Goal: Information Seeking & Learning: Learn about a topic

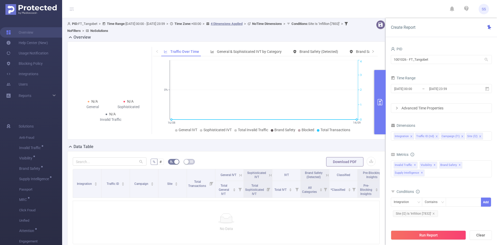
click at [331, 55] on section "PID: FT_Tangobet > Time Range: [DATE] 00:00 - [DATE] 23:59 > Time Zone: +00:00 …" at bounding box center [279, 151] width 435 height 267
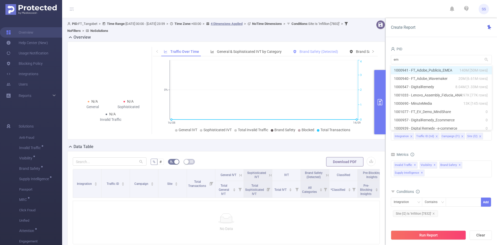
type input "eme"
click at [450, 70] on li "1000941 - FT_Adobe_Publicis_EMEA 140M [50M rows]" at bounding box center [441, 70] width 101 height 8
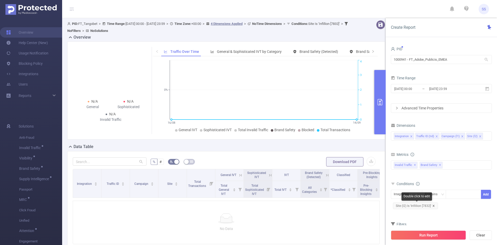
click at [432, 206] on span "Site (l2) Is 'Infillion [7832]'" at bounding box center [415, 205] width 45 height 7
click at [434, 205] on icon "icon: close" at bounding box center [433, 205] width 3 height 3
click at [422, 91] on input "[DATE] 00:00" at bounding box center [415, 88] width 42 height 7
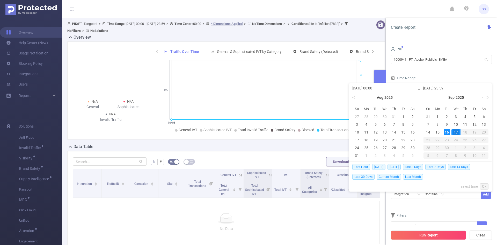
click at [381, 166] on span "Today" at bounding box center [378, 167] width 13 height 6
type input "2025-09-16 00:00"
type input "2025-09-16 23:59"
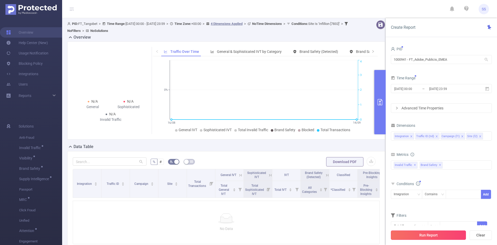
click at [427, 231] on button "Run Report" at bounding box center [428, 234] width 75 height 9
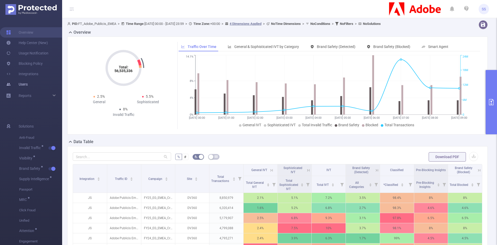
click at [28, 86] on link "Users" at bounding box center [16, 84] width 21 height 10
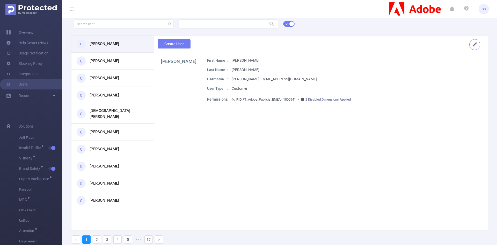
click at [471, 46] on button "button" at bounding box center [474, 44] width 11 height 11
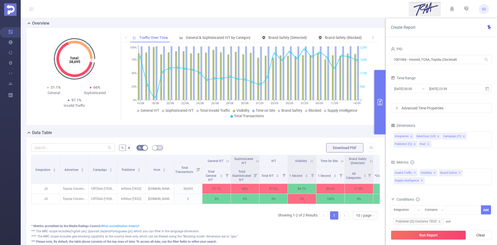
scroll to position [26, 0]
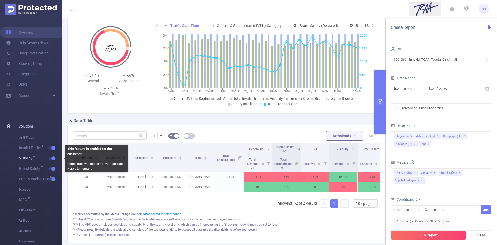
click at [50, 158] on span "button" at bounding box center [52, 158] width 7 height 3
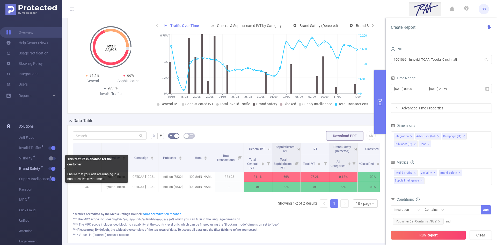
click at [50, 167] on span "button" at bounding box center [52, 168] width 7 height 3
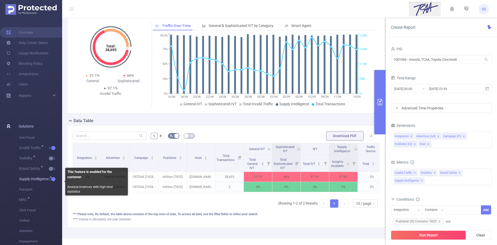
click at [49, 178] on button "button" at bounding box center [51, 178] width 7 height 3
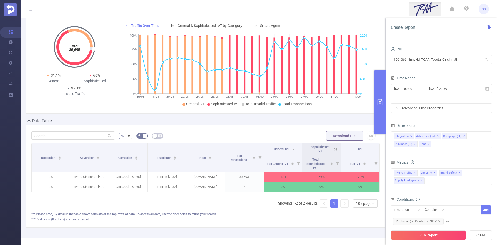
click at [292, 151] on icon at bounding box center [294, 149] width 5 height 5
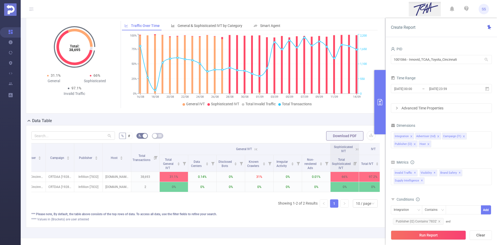
scroll to position [0, 55]
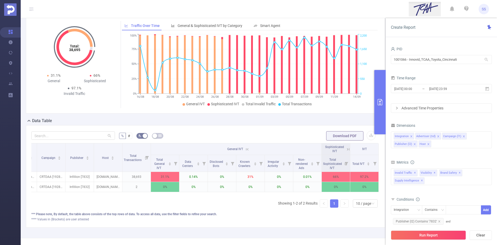
click at [346, 149] on icon at bounding box center [348, 149] width 5 height 5
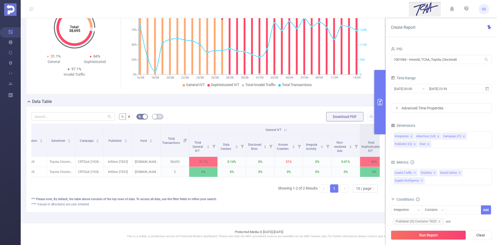
scroll to position [0, 0]
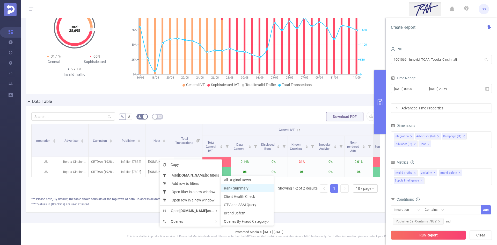
click at [243, 189] on span "Rank Summary" at bounding box center [236, 188] width 25 height 4
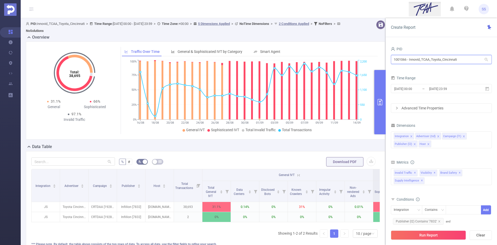
drag, startPoint x: 472, startPoint y: 61, endPoint x: 386, endPoint y: 56, distance: 86.6
click at [386, 56] on div "PID 1001066 - Innovid_TCAA_Toyota_Cincinnati 1001066 - Innovid_TCAA_Toyota_Cinc…" at bounding box center [441, 147] width 111 height 214
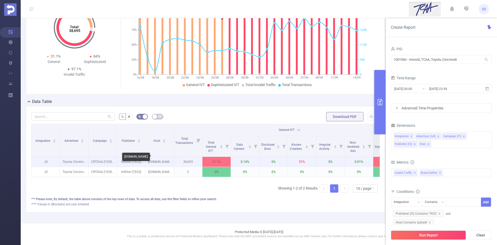
click at [157, 159] on p "paltalk.com" at bounding box center [160, 162] width 28 height 10
copy p "paltalk.com"
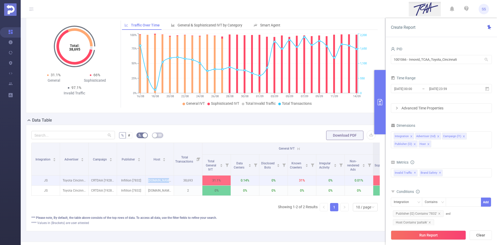
scroll to position [0, 0]
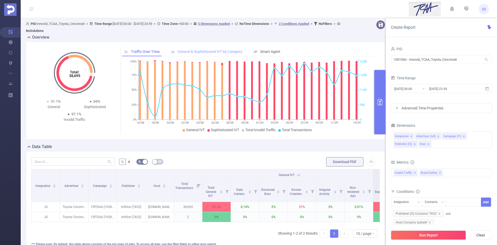
click at [207, 50] on span "General & Sophisticated IVT by Category" at bounding box center [210, 51] width 65 height 4
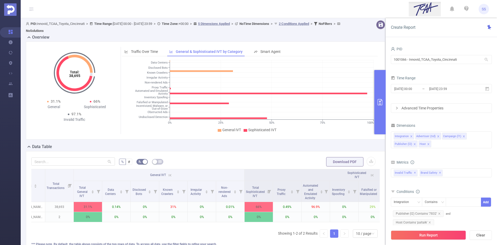
scroll to position [0, 53]
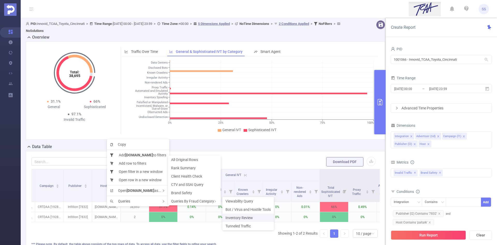
click at [247, 218] on span "Inventory Review" at bounding box center [239, 217] width 27 height 4
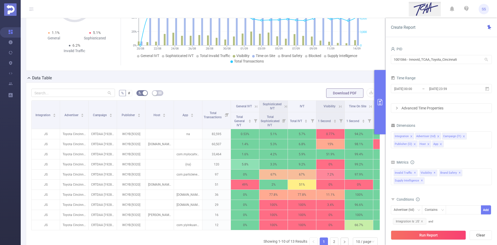
scroll to position [78, 0]
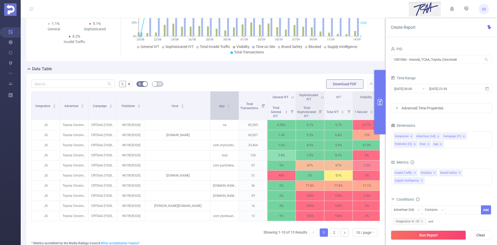
drag, startPoint x: 173, startPoint y: 109, endPoint x: 210, endPoint y: 111, distance: 36.6
click at [210, 111] on span at bounding box center [210, 105] width 3 height 28
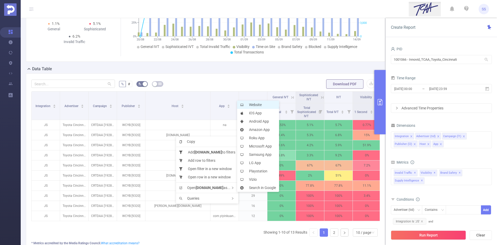
click at [249, 105] on li "Website" at bounding box center [258, 104] width 42 height 8
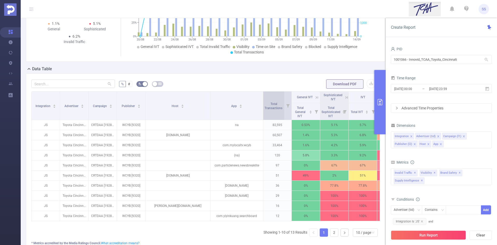
drag, startPoint x: 239, startPoint y: 115, endPoint x: 263, endPoint y: 115, distance: 24.3
click at [263, 115] on span at bounding box center [263, 105] width 3 height 28
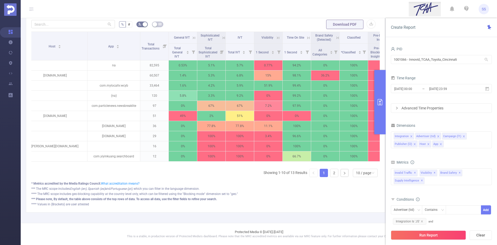
scroll to position [0, 124]
click at [331, 173] on link "2" at bounding box center [334, 173] width 8 height 8
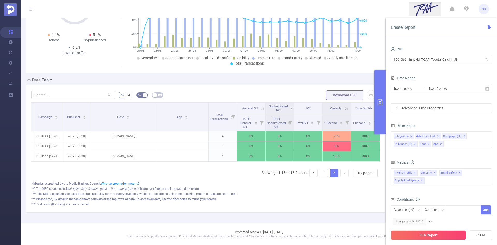
scroll to position [0, 0]
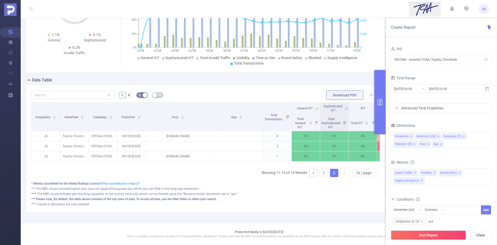
drag, startPoint x: 162, startPoint y: 165, endPoint x: 74, endPoint y: 170, distance: 88.2
click at [74, 168] on div "Integration Advertiser Campaign Publisher Host App Total Transactions General I…" at bounding box center [205, 141] width 349 height 79
click at [320, 172] on link "1" at bounding box center [324, 173] width 8 height 8
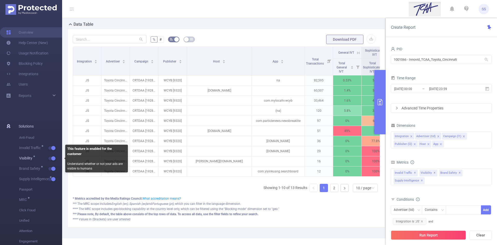
click at [51, 158] on span "button" at bounding box center [52, 158] width 7 height 3
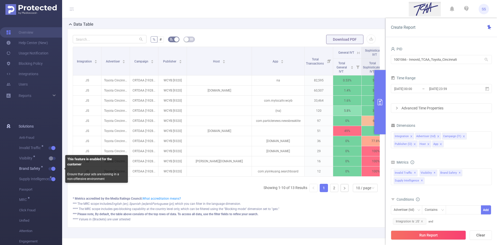
click at [51, 169] on span "button" at bounding box center [52, 168] width 7 height 3
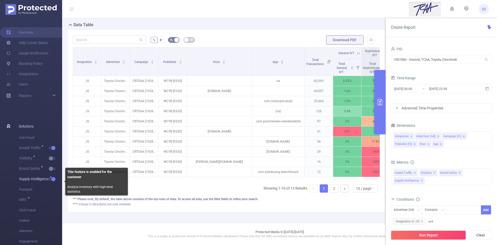
click at [50, 179] on span "button" at bounding box center [52, 179] width 7 height 3
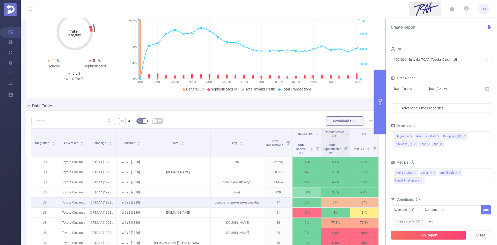
scroll to position [70, 0]
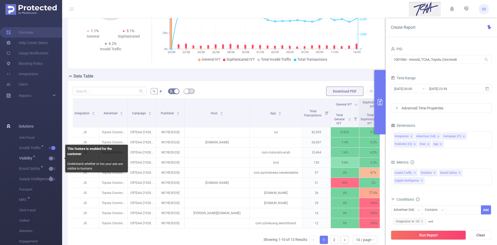
click at [54, 158] on span "button" at bounding box center [56, 158] width 7 height 3
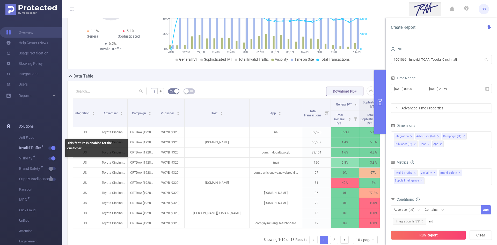
click at [51, 148] on span "button" at bounding box center [52, 148] width 7 height 3
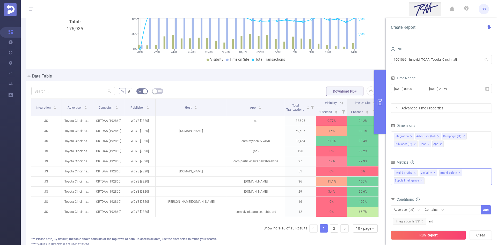
scroll to position [0, 1]
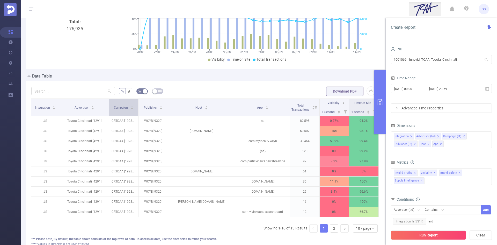
drag, startPoint x: 92, startPoint y: 107, endPoint x: 111, endPoint y: 111, distance: 19.2
click at [111, 107] on tr "Integration Advertiser Campaign Publisher Host App Total Transactions Visibilit…" at bounding box center [205, 103] width 348 height 9
click at [342, 103] on icon at bounding box center [344, 103] width 5 height 5
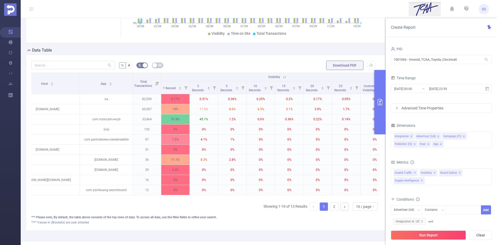
scroll to position [0, 194]
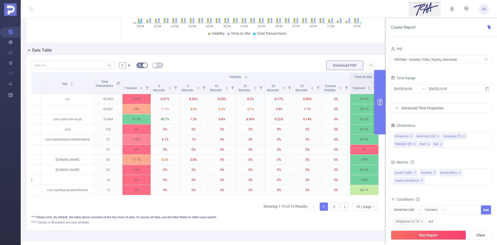
click at [244, 76] on icon at bounding box center [246, 77] width 5 height 5
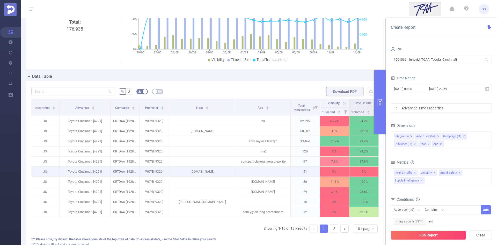
scroll to position [45, 0]
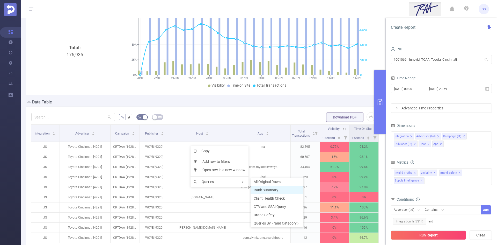
click at [268, 191] on span "Rank Summary" at bounding box center [266, 190] width 25 height 4
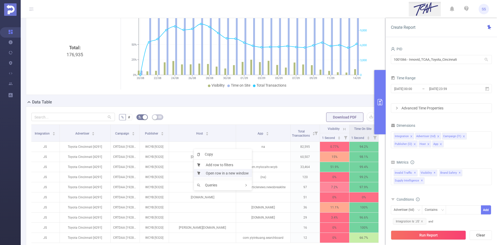
click at [221, 175] on li "Open row in a new window" at bounding box center [223, 173] width 58 height 8
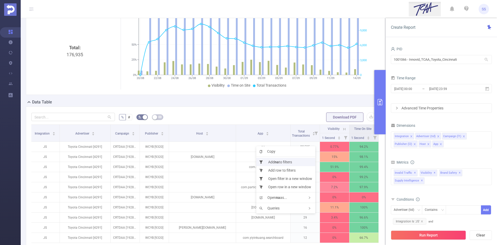
click at [287, 165] on li "Add na to filters" at bounding box center [285, 162] width 59 height 8
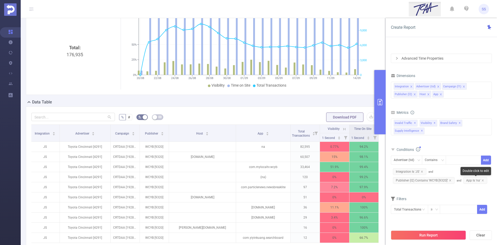
click at [466, 179] on span "App Is 'na'" at bounding box center [475, 180] width 24 height 7
click at [429, 159] on div "Is" at bounding box center [428, 160] width 6 height 9
click at [438, 178] on li "Is" at bounding box center [439, 179] width 34 height 8
click at [483, 159] on button "Save" at bounding box center [486, 159] width 10 height 9
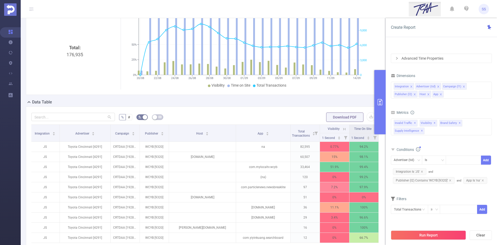
click at [434, 233] on button "Run Report" at bounding box center [428, 234] width 75 height 9
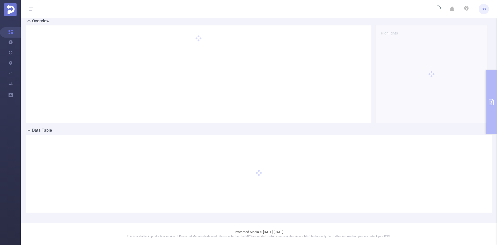
scroll to position [11, 0]
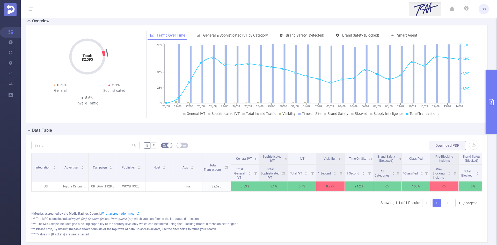
click at [495, 107] on button "primary" at bounding box center [491, 102] width 11 height 64
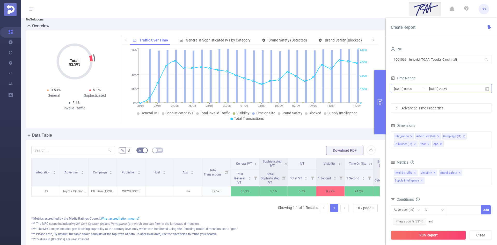
click at [464, 90] on input "[DATE] 23:59" at bounding box center [450, 88] width 42 height 7
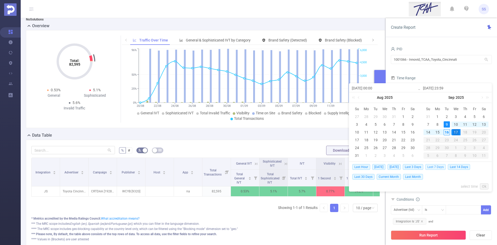
click at [444, 166] on span "Last 7 Days" at bounding box center [435, 167] width 20 height 6
type input "2025-09-09 00:00"
type input "2025-09-16 23:59"
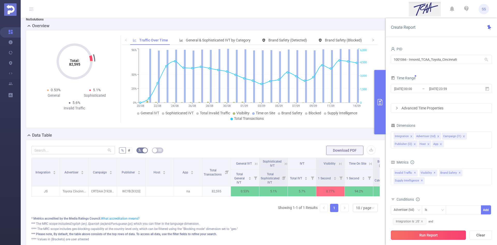
click at [419, 237] on button "Run Report" at bounding box center [428, 234] width 75 height 9
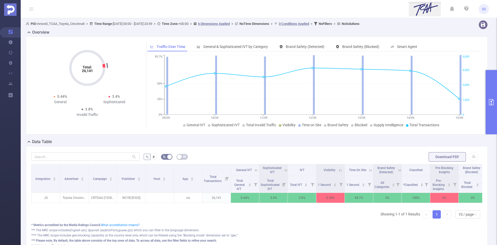
click at [492, 100] on icon "primary" at bounding box center [491, 102] width 6 height 6
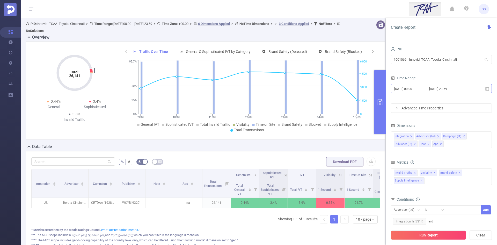
click at [452, 89] on input "2025-09-16 23:59" at bounding box center [450, 88] width 42 height 7
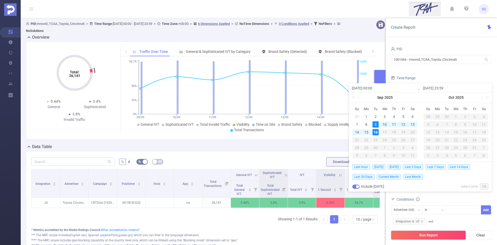
click at [452, 71] on form "PID 1001066 - Innovid_TCAA_Toyota_Cincinnati 1001066 - Innovid_TCAA_Toyota_Cinc…" at bounding box center [441, 78] width 101 height 67
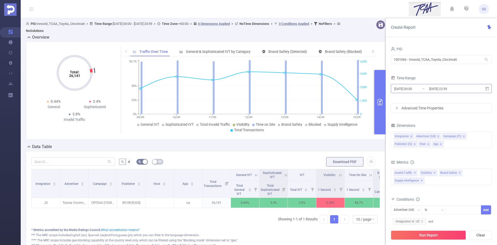
click at [429, 88] on input "2025-09-09 00:00" at bounding box center [415, 88] width 42 height 7
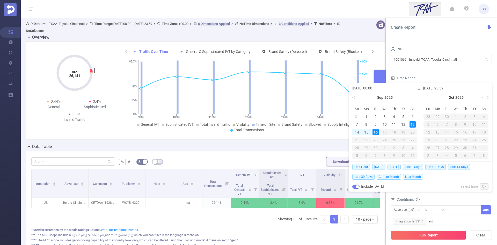
click at [412, 168] on span "Last 3 Days" at bounding box center [413, 167] width 20 height 6
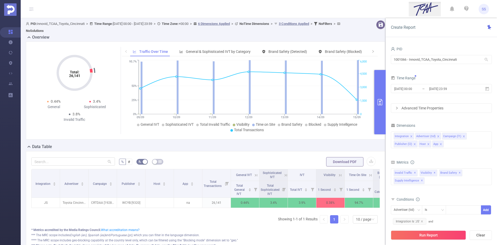
click at [412, 233] on button "Run Report" at bounding box center [428, 234] width 75 height 9
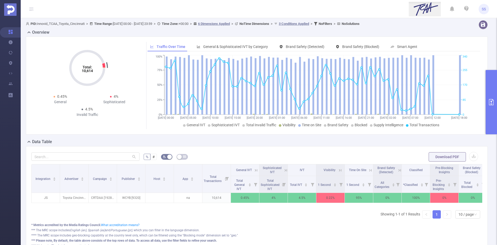
click at [341, 169] on icon at bounding box center [340, 170] width 5 height 5
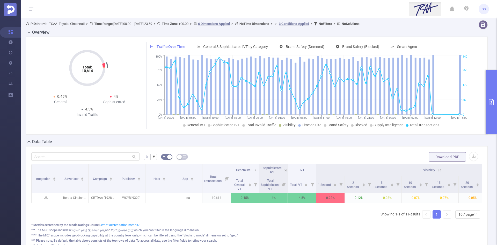
click at [442, 170] on icon at bounding box center [440, 170] width 5 height 5
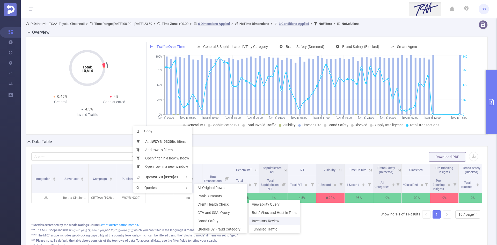
click at [273, 220] on span "Inventory Review" at bounding box center [265, 221] width 27 height 4
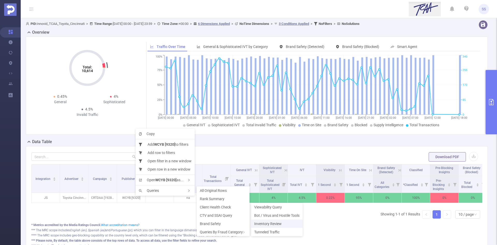
click at [273, 224] on span "Inventory Review" at bounding box center [267, 223] width 27 height 4
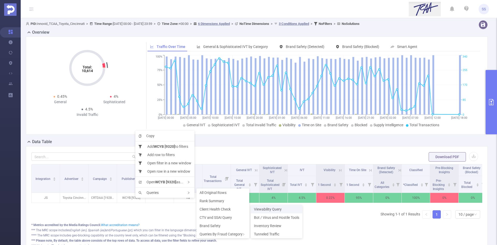
click at [278, 207] on span "Viewability Query" at bounding box center [268, 209] width 28 height 4
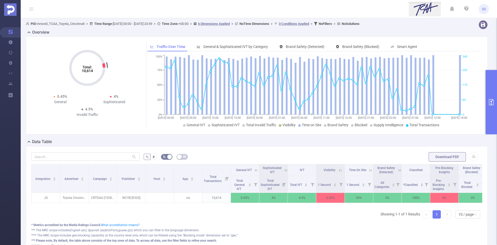
click at [494, 91] on button "primary" at bounding box center [491, 102] width 11 height 64
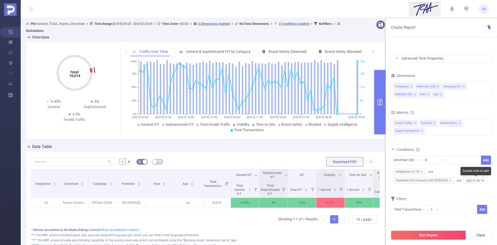
click at [482, 181] on icon "icon: close" at bounding box center [483, 180] width 3 height 3
click at [428, 232] on button "Run Report" at bounding box center [428, 234] width 75 height 9
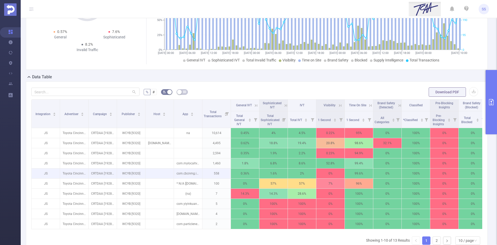
scroll to position [52, 0]
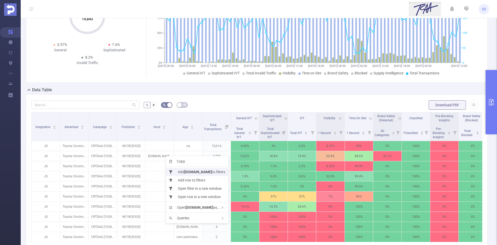
click at [195, 171] on b "wcyb.com" at bounding box center [198, 172] width 28 height 4
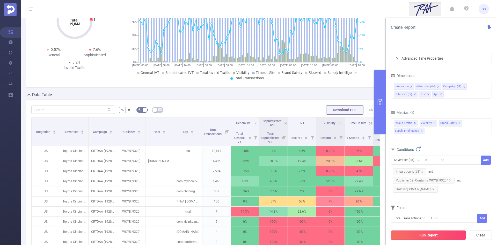
click at [447, 236] on button "Run Report" at bounding box center [428, 234] width 75 height 9
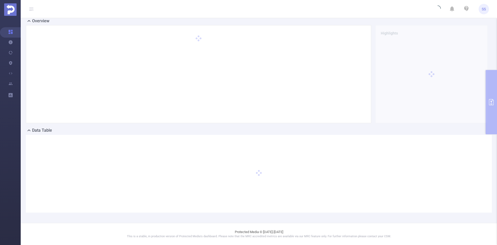
scroll to position [11, 0]
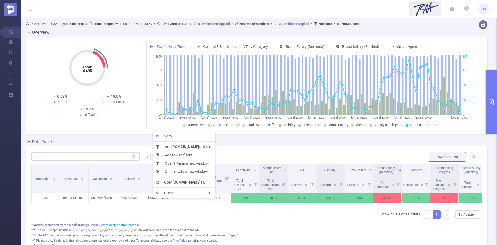
click at [159, 203] on div "Integration Advertiser Campaign Publisher Host App Total Transactions General I…" at bounding box center [256, 185] width 451 height 42
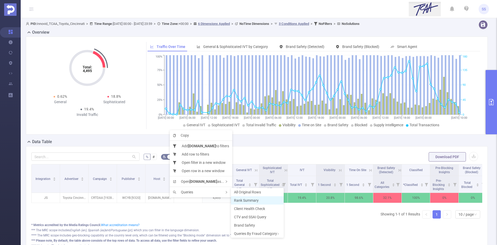
click at [244, 199] on span "Rank Summary" at bounding box center [246, 200] width 25 height 4
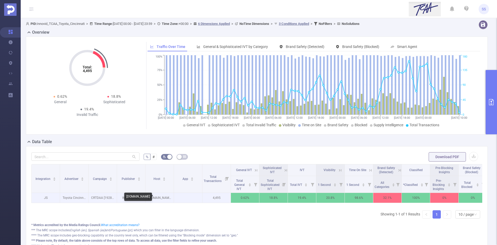
click at [157, 195] on p "wcyb.com" at bounding box center [160, 198] width 28 height 10
copy p "wcyb.com"
click at [189, 198] on p at bounding box center [188, 197] width 28 height 5
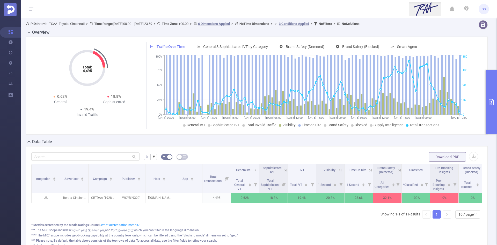
click at [495, 118] on button "primary" at bounding box center [491, 102] width 11 height 64
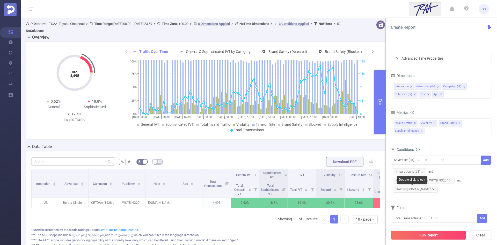
click at [432, 189] on icon "icon: close" at bounding box center [433, 189] width 3 height 3
click at [424, 236] on button "Run Report" at bounding box center [428, 234] width 75 height 9
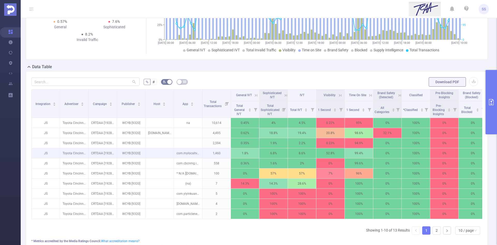
scroll to position [78, 0]
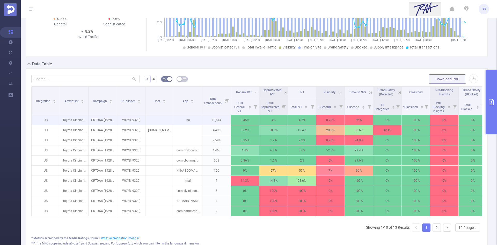
click at [217, 120] on p "10,614" at bounding box center [216, 120] width 28 height 10
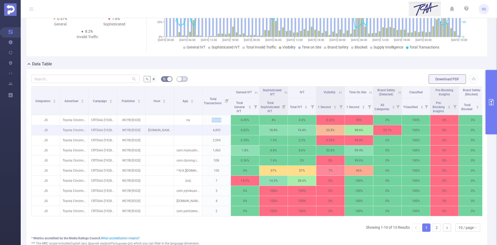
drag, startPoint x: 222, startPoint y: 120, endPoint x: 213, endPoint y: 128, distance: 11.8
click at [222, 120] on p "10,614" at bounding box center [216, 120] width 28 height 10
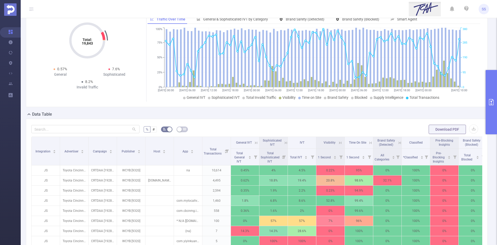
scroll to position [52, 0]
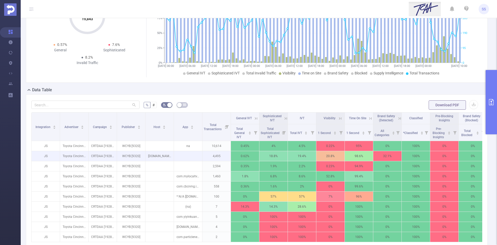
click at [219, 155] on p "4,495" at bounding box center [216, 156] width 28 height 10
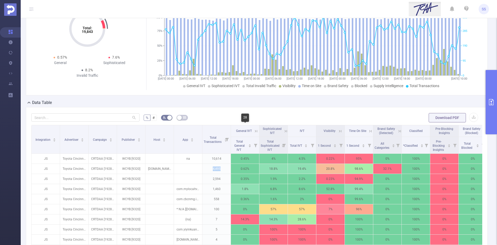
scroll to position [0, 0]
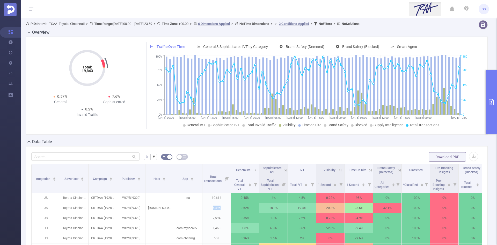
click at [487, 109] on button "primary" at bounding box center [491, 102] width 11 height 64
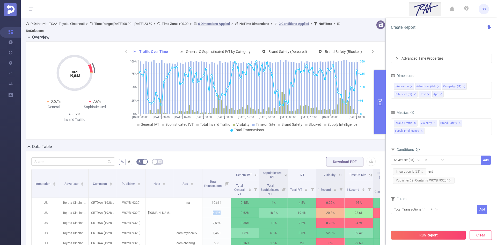
click at [475, 234] on button "Clear" at bounding box center [481, 234] width 22 height 9
type input "2025-09-16 10:00"
type input "2025-09-16 10:59"
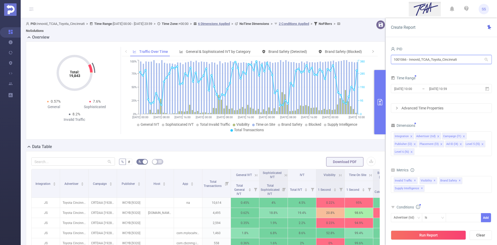
drag, startPoint x: 469, startPoint y: 60, endPoint x: 314, endPoint y: 41, distance: 155.7
click at [314, 41] on section "PID: Innovid_TCAA_Toyota_Cincinnati > Time Range: 2025-09-13 00:00 - 2025-09-16…" at bounding box center [259, 189] width 476 height 342
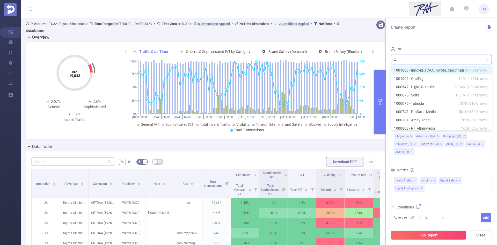
type input "tab"
click at [411, 70] on li "1000075 - Taboola 737K [212K rows]" at bounding box center [441, 70] width 101 height 8
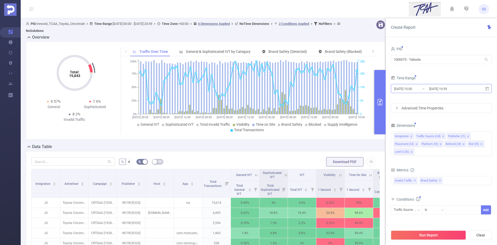
click at [448, 88] on input "2025-09-16 10:59" at bounding box center [450, 88] width 42 height 7
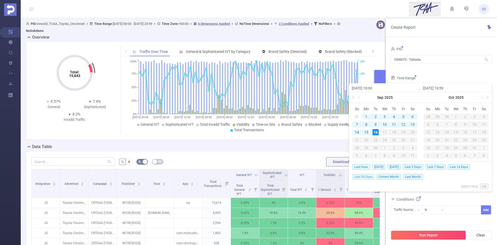
click at [365, 178] on span "Last 30 Days" at bounding box center [363, 177] width 22 height 6
type input "2025-08-17 00:00"
type input "2025-09-16 23:59"
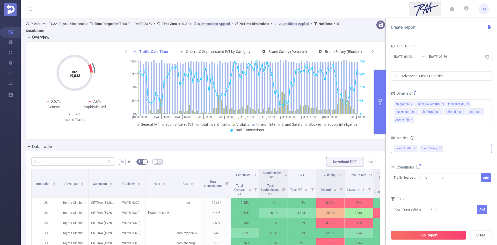
click at [439, 149] on span "✕" at bounding box center [440, 148] width 2 height 6
click at [427, 232] on button "Run Report" at bounding box center [428, 234] width 75 height 9
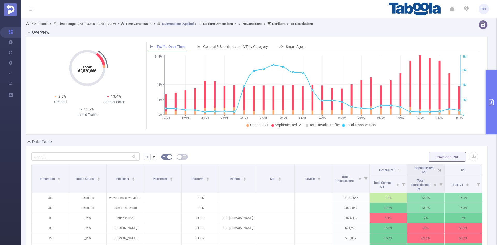
click at [277, 142] on div "Data Table" at bounding box center [259, 142] width 466 height 7
click at [383, 137] on div "Total: 62,528,866 Total: 62,528,866 2.5% General 13.4% Sophisticated 15.9% Inva…" at bounding box center [257, 88] width 466 height 102
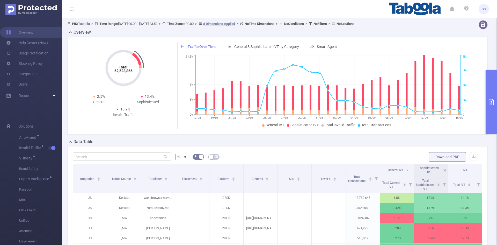
click at [487, 96] on button "primary" at bounding box center [491, 102] width 11 height 64
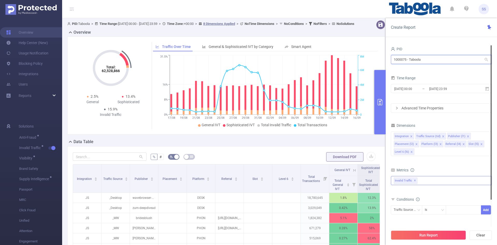
drag, startPoint x: 456, startPoint y: 60, endPoint x: 379, endPoint y: 58, distance: 76.9
click at [379, 58] on section "PID: Taboola > Time Range: 2025-08-17 00:00 - 2025-09-16 23:59 > Time Zone: +00…" at bounding box center [279, 178] width 435 height 321
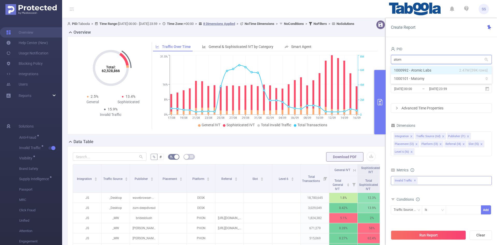
type input "atomi"
click at [454, 69] on li "1000992 - Atomic Labs 2.47M [39K rows]" at bounding box center [441, 70] width 101 height 8
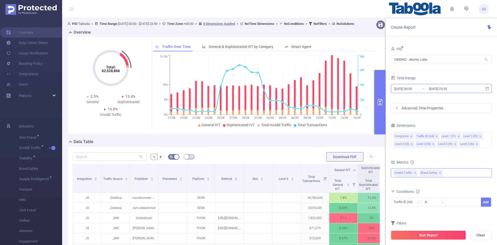
click at [449, 90] on input "2025-09-16 23:59" at bounding box center [450, 88] width 42 height 7
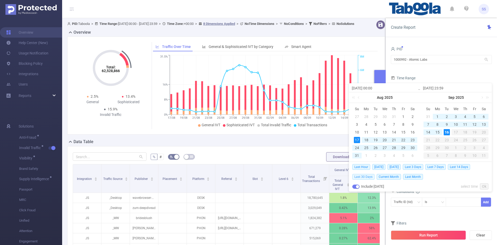
click at [358, 177] on span "Last 30 Days" at bounding box center [363, 177] width 22 height 6
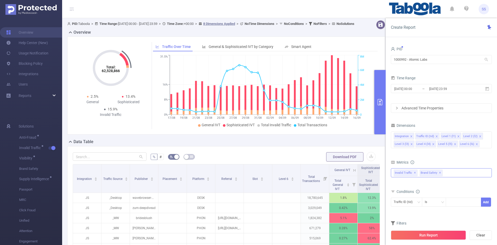
click at [411, 235] on button "Run Report" at bounding box center [428, 234] width 75 height 9
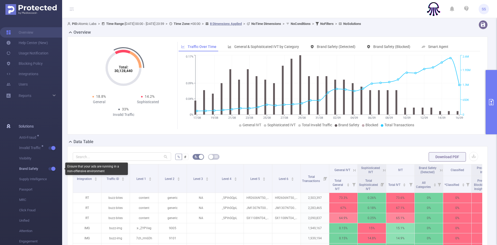
click at [50, 167] on button "button" at bounding box center [51, 168] width 7 height 3
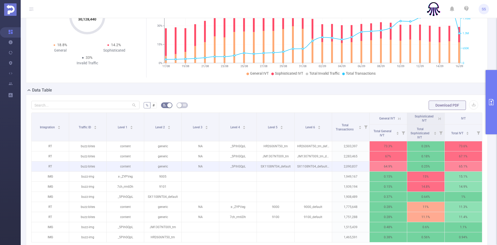
scroll to position [52, 0]
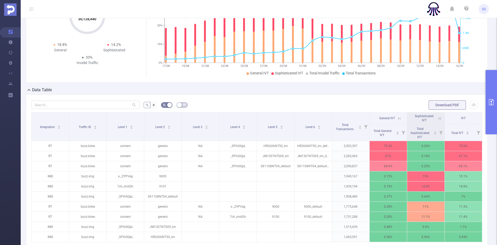
click at [400, 117] on th "General IVT" at bounding box center [389, 118] width 38 height 12
click at [397, 117] on icon at bounding box center [399, 118] width 5 height 5
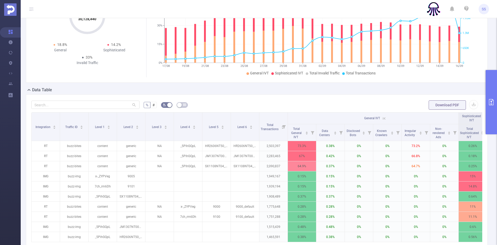
click at [383, 119] on icon at bounding box center [384, 118] width 2 height 2
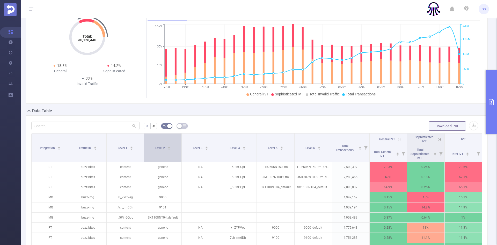
scroll to position [0, 0]
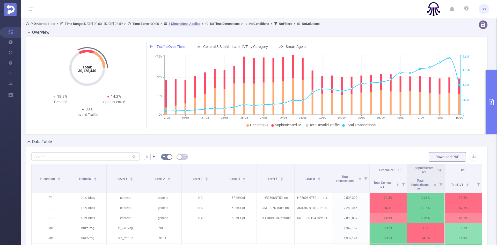
click at [497, 119] on button "primary" at bounding box center [491, 102] width 11 height 64
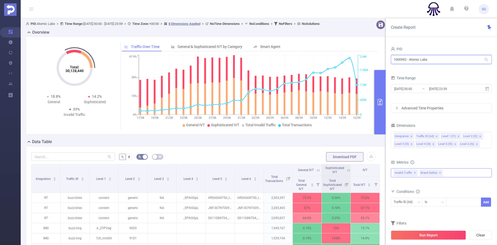
drag, startPoint x: 441, startPoint y: 56, endPoint x: 358, endPoint y: 56, distance: 83.1
click at [359, 56] on section "PID: Atomic Labs > Time Range: 2025-08-17 00:00 - 2025-09-16 23:59 > Time Zone:…" at bounding box center [259, 178] width 476 height 321
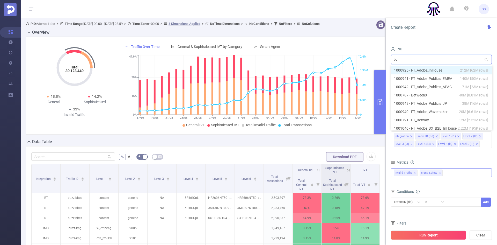
type input "bet"
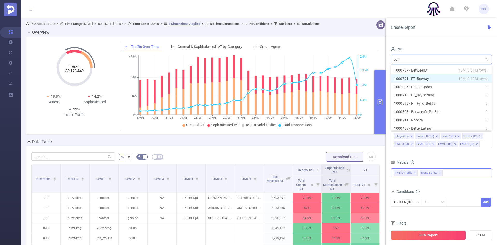
click at [410, 79] on li "1000791 - FT_Betway 12M [2.52M rows]" at bounding box center [441, 78] width 101 height 8
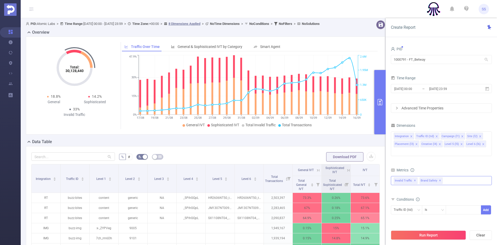
click at [440, 177] on span "✕" at bounding box center [440, 180] width 2 height 6
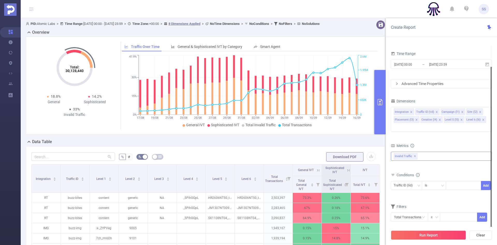
click at [435, 233] on button "Run Report" at bounding box center [428, 234] width 75 height 9
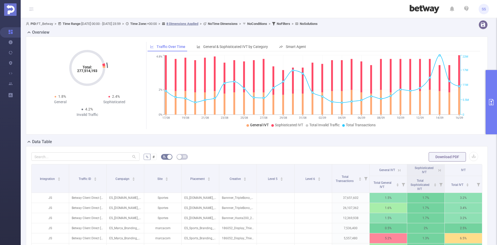
drag, startPoint x: 495, startPoint y: 98, endPoint x: 461, endPoint y: 100, distance: 33.7
click at [495, 98] on button "primary" at bounding box center [491, 102] width 11 height 64
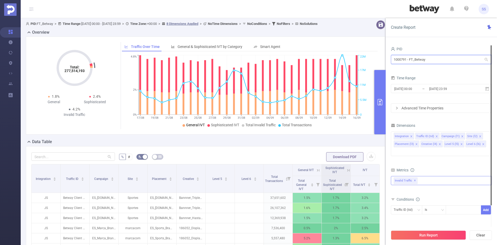
drag, startPoint x: 446, startPoint y: 62, endPoint x: 304, endPoint y: 59, distance: 141.1
click at [305, 59] on section "PID: FT_Betway > Time Range: 2025-08-17 00:00 - 2025-09-16 23:59 > Time Zone: +…" at bounding box center [259, 178] width 476 height 321
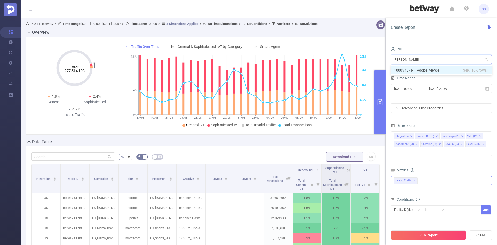
type input "merkle"
click at [432, 67] on li "1000945 - FT_Adobe_Merkle 34K [16K rows]" at bounding box center [441, 70] width 101 height 8
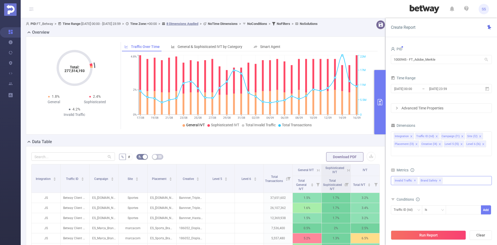
click at [439, 177] on span "✕" at bounding box center [440, 180] width 2 height 6
click at [441, 236] on button "Run Report" at bounding box center [428, 234] width 75 height 9
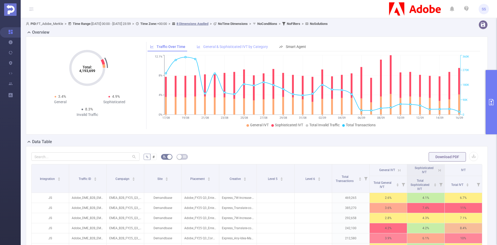
click at [256, 47] on span "General & Sophisticated IVT by Category" at bounding box center [235, 47] width 65 height 4
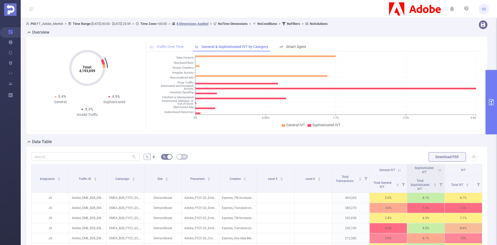
click at [170, 44] on div "Traffic Over Time" at bounding box center [167, 47] width 39 height 10
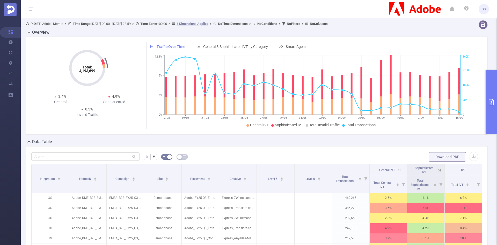
click at [492, 115] on button "primary" at bounding box center [491, 102] width 11 height 64
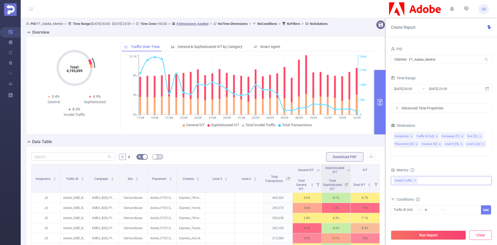
click at [476, 231] on button "Clear" at bounding box center [481, 234] width 22 height 9
type input "2025-09-16 10:00"
type input "2025-09-16 10:59"
click at [484, 235] on button "Clear" at bounding box center [481, 234] width 22 height 9
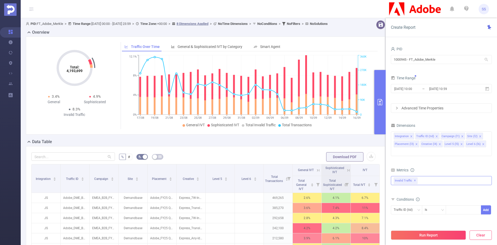
click at [484, 235] on button "Clear" at bounding box center [481, 234] width 22 height 9
drag, startPoint x: 456, startPoint y: 62, endPoint x: 370, endPoint y: 58, distance: 85.8
click at [371, 58] on section "PID: FT_Adobe_Merkle > Time Range: 2025-08-17 00:00 - 2025-09-16 23:59 > Time Z…" at bounding box center [259, 178] width 476 height 321
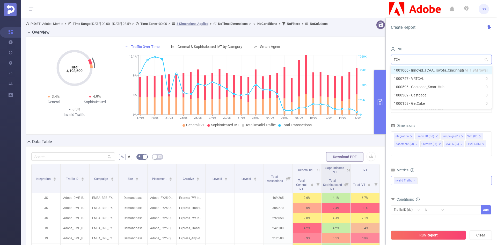
type input "TCAA"
click at [435, 70] on li "1001066 - Innovid_TCAA_Toyota_Cincinnati 14M [1.9M rows]" at bounding box center [441, 70] width 101 height 8
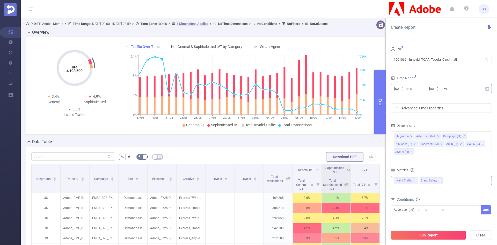
click at [447, 91] on input "2025-09-16 10:59" at bounding box center [450, 88] width 42 height 7
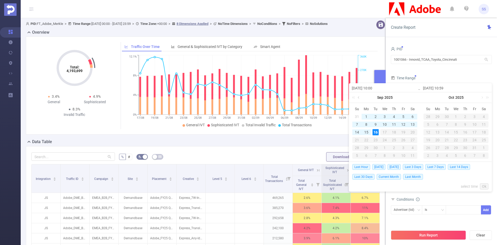
click at [359, 97] on link at bounding box center [359, 97] width 5 height 10
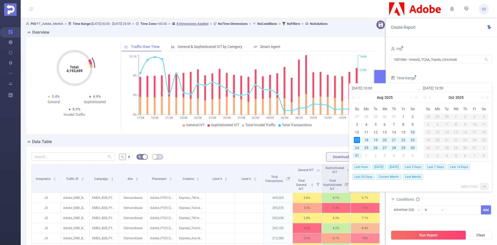
click at [413, 131] on div "16" at bounding box center [413, 132] width 6 height 6
click at [428, 97] on link at bounding box center [430, 97] width 5 height 10
click at [429, 133] on div "14" at bounding box center [428, 132] width 6 height 6
type input "2025-08-16 10:00"
type input "2025-09-14 10:59"
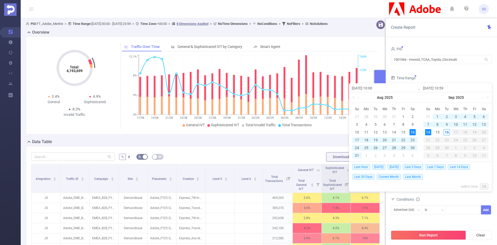
type input "2025-08-16 10:00"
type input "2025-09-14 10:59"
click at [483, 185] on link "Ok" at bounding box center [484, 186] width 9 height 6
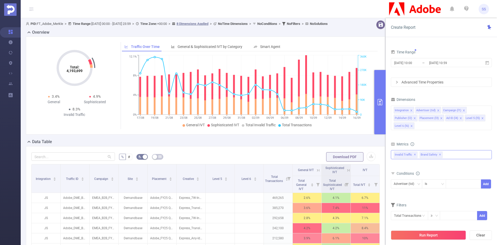
click at [449, 153] on div "Invalid Traffic ✕ Brand Safety ✕" at bounding box center [441, 154] width 101 height 9
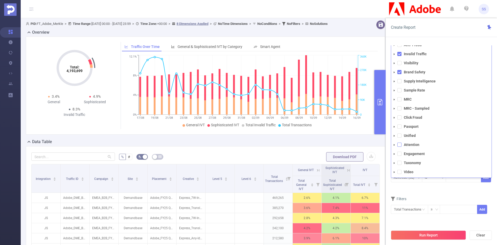
click at [400, 143] on span at bounding box center [399, 144] width 4 height 4
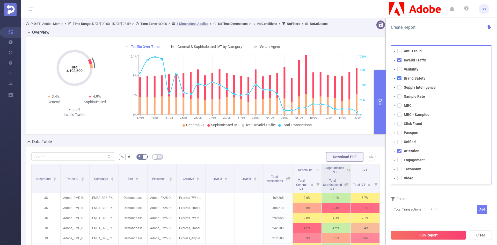
click at [398, 78] on span at bounding box center [399, 78] width 4 height 4
click at [400, 61] on span at bounding box center [399, 60] width 4 height 4
click at [429, 36] on div "Create Report" at bounding box center [441, 27] width 111 height 19
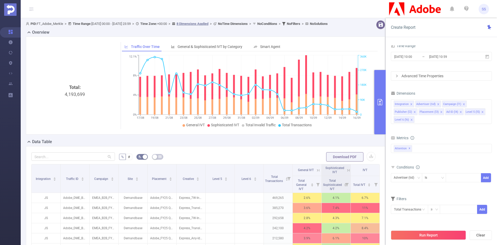
click at [444, 125] on div "Integration Advertiser (tid) Campaign (l1) Publisher (l2) Placement (l3) Ad ID …" at bounding box center [441, 112] width 101 height 28
click at [438, 119] on div "Integration Advertiser (tid) Campaign (l1) Publisher (l2) Placement (l3) Ad ID …" at bounding box center [441, 111] width 101 height 25
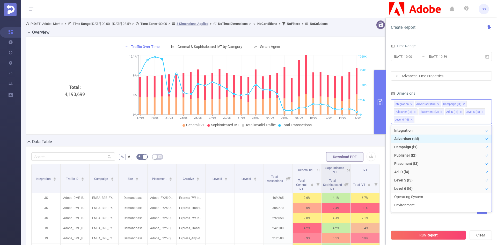
click at [426, 140] on li "Advertiser (tid)" at bounding box center [441, 138] width 100 height 8
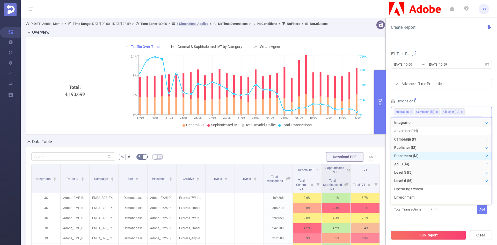
click at [423, 156] on li "Placement (l3)" at bounding box center [441, 155] width 100 height 8
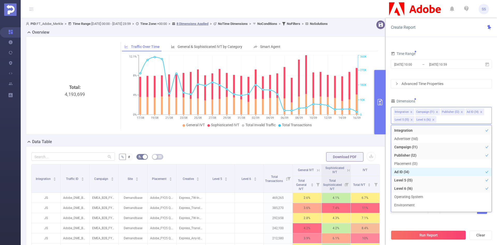
click at [415, 171] on li "Ad ID (l4)" at bounding box center [441, 172] width 100 height 8
click at [415, 179] on li "Level 5 (l5)" at bounding box center [441, 180] width 100 height 8
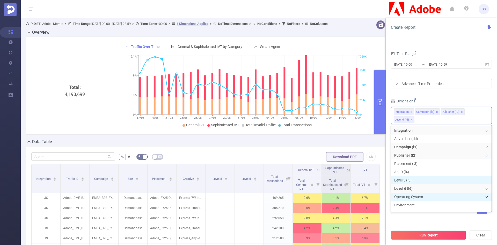
click at [416, 192] on li "Operating System" at bounding box center [441, 196] width 100 height 8
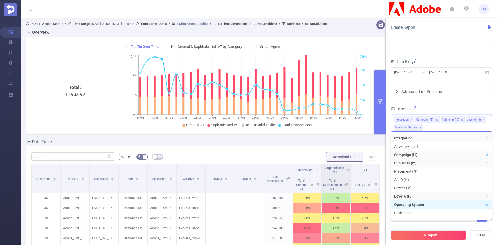
click at [416, 205] on li "Operating System" at bounding box center [441, 204] width 100 height 8
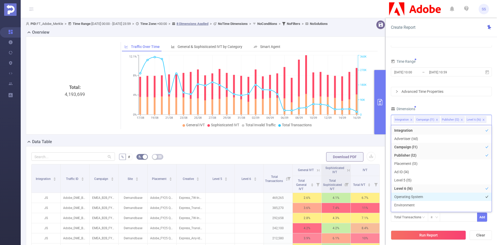
click at [415, 195] on li "Operating System" at bounding box center [441, 196] width 100 height 8
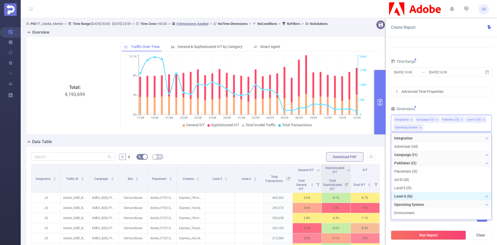
click at [421, 195] on li "Level 6 (l6)" at bounding box center [441, 196] width 100 height 8
click at [424, 204] on li "Operating System" at bounding box center [441, 204] width 100 height 8
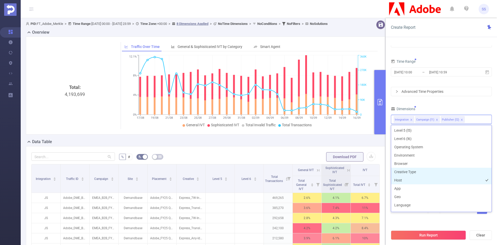
scroll to position [52, 0]
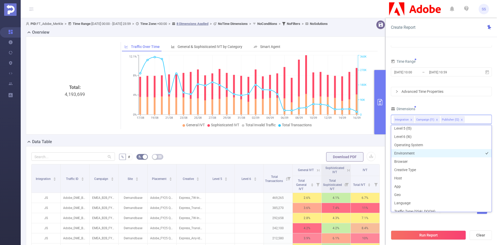
click at [418, 154] on li "Environment" at bounding box center [441, 153] width 100 height 8
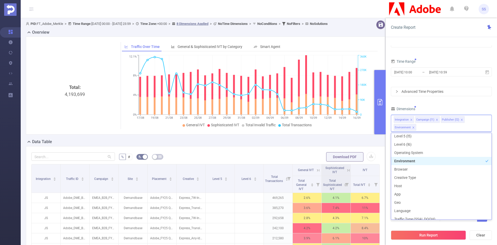
scroll to position [51, 0]
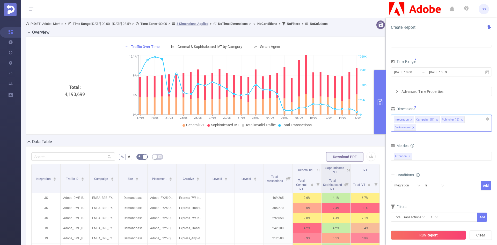
click at [444, 127] on div "Integration Campaign (l1) Publisher (l2) Environment" at bounding box center [441, 123] width 101 height 17
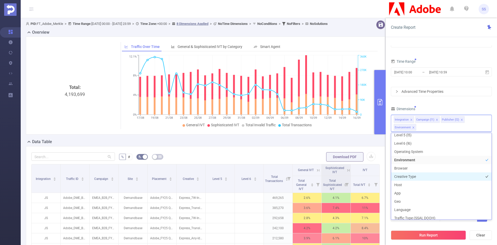
click at [425, 175] on li "Creative Type" at bounding box center [441, 176] width 100 height 8
click at [466, 103] on div "PID 1001066 - Innovid_TCAA_Toyota_Cincinnati 1001066 - Innovid_TCAA_Toyota_Cinc…" at bounding box center [441, 128] width 101 height 199
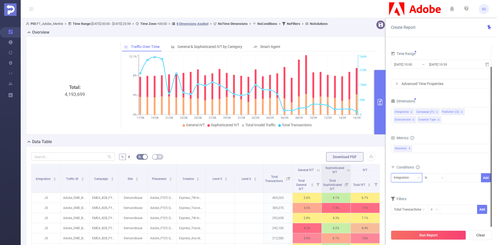
click at [409, 178] on div "Integration" at bounding box center [403, 177] width 19 height 9
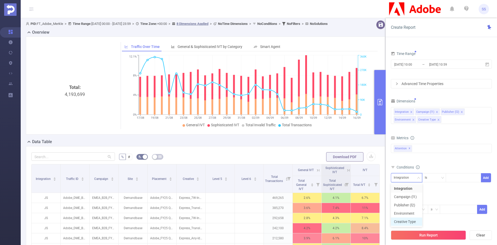
click at [407, 220] on li "Creative Type" at bounding box center [406, 221] width 31 height 8
click at [439, 176] on div "Is" at bounding box center [434, 177] width 19 height 9
click at [447, 186] on li "Contains" at bounding box center [439, 188] width 34 height 8
click at [458, 179] on div at bounding box center [464, 177] width 30 height 9
type input "Display"
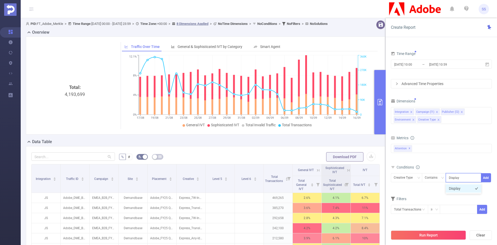
click at [469, 189] on li "Display" at bounding box center [463, 188] width 35 height 8
click at [484, 174] on button "Add" at bounding box center [486, 177] width 10 height 9
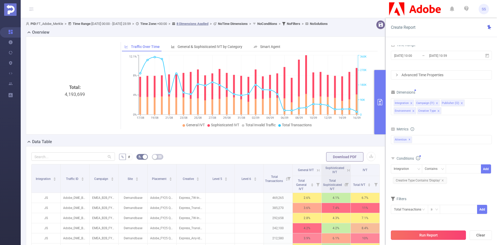
click at [427, 235] on button "Run Report" at bounding box center [428, 234] width 75 height 9
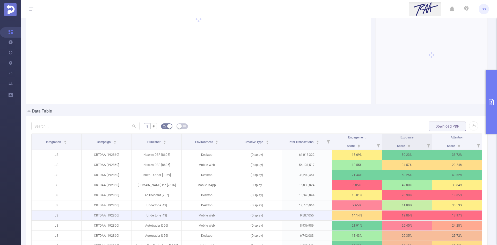
scroll to position [78, 0]
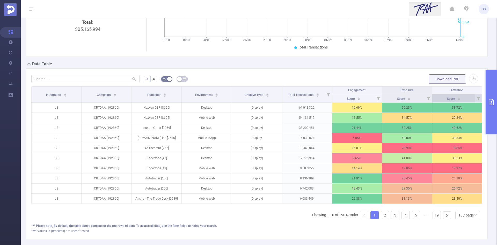
click at [458, 98] on icon "icon: caret-up" at bounding box center [459, 97] width 2 height 1
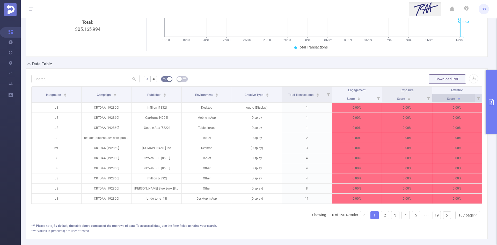
click at [458, 98] on icon "icon: caret-up" at bounding box center [459, 97] width 2 height 1
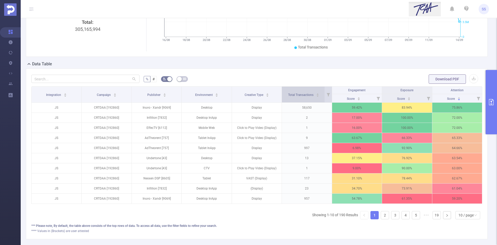
click at [308, 97] on div "Total Transactions" at bounding box center [303, 94] width 31 height 5
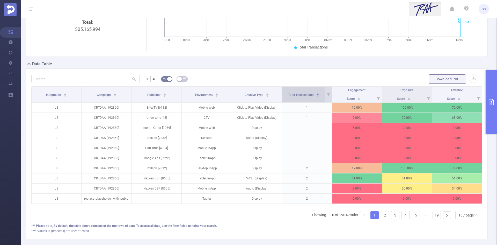
click at [308, 97] on div "Total Transactions" at bounding box center [303, 94] width 31 height 5
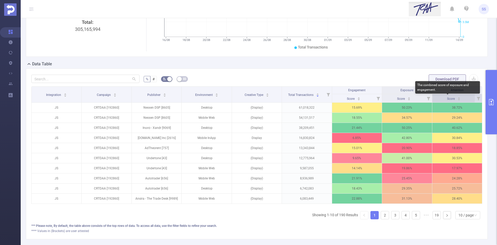
click at [448, 98] on span "Score" at bounding box center [451, 99] width 9 height 4
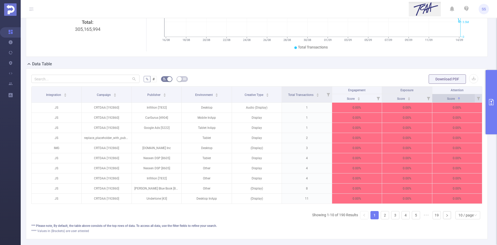
click at [448, 96] on span "Score" at bounding box center [451, 98] width 9 height 5
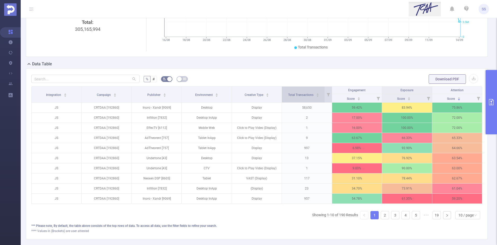
click at [309, 97] on div "Total Transactions" at bounding box center [303, 94] width 31 height 5
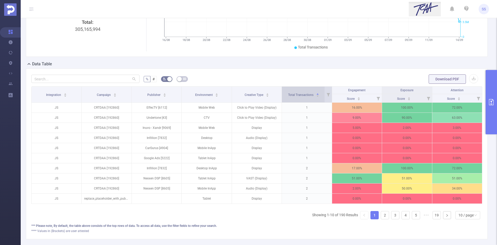
click at [296, 95] on span "Total Transactions" at bounding box center [301, 95] width 26 height 4
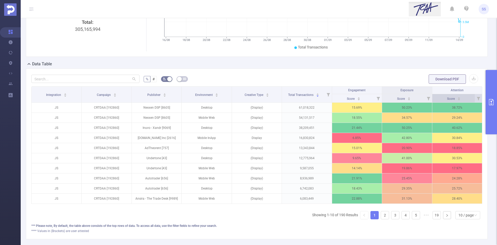
click at [454, 97] on div "Score" at bounding box center [453, 98] width 13 height 5
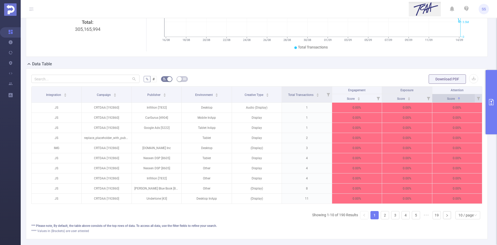
click at [457, 99] on div "Score" at bounding box center [453, 98] width 13 height 5
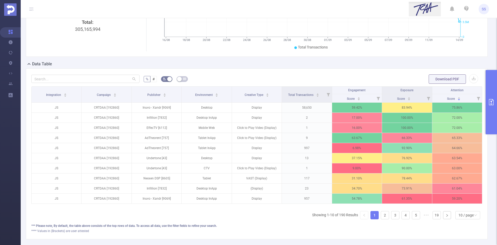
click at [460, 90] on span "Attention" at bounding box center [457, 90] width 13 height 4
click at [459, 101] on div "Score" at bounding box center [453, 98] width 13 height 5
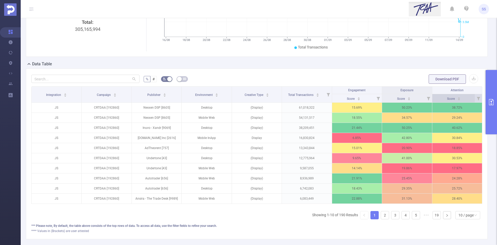
click at [461, 99] on div "Score" at bounding box center [453, 98] width 13 height 5
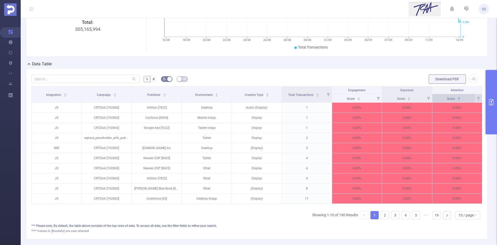
click at [461, 99] on div "Score" at bounding box center [453, 98] width 13 height 5
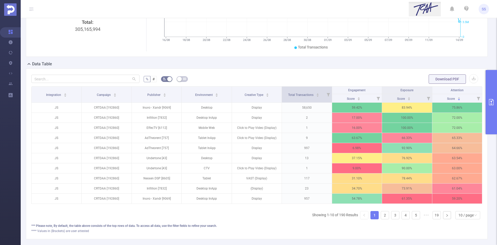
click at [327, 95] on icon at bounding box center [328, 94] width 3 height 3
drag, startPoint x: 267, startPoint y: 115, endPoint x: 271, endPoint y: 115, distance: 3.6
click at [271, 115] on div at bounding box center [271, 116] width 4 height 4
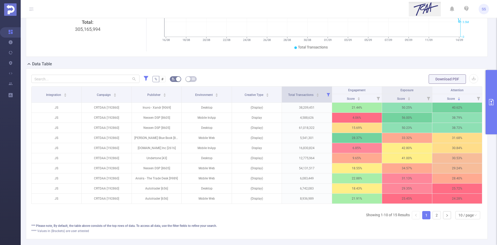
click at [327, 93] on icon at bounding box center [328, 94] width 3 height 3
drag, startPoint x: 270, startPoint y: 115, endPoint x: 266, endPoint y: 117, distance: 3.7
click at [266, 117] on div at bounding box center [268, 116] width 4 height 4
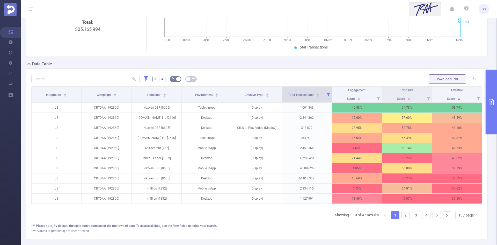
click at [327, 96] on icon at bounding box center [328, 94] width 3 height 3
click at [494, 92] on button "primary" at bounding box center [491, 102] width 11 height 64
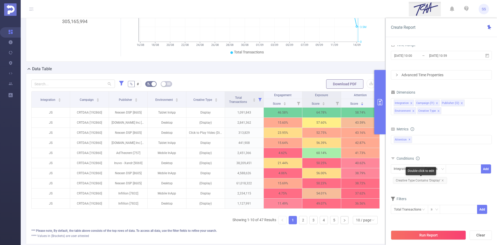
click at [420, 183] on span "Creative Type Contains 'Display'" at bounding box center [420, 180] width 54 height 7
click at [423, 182] on span "Creative Type Contains 'Display'" at bounding box center [420, 180] width 54 height 7
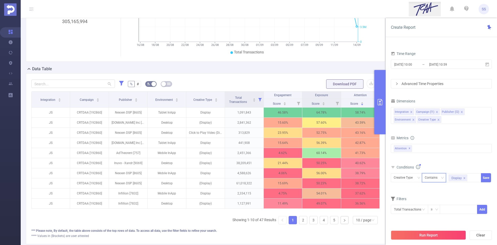
click at [433, 178] on div "Contains" at bounding box center [433, 177] width 16 height 9
click at [431, 193] on li "Is" at bounding box center [439, 196] width 34 height 8
click at [461, 178] on div "Display" at bounding box center [457, 178] width 10 height 7
click at [463, 189] on li "Display" at bounding box center [463, 188] width 35 height 8
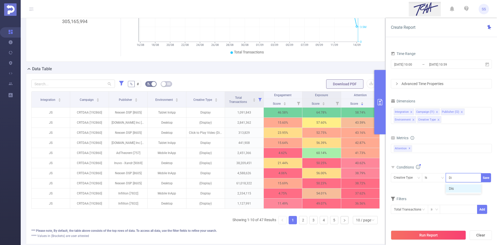
type input "D"
type input "VAST"
click at [453, 188] on li "VAST" at bounding box center [463, 188] width 35 height 8
click at [483, 178] on button "Save" at bounding box center [486, 177] width 10 height 9
click at [430, 239] on button "Run Report" at bounding box center [428, 234] width 75 height 9
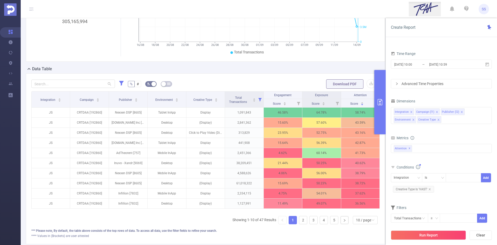
scroll to position [11, 0]
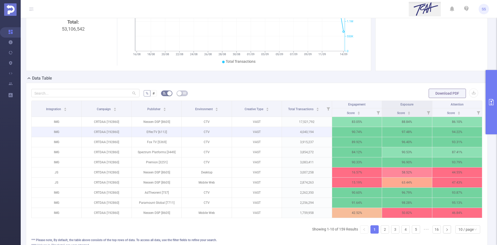
scroll to position [82, 0]
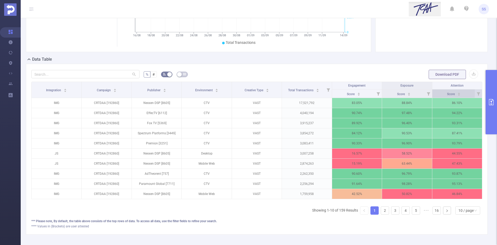
click at [461, 91] on div "Score" at bounding box center [453, 93] width 13 height 5
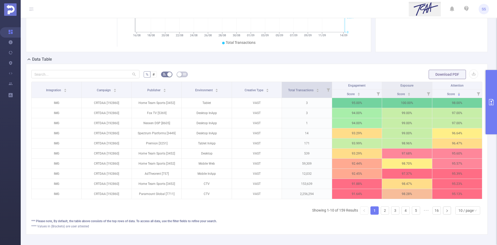
click at [325, 92] on icon at bounding box center [328, 90] width 7 height 16
click at [267, 112] on div at bounding box center [268, 111] width 4 height 4
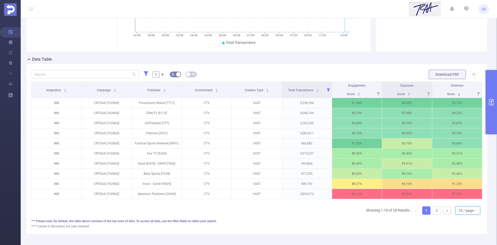
click at [466, 214] on div "10 / page" at bounding box center [466, 210] width 15 height 8
click at [456, 179] on li "20 / page" at bounding box center [463, 180] width 25 height 8
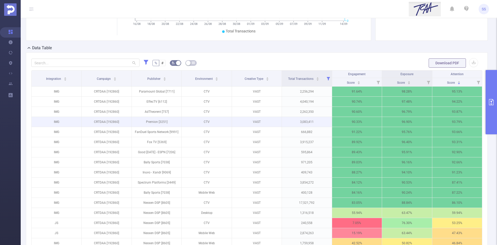
scroll to position [56, 0]
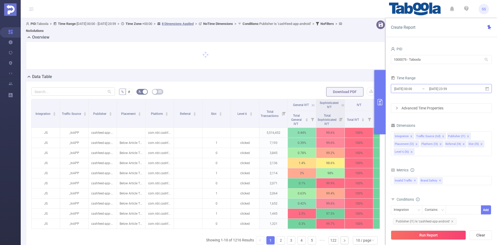
click at [422, 89] on input "2025-06-17 00:00" at bounding box center [415, 88] width 42 height 7
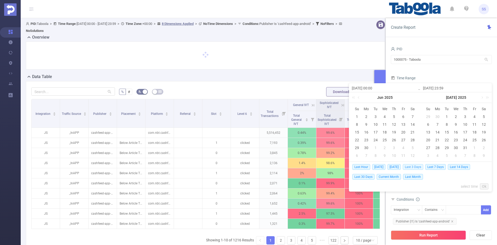
click at [419, 168] on span "Last 3 Days" at bounding box center [413, 167] width 20 height 6
type input "2025-09-13 00:00"
type input "[DATE] 23:59"
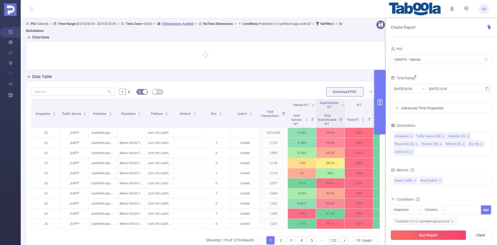
click at [425, 233] on button "Run Report" at bounding box center [428, 234] width 75 height 9
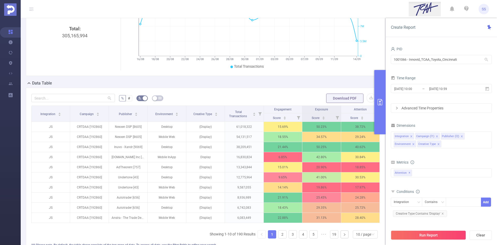
scroll to position [78, 0]
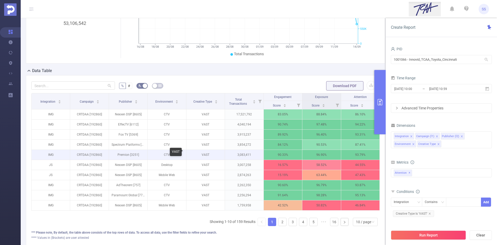
scroll to position [78, 0]
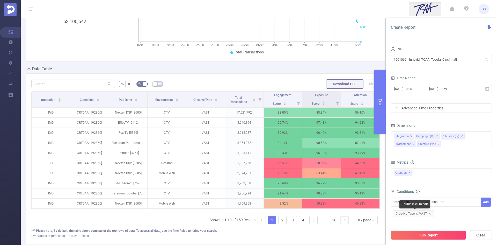
click at [418, 214] on span "Creative Type Is 'VAST'" at bounding box center [413, 213] width 41 height 7
click at [412, 204] on div "Creative Type" at bounding box center [405, 202] width 23 height 9
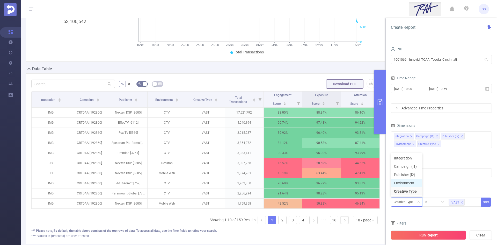
click at [408, 183] on li "Environment" at bounding box center [406, 183] width 31 height 8
click at [429, 202] on div "Is" at bounding box center [428, 202] width 6 height 9
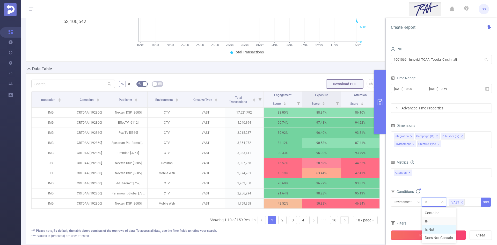
click at [437, 230] on li "Is Not" at bounding box center [439, 229] width 34 height 8
click at [461, 202] on icon "icon: close" at bounding box center [462, 202] width 3 height 3
click at [459, 202] on div at bounding box center [464, 202] width 30 height 9
type input "CTV"
click at [466, 210] on li "CTV" at bounding box center [463, 212] width 35 height 8
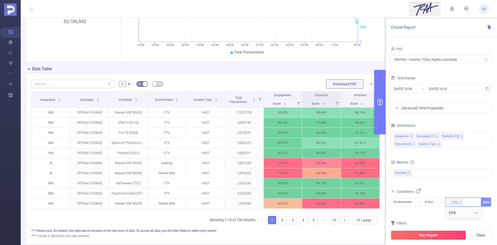
click at [487, 203] on button "Save" at bounding box center [486, 201] width 10 height 9
click at [431, 148] on div "Integration Campaign (l1) Publisher (l2) Environment Creative Type" at bounding box center [441, 139] width 101 height 17
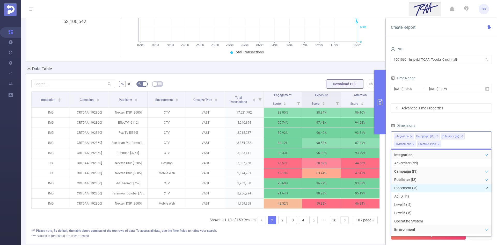
click at [415, 189] on li "Placement (l3)" at bounding box center [441, 188] width 100 height 8
click at [459, 117] on div "PID 1001066 - Innovid_TCAA_Toyota_Cincinnati 1001066 - Innovid_TCAA_Toyota_Cinc…" at bounding box center [441, 149] width 101 height 208
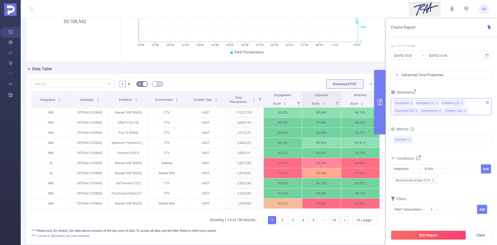
click at [461, 103] on icon "icon: close" at bounding box center [462, 103] width 2 height 2
click at [436, 102] on icon "icon: close" at bounding box center [437, 103] width 3 height 3
click at [439, 92] on div "Dimensions" at bounding box center [441, 93] width 101 height 9
click at [421, 236] on button "Run Report" at bounding box center [428, 234] width 75 height 9
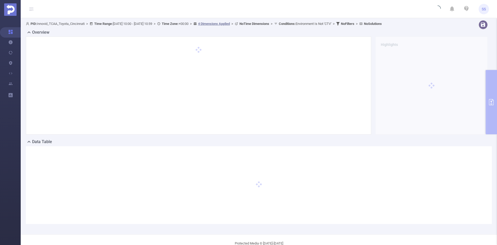
scroll to position [11, 0]
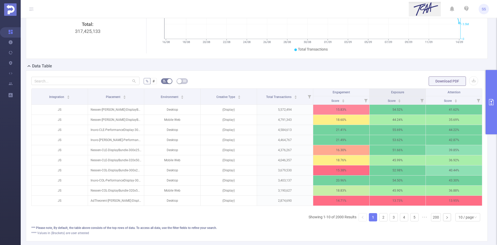
scroll to position [89, 0]
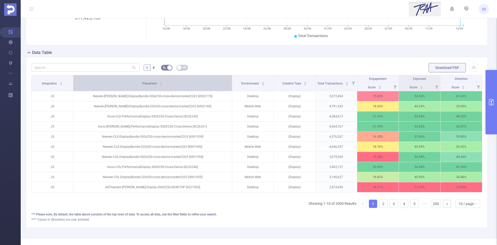
drag, startPoint x: 143, startPoint y: 85, endPoint x: 208, endPoint y: 90, distance: 65.7
click at [208, 90] on th "Placement" at bounding box center [152, 83] width 159 height 16
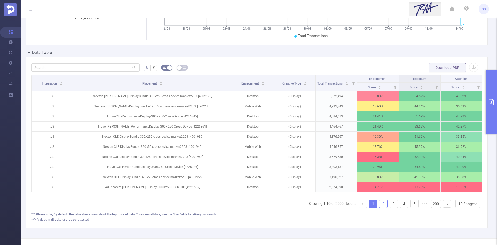
click at [381, 207] on link "2" at bounding box center [384, 204] width 8 height 8
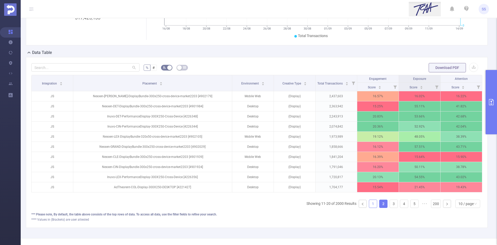
click at [369, 207] on link "1" at bounding box center [373, 204] width 8 height 8
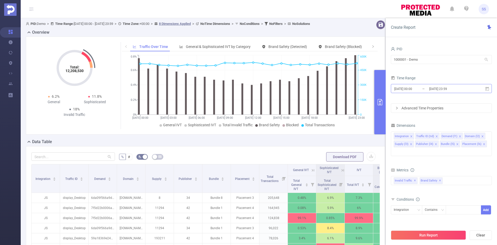
click at [434, 90] on input "[DATE] 23:59" at bounding box center [450, 88] width 42 height 7
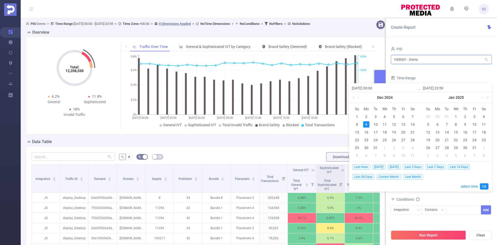
click at [441, 55] on input "1000001 - Demo" at bounding box center [441, 59] width 101 height 9
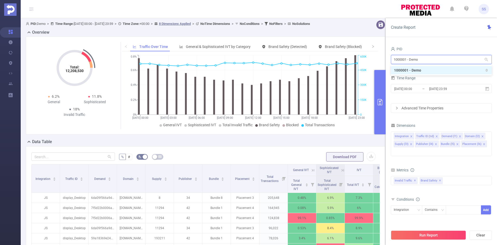
click at [441, 60] on input "1000001 - Demo" at bounding box center [441, 59] width 101 height 9
type input "tcaa"
click at [433, 73] on li "1001066 - Innovid_TCAA_Toyota_Cincinnati 14M [1.9M rows]" at bounding box center [441, 70] width 101 height 8
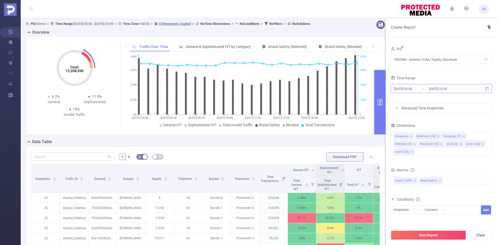
click at [427, 88] on input "[DATE] 00:00" at bounding box center [415, 88] width 42 height 7
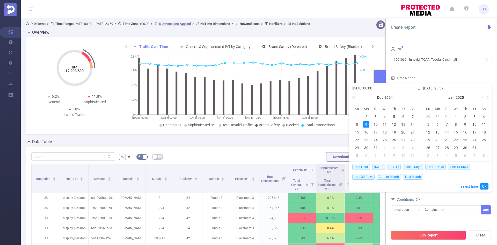
click at [359, 88] on input "[DATE] 00:00" at bounding box center [385, 88] width 66 height 6
drag, startPoint x: 361, startPoint y: 88, endPoint x: 364, endPoint y: 88, distance: 3.1
click at [364, 88] on input "2025-12-09 00:00" at bounding box center [385, 88] width 66 height 6
click at [369, 88] on input "2025-08-09 00:00" at bounding box center [385, 88] width 66 height 6
type input "[DATE] 00:00"
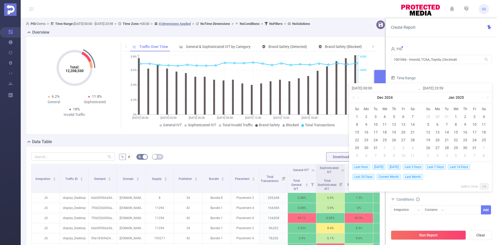
click at [434, 88] on input "[DATE] 23:59" at bounding box center [456, 88] width 66 height 6
click at [431, 88] on input "[DATE] 23:59" at bounding box center [456, 88] width 66 height 6
drag, startPoint x: 433, startPoint y: 88, endPoint x: 436, endPoint y: 88, distance: 2.8
click at [436, 88] on input "2025-12-09 23:59" at bounding box center [456, 88] width 66 height 6
type input "2025-0-09 23:59"
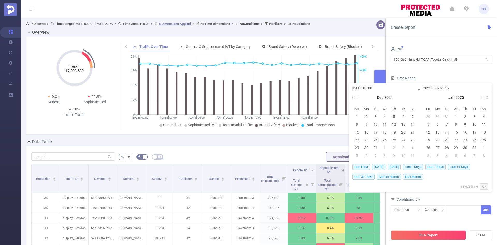
type input "2025-09-09 23:59"
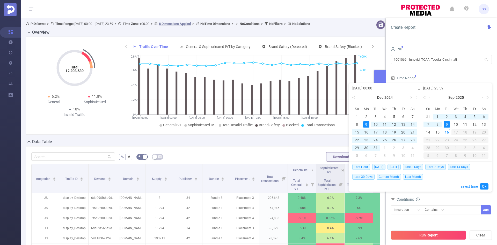
click at [440, 89] on input "2025-09-09 23:59" at bounding box center [456, 88] width 66 height 6
type input "2025-09-19 23:59"
click at [439, 89] on input "2025-09-19 23:59" at bounding box center [456, 88] width 66 height 6
type input "[DATE] 23:59"
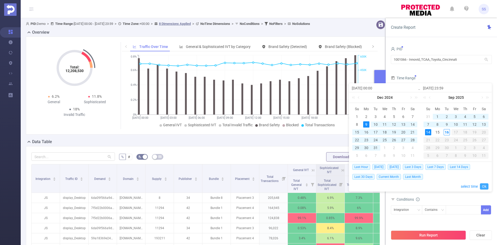
click at [482, 186] on link "Ok" at bounding box center [484, 186] width 9 height 6
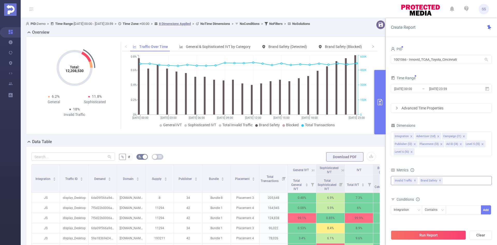
click at [439, 179] on span "✕" at bounding box center [440, 180] width 2 height 6
click at [415, 181] on span "✕" at bounding box center [415, 180] width 2 height 6
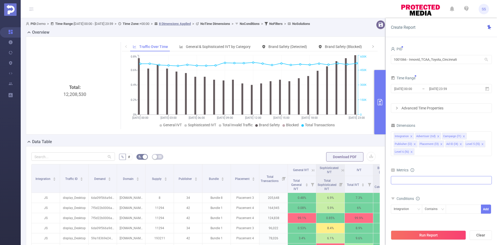
click at [425, 181] on div at bounding box center [441, 180] width 101 height 8
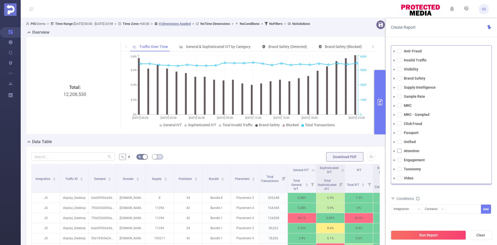
click at [400, 152] on span at bounding box center [399, 151] width 4 height 4
click at [459, 27] on div "Create Report" at bounding box center [441, 27] width 111 height 19
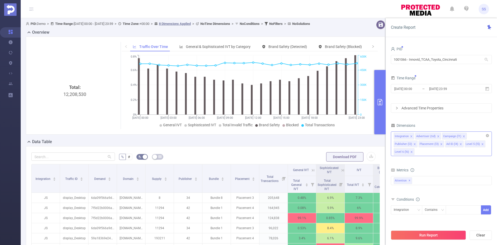
click at [437, 136] on icon "icon: close" at bounding box center [438, 136] width 3 height 3
click at [436, 134] on span at bounding box center [437, 136] width 3 height 6
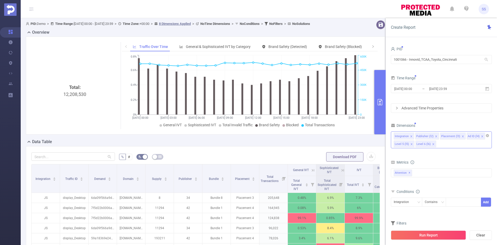
click at [435, 136] on icon "icon: close" at bounding box center [436, 136] width 3 height 3
click at [435, 136] on li "Placement (l3)" at bounding box center [428, 136] width 26 height 7
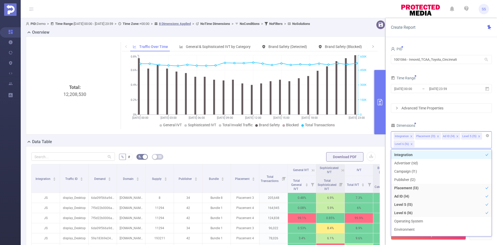
click at [438, 136] on icon "icon: close" at bounding box center [438, 136] width 3 height 3
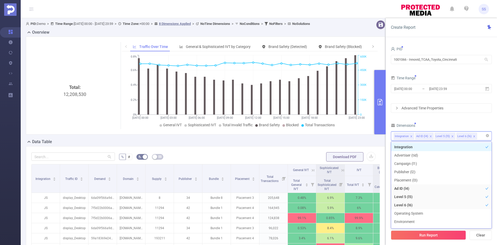
click at [431, 136] on icon "icon: close" at bounding box center [431, 136] width 3 height 3
click at [432, 136] on icon "icon: close" at bounding box center [433, 136] width 3 height 3
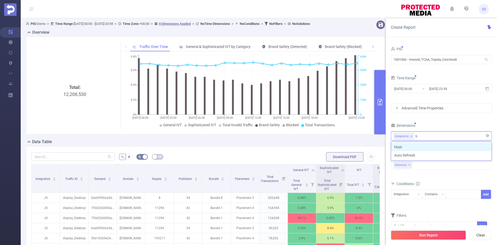
type input "ho"
click at [429, 143] on li "Host" at bounding box center [441, 147] width 100 height 8
type input "app"
click at [428, 144] on li "App" at bounding box center [441, 147] width 100 height 8
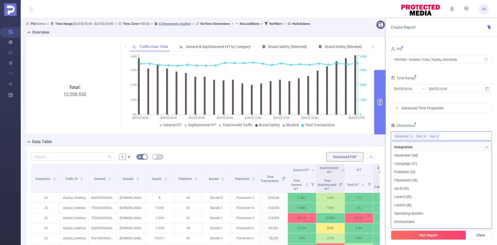
click at [436, 119] on div "PID 1001066 - Innovid_TCAA_Toyota_Cincinnati 1001066 - Innovid_TCAA_Toyota_Cinc…" at bounding box center [441, 141] width 101 height 192
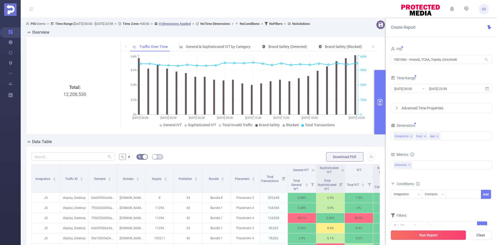
click at [440, 232] on button "Run Report" at bounding box center [428, 234] width 75 height 9
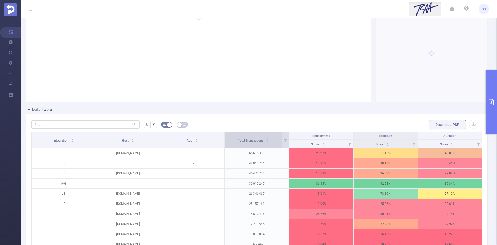
scroll to position [78, 0]
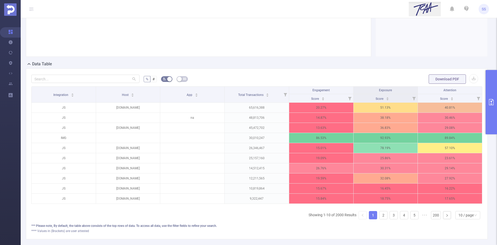
click at [494, 118] on button "primary" at bounding box center [491, 102] width 11 height 64
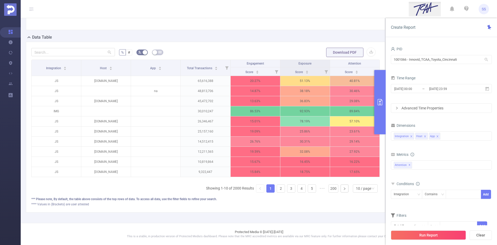
scroll to position [43, 0]
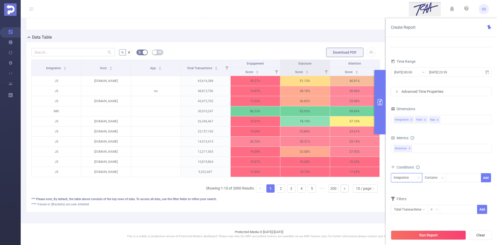
click at [402, 182] on div "Integration" at bounding box center [403, 177] width 19 height 9
click at [404, 205] on li "App" at bounding box center [406, 205] width 31 height 8
click at [433, 177] on div "Contains" at bounding box center [433, 177] width 16 height 9
drag, startPoint x: 436, startPoint y: 205, endPoint x: 452, endPoint y: 190, distance: 22.0
click at [436, 205] on li "Is Not" at bounding box center [439, 205] width 34 height 8
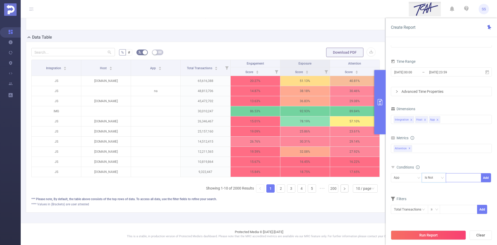
click at [460, 179] on div at bounding box center [464, 177] width 30 height 9
type input "na"
click at [460, 186] on li "na" at bounding box center [463, 188] width 35 height 8
click at [489, 178] on button "Add" at bounding box center [486, 177] width 10 height 9
click at [400, 174] on div "Integration" at bounding box center [403, 177] width 19 height 9
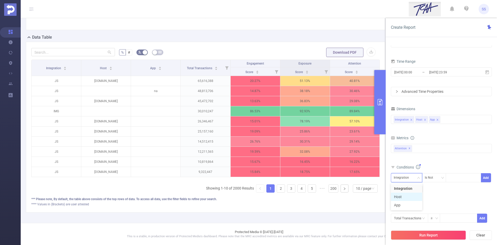
click at [403, 198] on li "Host" at bounding box center [406, 196] width 31 height 8
click at [432, 179] on div "Is Not" at bounding box center [431, 177] width 12 height 9
click at [435, 191] on li "Contains" at bounding box center [439, 188] width 34 height 8
click at [462, 180] on div at bounding box center [464, 177] width 30 height 9
type input "."
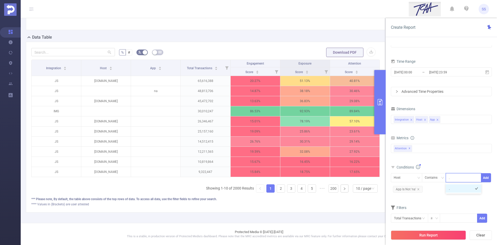
click at [464, 187] on li "." at bounding box center [463, 188] width 35 height 8
click at [486, 180] on button "Add" at bounding box center [486, 177] width 10 height 9
click at [447, 190] on span "Host Contains '.'" at bounding box center [448, 189] width 32 height 7
click at [490, 178] on button "Save" at bounding box center [486, 177] width 10 height 9
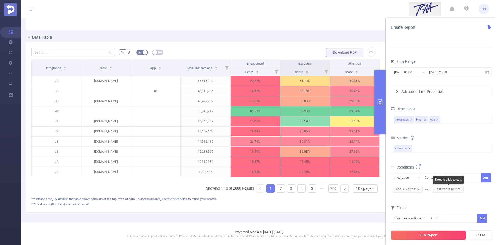
click at [459, 189] on icon "icon: close" at bounding box center [459, 189] width 3 height 3
click at [424, 235] on button "Run Report" at bounding box center [428, 234] width 75 height 9
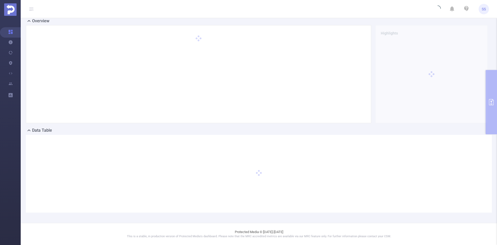
scroll to position [0, 0]
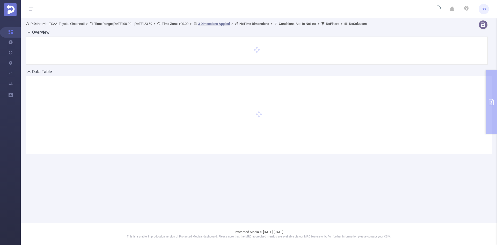
click at [159, 69] on div "Data Table" at bounding box center [259, 72] width 466 height 7
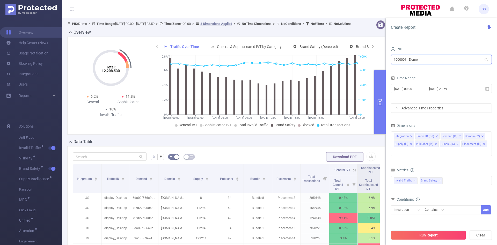
drag, startPoint x: 435, startPoint y: 57, endPoint x: 380, endPoint y: 55, distance: 54.9
click at [380, 55] on section "PID: Demo > Time Range: [DATE] 00:00 - [DATE] 23:59 > Time Zone: +00:00 > 8 Dim…" at bounding box center [279, 186] width 435 height 337
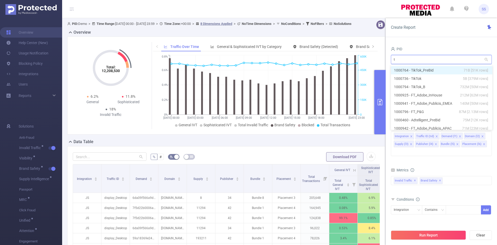
type input "tc"
click at [433, 69] on li "1001066 - Innovid_TCAA_Toyota_Cincinnati 14M [1.9M rows]" at bounding box center [441, 70] width 101 height 8
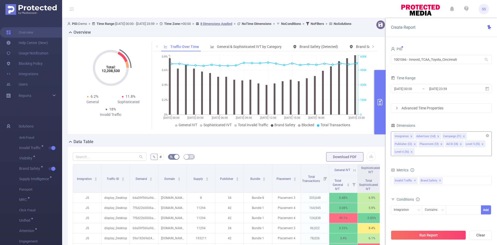
click at [438, 137] on icon "icon: close" at bounding box center [438, 136] width 2 height 2
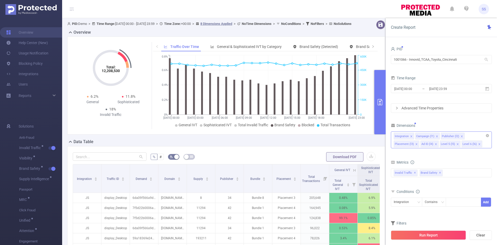
click at [437, 137] on icon "icon: close" at bounding box center [437, 136] width 3 height 3
click at [427, 89] on input "2024-12-09 00:00" at bounding box center [415, 88] width 42 height 7
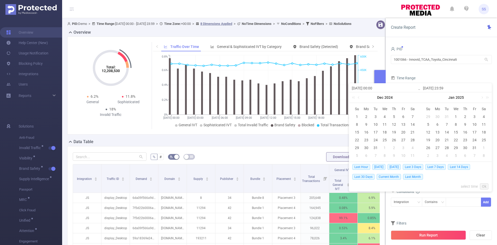
click at [384, 175] on span "Current Month" at bounding box center [389, 177] width 24 height 6
type input "2025-09-01 00:00"
type input "2025-09-16 23:59"
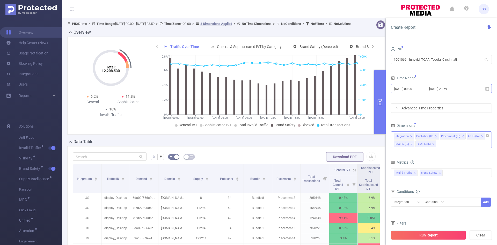
click at [415, 88] on input "2025-09-01 00:00" at bounding box center [415, 88] width 42 height 7
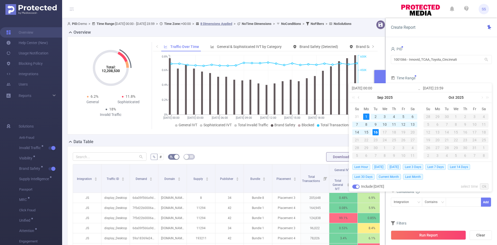
click at [359, 98] on link at bounding box center [359, 97] width 5 height 10
click at [396, 132] on div "14" at bounding box center [394, 132] width 6 height 6
click at [413, 132] on div "16" at bounding box center [413, 132] width 6 height 6
type input "2025-08-14 00:00"
type input "2025-08-16 23:59"
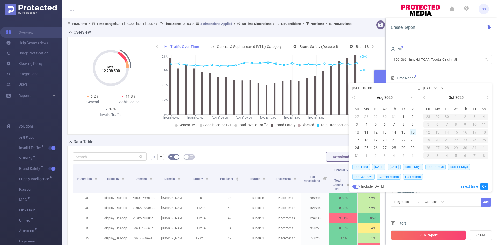
type input "2025-08-14 00:00"
type input "2025-08-16 23:59"
click at [427, 130] on div "14" at bounding box center [428, 132] width 6 height 6
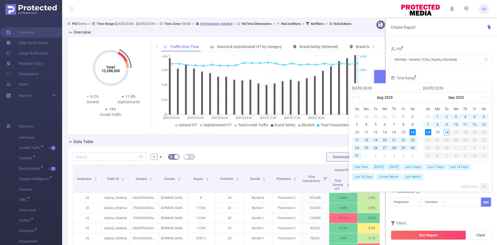
click at [415, 131] on div "16" at bounding box center [413, 132] width 6 height 6
type input "[DATE] 00:00"
type input "[DATE] 23:59"
type input "[DATE] 00:00"
type input "[DATE] 23:59"
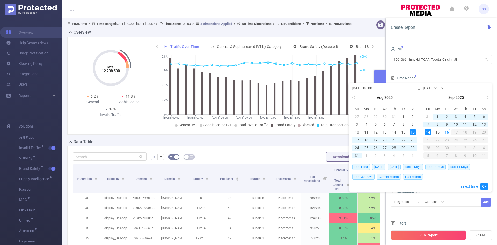
click at [429, 131] on div "14" at bounding box center [428, 132] width 6 height 6
click at [487, 186] on link "Ok" at bounding box center [484, 186] width 9 height 6
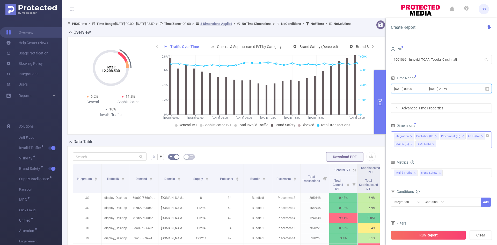
click at [435, 137] on icon "icon: close" at bounding box center [436, 136] width 2 height 2
click at [437, 136] on icon "icon: close" at bounding box center [438, 136] width 3 height 3
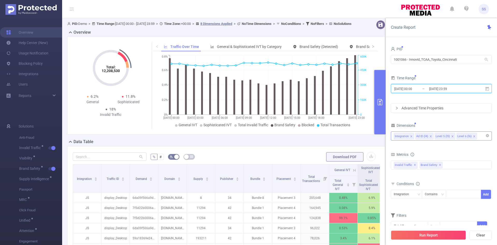
click at [430, 136] on icon "icon: close" at bounding box center [431, 136] width 3 height 3
click at [432, 136] on icon "icon: close" at bounding box center [433, 136] width 3 height 3
click at [432, 136] on div "Integration Level 6 (l6)" at bounding box center [441, 136] width 95 height 9
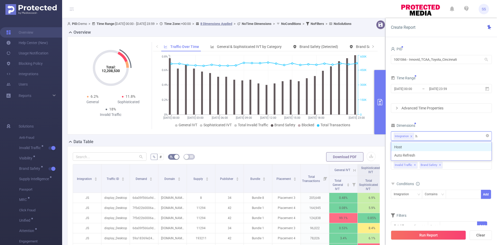
type input "ho"
click at [426, 149] on li "Host" at bounding box center [441, 147] width 100 height 8
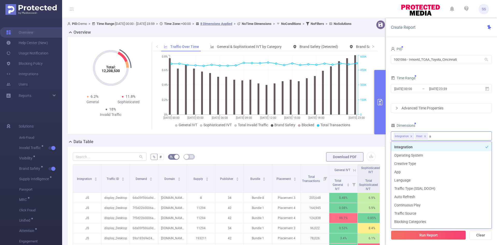
type input "app"
click at [426, 149] on li "App" at bounding box center [441, 147] width 100 height 8
click at [435, 121] on div "PID 1001066 - Innovid_TCAA_Toyota_Cincinnati 1001066 - Innovid_TCAA_Toyota_Cinc…" at bounding box center [441, 141] width 101 height 192
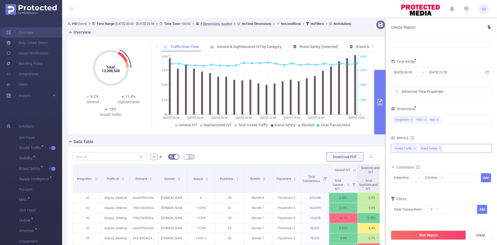
click at [443, 148] on div "Brand Safety ✕" at bounding box center [432, 148] width 25 height 8
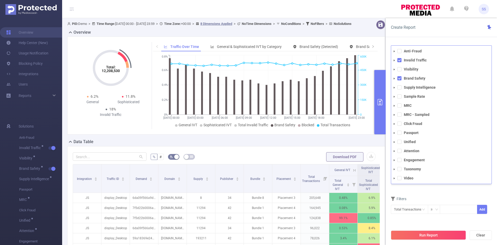
click at [400, 153] on li "Attention" at bounding box center [441, 150] width 100 height 7
click at [400, 150] on span at bounding box center [399, 151] width 4 height 4
click at [400, 77] on span at bounding box center [399, 78] width 4 height 4
click at [401, 60] on span at bounding box center [399, 60] width 4 height 4
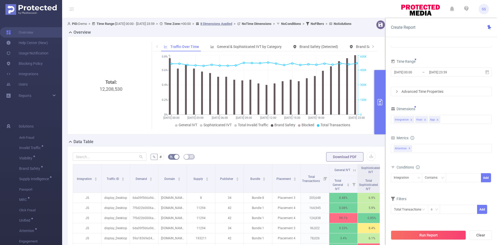
click at [443, 34] on div "Create Report" at bounding box center [441, 27] width 111 height 19
click at [402, 174] on div "Integration" at bounding box center [403, 177] width 19 height 9
click at [409, 204] on li "App" at bounding box center [406, 205] width 31 height 8
click at [436, 176] on div "Contains" at bounding box center [433, 177] width 16 height 9
click at [436, 204] on li "Is Not" at bounding box center [439, 205] width 34 height 8
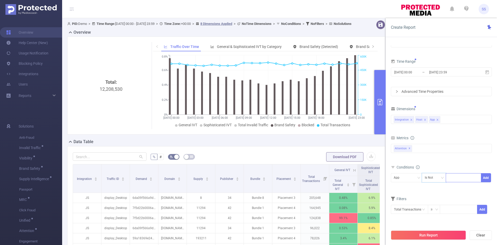
click at [456, 177] on div at bounding box center [464, 177] width 30 height 9
type input "na"
click at [450, 186] on li "na" at bounding box center [463, 188] width 35 height 8
click at [484, 176] on button "Add" at bounding box center [486, 177] width 10 height 9
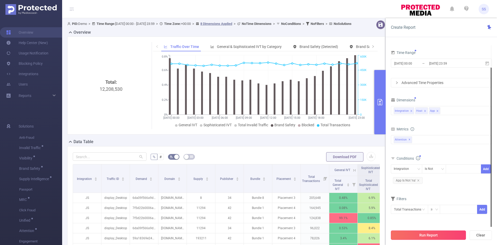
click at [433, 235] on button "Run Report" at bounding box center [428, 234] width 75 height 9
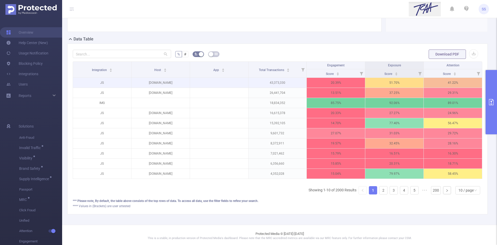
scroll to position [104, 0]
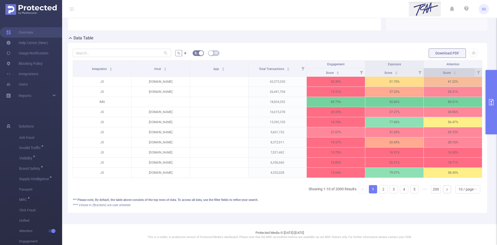
click at [456, 72] on div "Score" at bounding box center [449, 72] width 13 height 5
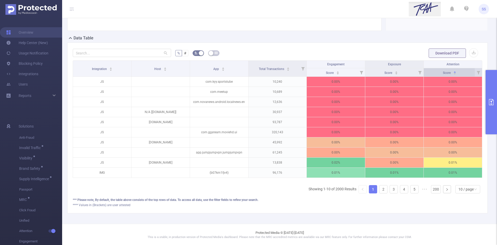
click at [456, 72] on div "Score" at bounding box center [449, 72] width 13 height 5
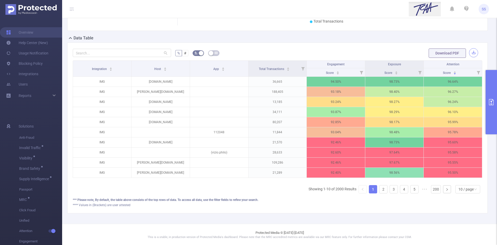
click at [469, 52] on button "button" at bounding box center [473, 52] width 9 height 9
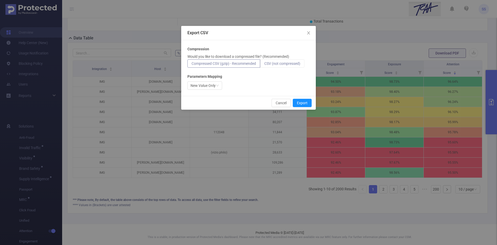
click at [281, 64] on span "CSV (not compressed)" at bounding box center [282, 63] width 36 height 4
click at [264, 65] on input "CSV (not compressed)" at bounding box center [264, 65] width 0 height 0
click at [303, 103] on button "Export" at bounding box center [302, 103] width 19 height 8
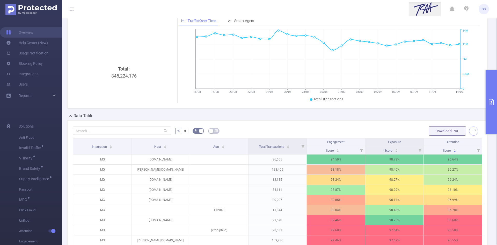
scroll to position [52, 0]
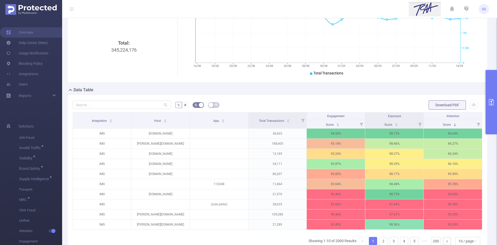
click at [495, 114] on button "primary" at bounding box center [491, 102] width 11 height 64
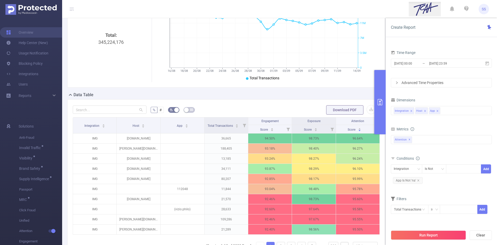
click at [425, 110] on icon "icon: close" at bounding box center [425, 111] width 3 height 3
click at [425, 236] on button "Run Report" at bounding box center [428, 234] width 75 height 9
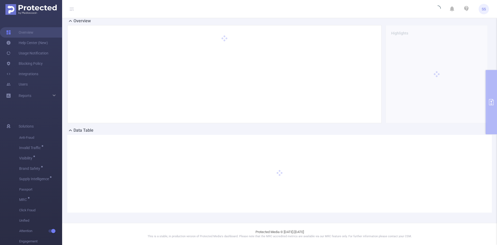
scroll to position [11, 0]
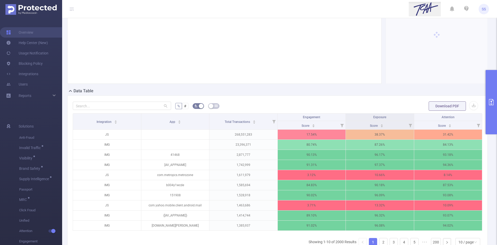
scroll to position [63, 0]
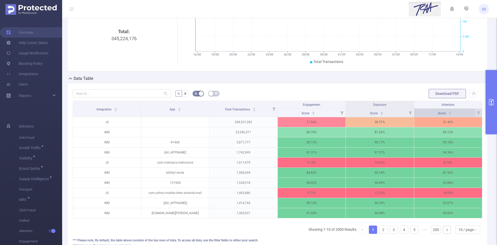
click at [448, 113] on div "Score" at bounding box center [444, 112] width 13 height 5
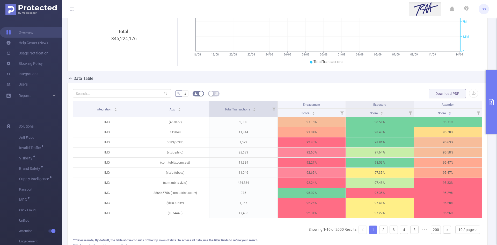
click at [270, 110] on icon at bounding box center [273, 109] width 7 height 16
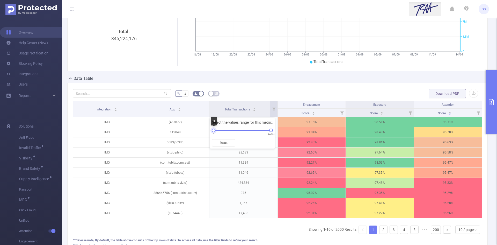
click at [212, 130] on div at bounding box center [214, 130] width 4 height 4
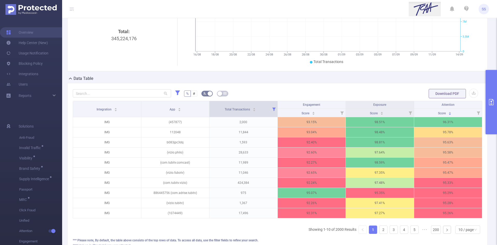
drag, startPoint x: 272, startPoint y: 110, endPoint x: 269, endPoint y: 112, distance: 3.5
click at [272, 110] on icon at bounding box center [273, 108] width 3 height 3
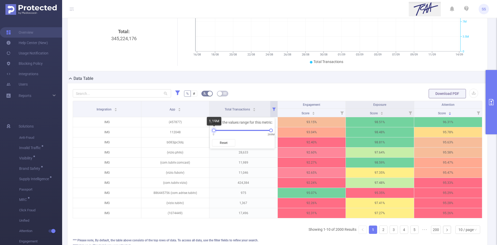
click at [213, 129] on div at bounding box center [214, 130] width 4 height 4
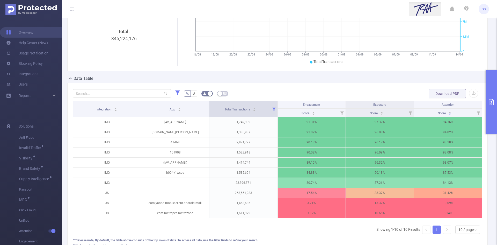
click at [272, 111] on icon at bounding box center [273, 108] width 3 height 3
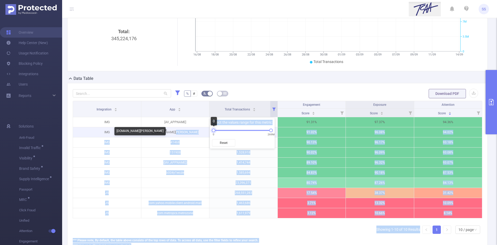
drag, startPoint x: 213, startPoint y: 130, endPoint x: 200, endPoint y: 130, distance: 13.5
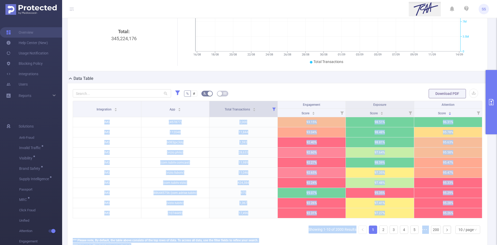
click at [273, 112] on icon at bounding box center [273, 109] width 7 height 16
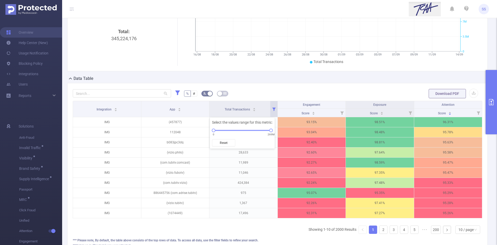
click at [237, 135] on div "Select the values range for this metric: 0 269M Reset" at bounding box center [242, 133] width 65 height 31
click at [214, 131] on div at bounding box center [214, 130] width 4 height 4
click at [270, 108] on icon at bounding box center [273, 109] width 7 height 16
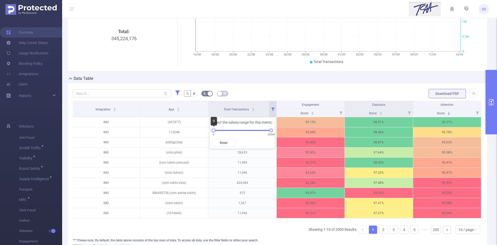
click at [214, 130] on div at bounding box center [214, 130] width 4 height 4
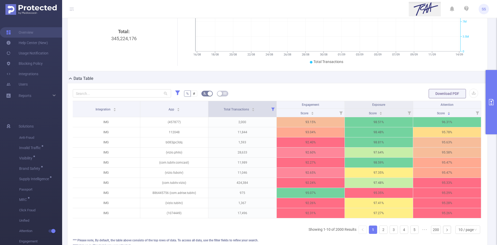
click at [271, 110] on icon at bounding box center [272, 108] width 3 height 3
click at [213, 130] on body "SS Overview Help Center (New) Usage Notification Blocking Policy Integrations U…" at bounding box center [248, 122] width 497 height 245
click at [269, 111] on icon at bounding box center [272, 109] width 7 height 16
click at [212, 130] on body "SS Overview Help Center (New) Usage Notification Blocking Policy Integrations U…" at bounding box center [248, 122] width 497 height 245
click at [271, 110] on icon at bounding box center [272, 108] width 3 height 3
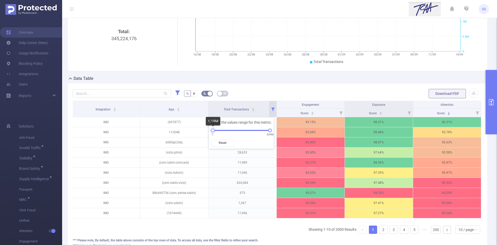
click at [212, 130] on div at bounding box center [213, 130] width 4 height 4
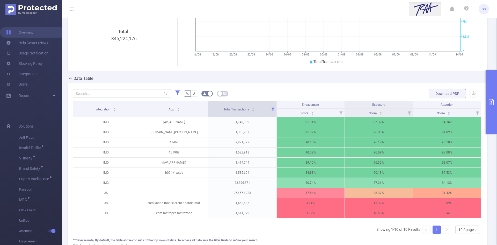
click at [270, 114] on icon at bounding box center [272, 109] width 7 height 16
drag, startPoint x: 213, startPoint y: 129, endPoint x: 209, endPoint y: 129, distance: 3.6
click at [209, 129] on div "Select the values range for this metric: 0 269M Reset" at bounding box center [241, 133] width 65 height 31
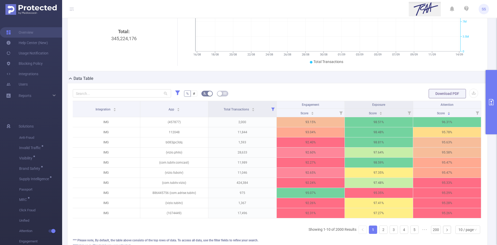
click at [497, 95] on button "primary" at bounding box center [491, 102] width 11 height 64
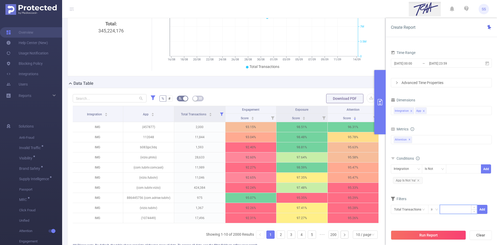
click at [456, 209] on input at bounding box center [458, 209] width 37 height 8
click at [476, 208] on span "Increase Value" at bounding box center [473, 207] width 5 height 5
click at [463, 208] on input "250,001" at bounding box center [458, 209] width 37 height 8
type input "250,001"
click at [482, 208] on button "Add" at bounding box center [482, 209] width 10 height 9
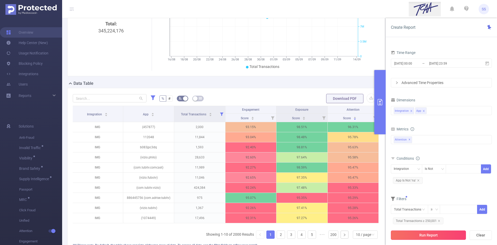
click at [440, 235] on button "Run Report" at bounding box center [428, 234] width 75 height 9
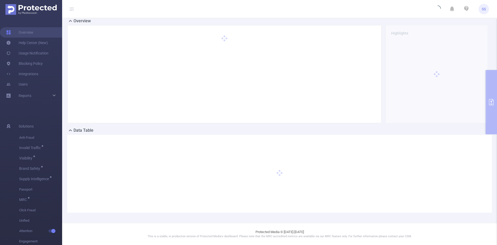
scroll to position [16, 0]
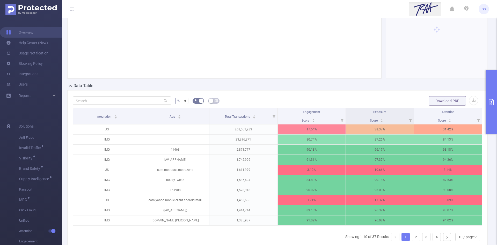
scroll to position [68, 0]
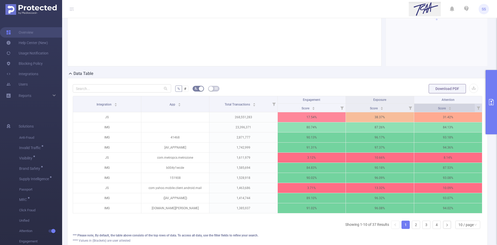
click at [448, 110] on div "Score" at bounding box center [444, 107] width 13 height 5
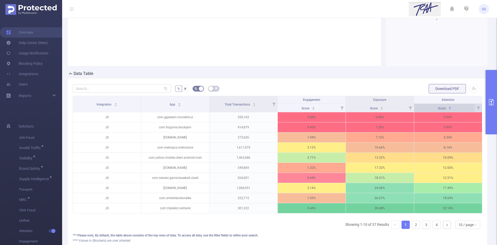
click at [448, 110] on div "Score" at bounding box center [444, 107] width 13 height 5
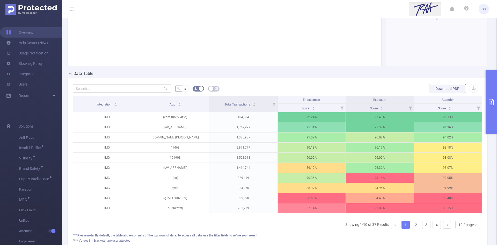
click at [495, 95] on button "primary" at bounding box center [491, 102] width 11 height 64
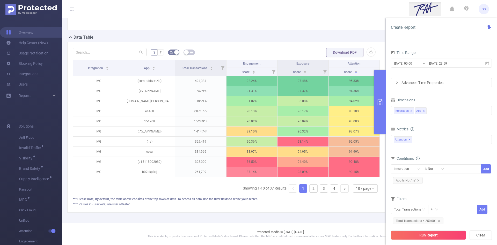
scroll to position [43, 0]
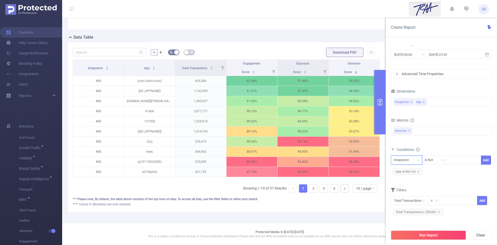
click at [409, 159] on div "Integration" at bounding box center [403, 160] width 19 height 9
click at [408, 180] on li "App" at bounding box center [406, 179] width 31 height 8
click at [454, 160] on div at bounding box center [464, 160] width 30 height 9
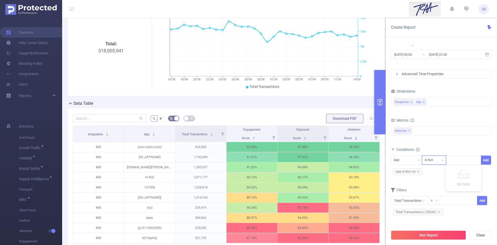
click at [435, 159] on div "Is Not" at bounding box center [431, 160] width 12 height 9
click at [440, 201] on body "SS Overview Help Center (New) Usage Notification Blocking Policy Integrations U…" at bounding box center [248, 122] width 497 height 245
drag, startPoint x: 442, startPoint y: 194, endPoint x: 456, endPoint y: 175, distance: 23.8
click at [442, 193] on li "Does Not Contain" at bounding box center [439, 195] width 34 height 8
click at [467, 161] on div at bounding box center [464, 160] width 30 height 9
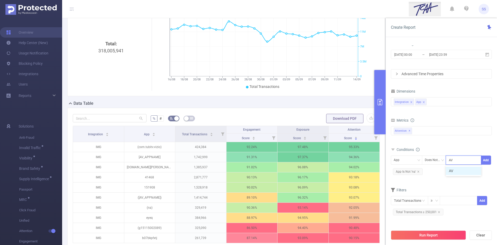
type input "AV_"
click at [452, 172] on li "AV_" at bounding box center [463, 170] width 35 height 8
click at [490, 159] on button "Add" at bounding box center [486, 159] width 10 height 9
click at [441, 237] on button "Run Report" at bounding box center [428, 234] width 75 height 9
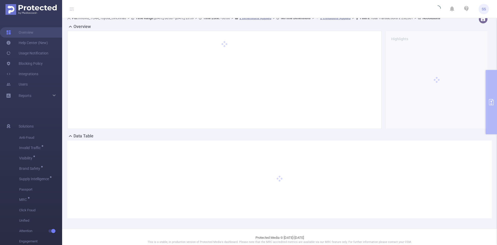
scroll to position [0, 0]
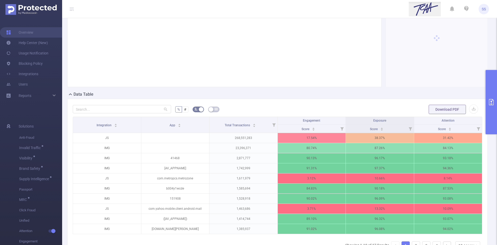
scroll to position [52, 0]
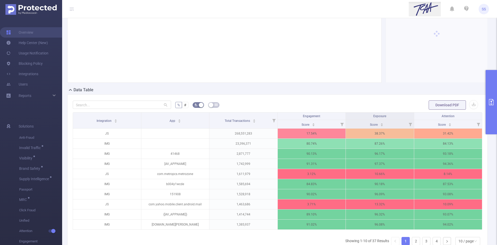
click at [493, 110] on button "primary" at bounding box center [491, 102] width 11 height 64
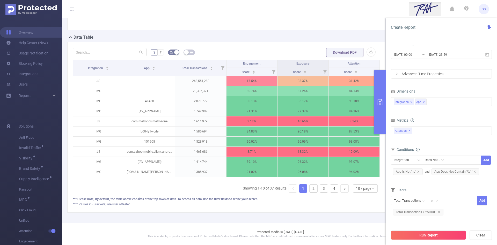
scroll to position [43, 0]
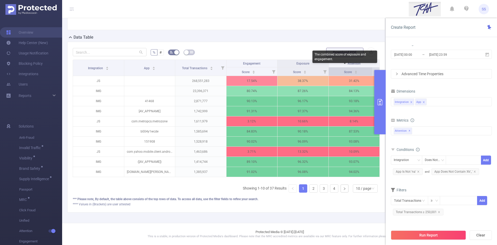
click at [345, 70] on span "Score" at bounding box center [348, 72] width 9 height 4
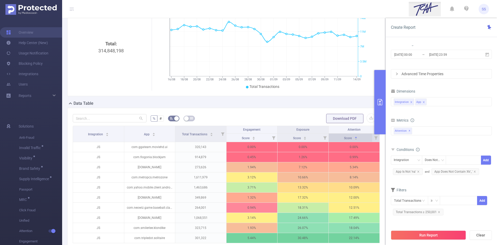
click at [358, 136] on div "Score" at bounding box center [350, 137] width 13 height 5
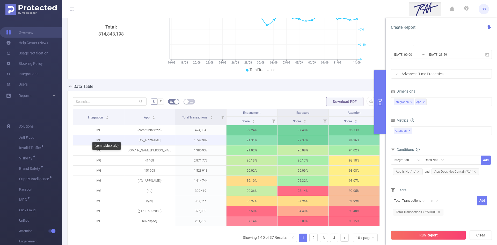
scroll to position [69, 0]
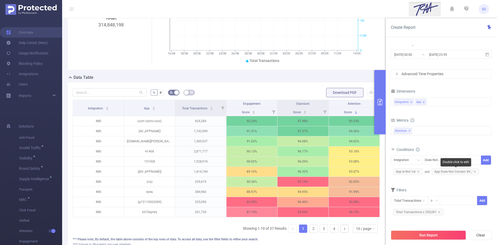
click at [449, 172] on span "App Does Not Contain 'AV_'" at bounding box center [456, 171] width 48 height 7
click at [460, 161] on icon "icon: close" at bounding box center [459, 160] width 3 height 3
click at [410, 158] on div "App" at bounding box center [407, 160] width 26 height 9
click at [400, 179] on li "App" at bounding box center [406, 179] width 31 height 8
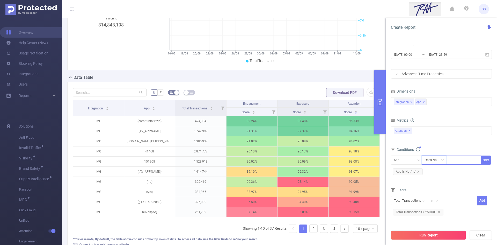
click at [434, 161] on div "Does Not Contain" at bounding box center [434, 160] width 19 height 9
click at [437, 197] on li "Does Not Contain" at bounding box center [439, 195] width 35 height 8
click at [455, 161] on div at bounding box center [464, 160] width 30 height 9
type input "]"
type input "[AV"
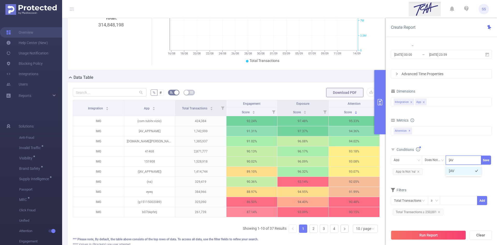
click at [457, 169] on li "[AV" at bounding box center [463, 170] width 35 height 8
click at [484, 159] on button "Save" at bounding box center [486, 159] width 10 height 9
click at [425, 232] on button "Run Report" at bounding box center [428, 234] width 75 height 9
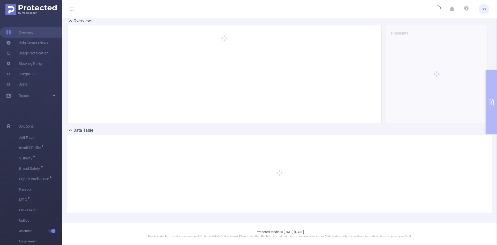
scroll to position [16, 0]
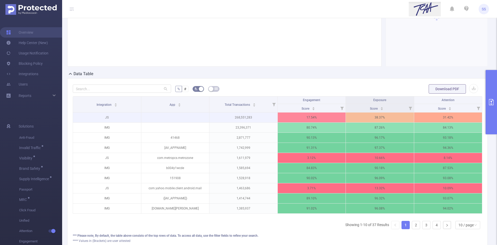
scroll to position [68, 0]
click at [452, 110] on div "Score" at bounding box center [444, 107] width 13 height 5
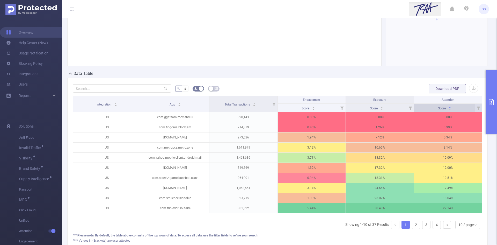
click at [452, 110] on div "Score" at bounding box center [444, 107] width 13 height 5
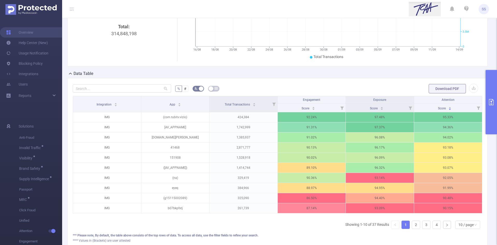
click at [493, 96] on button "primary" at bounding box center [491, 102] width 11 height 64
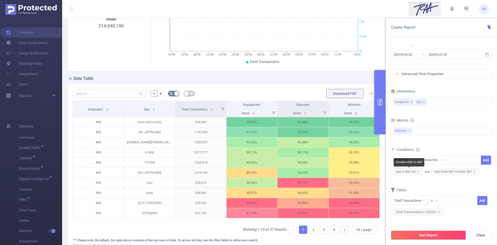
click at [402, 173] on span "App Is Not 'na'" at bounding box center [408, 171] width 30 height 7
click at [429, 159] on div "Is Not" at bounding box center [431, 160] width 12 height 9
click at [437, 195] on li "Does Not Contain" at bounding box center [439, 195] width 34 height 8
drag, startPoint x: 431, startPoint y: 158, endPoint x: 432, endPoint y: 163, distance: 4.6
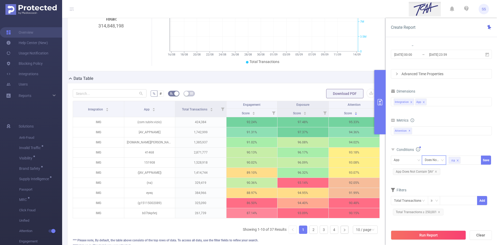
click at [431, 158] on div "Does Not Contain" at bounding box center [434, 160] width 19 height 9
click at [436, 179] on li "Is" at bounding box center [439, 179] width 35 height 8
click at [436, 155] on div "App Is na Save App Does Not Contain '[AV'" at bounding box center [441, 166] width 101 height 24
click at [435, 157] on div "Is" at bounding box center [434, 160] width 19 height 9
click at [433, 187] on li "Is Not" at bounding box center [439, 187] width 34 height 8
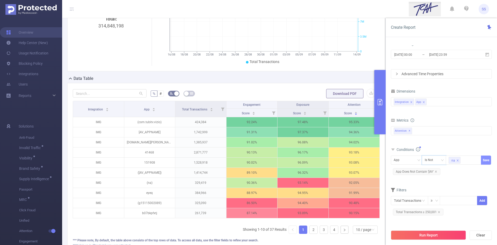
click at [484, 160] on button "Save" at bounding box center [486, 159] width 10 height 9
click at [436, 172] on icon "icon: close" at bounding box center [436, 171] width 2 height 2
click at [431, 237] on button "Run Report" at bounding box center [428, 234] width 75 height 9
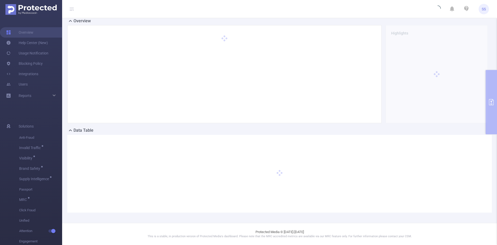
scroll to position [16, 0]
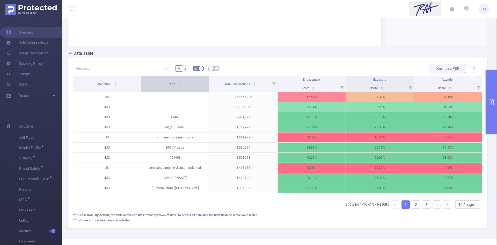
scroll to position [94, 0]
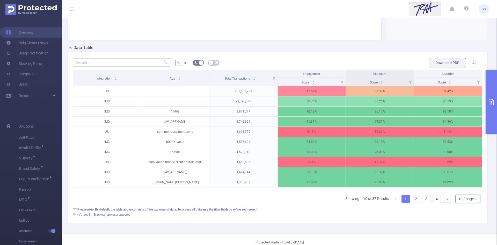
click at [459, 202] on div "10 / page" at bounding box center [466, 199] width 15 height 8
click at [323, 212] on div "*** Please note, By default, the table above consists of the top rows of data. …" at bounding box center [278, 209] width 410 height 5
click at [445, 84] on div "Score" at bounding box center [444, 81] width 13 height 5
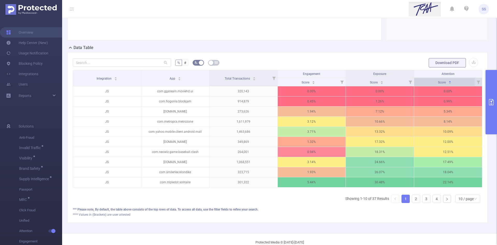
click at [445, 84] on div "Score" at bounding box center [444, 81] width 13 height 5
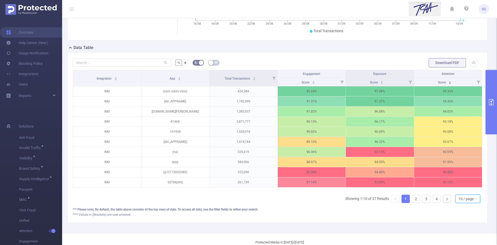
click at [459, 202] on div "10 / page" at bounding box center [466, 199] width 15 height 8
click at [459, 171] on li "20 / page" at bounding box center [463, 168] width 25 height 8
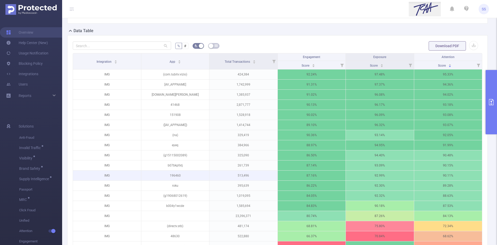
scroll to position [120, 0]
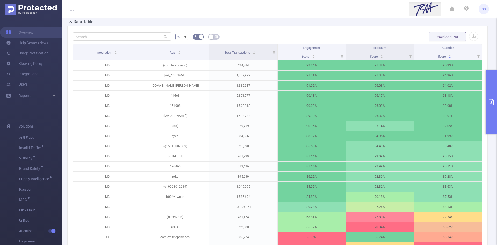
click at [495, 100] on button "primary" at bounding box center [491, 102] width 11 height 64
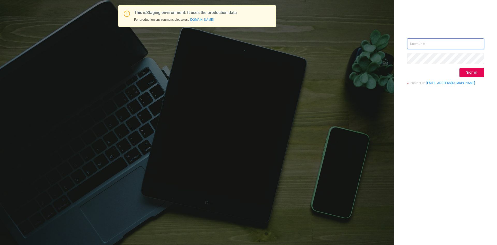
click at [452, 48] on input "text" at bounding box center [445, 43] width 77 height 11
type input "[PERSON_NAME][EMAIL_ADDRESS][DOMAIN_NAME]"
click at [477, 71] on button "Sign in" at bounding box center [472, 72] width 25 height 9
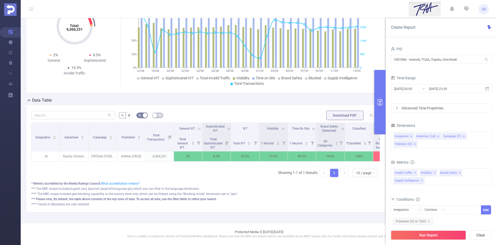
scroll to position [50, 0]
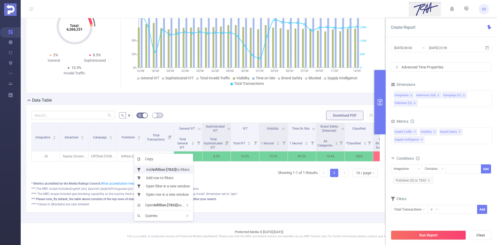
click at [148, 168] on li "Add Infillion [7832] to filters" at bounding box center [163, 169] width 59 height 8
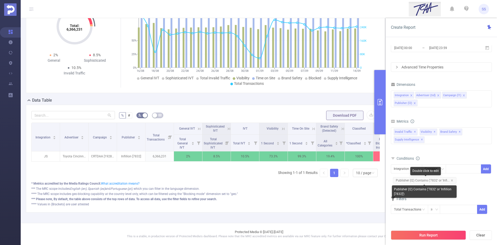
click at [425, 179] on span "Publisher (l2) Contains ('7832' or 'Infi..." at bounding box center [424, 180] width 63 height 7
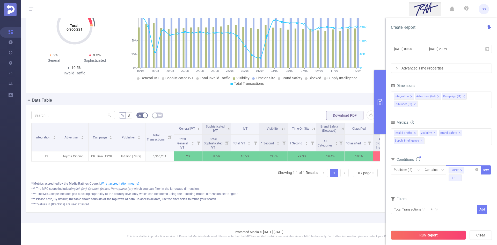
click at [466, 177] on div "7832 + 1 ..." at bounding box center [463, 173] width 35 height 17
click at [465, 190] on li "7832" at bounding box center [463, 188] width 35 height 8
click at [488, 173] on button "Save" at bounding box center [486, 169] width 10 height 9
click at [439, 234] on button "Run Report" at bounding box center [428, 234] width 75 height 9
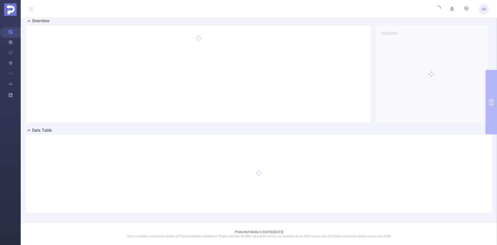
scroll to position [11, 0]
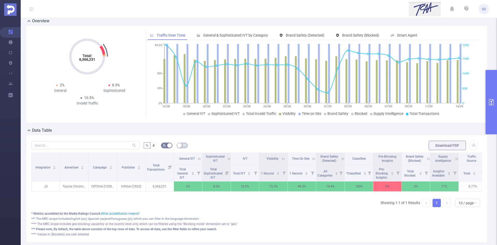
click at [218, 208] on div "Integration Advertiser Campaign Publisher Total Transactions General IVT Sophis…" at bounding box center [256, 182] width 451 height 59
click at [495, 86] on button "primary" at bounding box center [491, 102] width 11 height 64
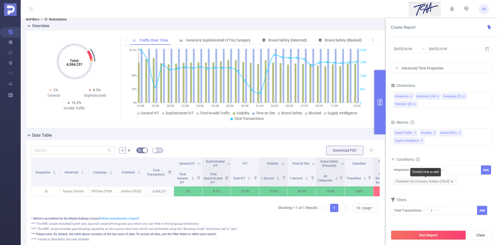
click at [451, 181] on icon "icon: close" at bounding box center [452, 181] width 3 height 3
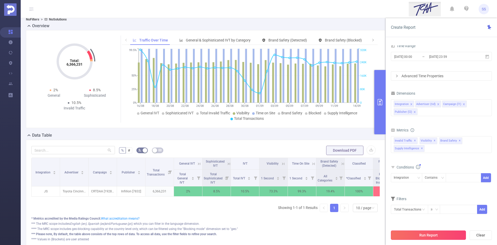
click at [426, 237] on button "Run Report" at bounding box center [428, 234] width 75 height 9
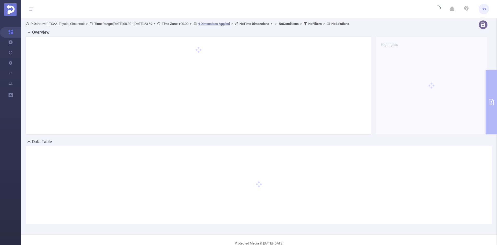
scroll to position [11, 0]
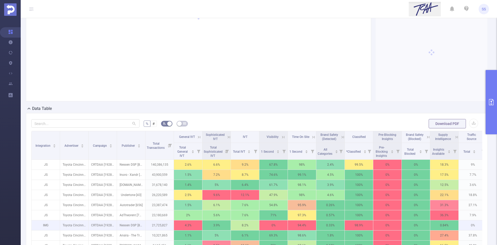
scroll to position [63, 0]
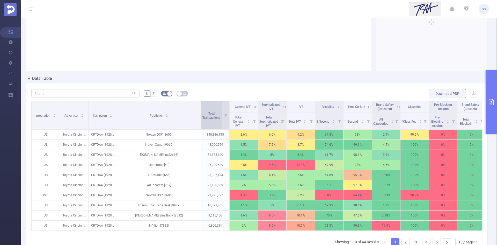
drag, startPoint x: 145, startPoint y: 115, endPoint x: 201, endPoint y: 118, distance: 55.8
click at [201, 118] on span at bounding box center [201, 115] width 3 height 28
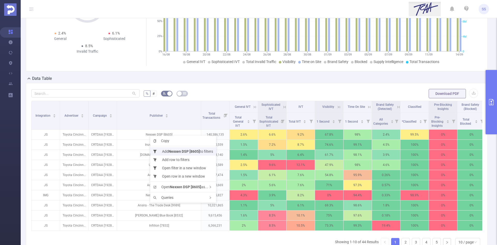
click at [185, 151] on b "Nexxen DSP [8605]" at bounding box center [184, 151] width 31 height 4
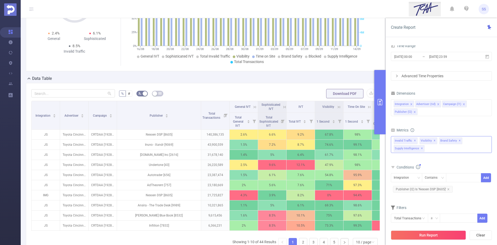
click at [422, 149] on span "✕" at bounding box center [422, 148] width 2 height 6
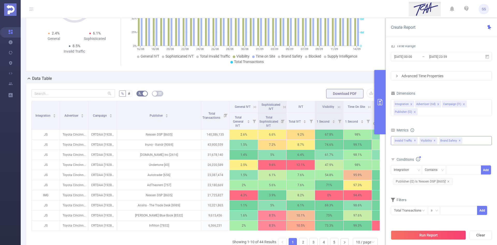
click at [432, 141] on span "Visibility ✕" at bounding box center [429, 140] width 18 height 7
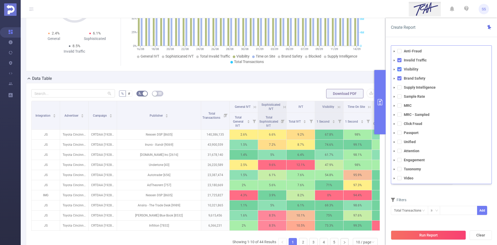
click at [400, 69] on span at bounding box center [399, 69] width 4 height 4
click at [399, 78] on span at bounding box center [399, 78] width 4 height 4
click at [460, 23] on div "Create Report" at bounding box center [441, 27] width 111 height 19
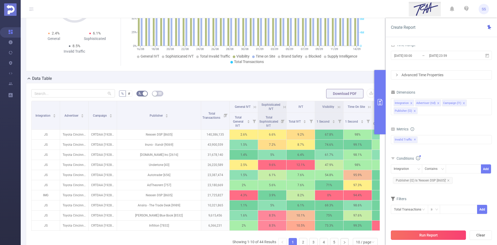
click at [445, 232] on button "Run Report" at bounding box center [428, 234] width 75 height 9
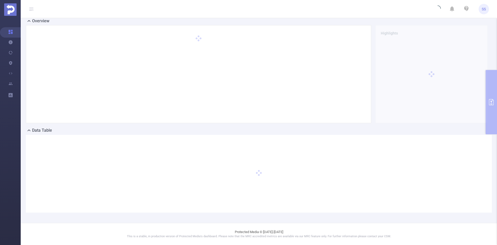
scroll to position [11, 0]
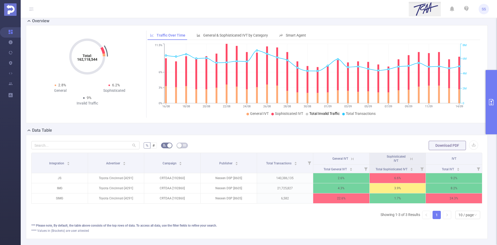
click at [495, 93] on button "primary" at bounding box center [491, 102] width 11 height 64
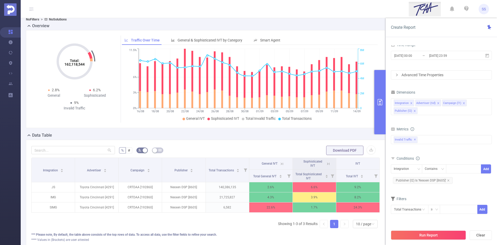
drag, startPoint x: 230, startPoint y: 230, endPoint x: 226, endPoint y: 230, distance: 4.2
click at [230, 230] on div "Integration Advertiser Campaign Publisher Total Transactions General IVT Sophis…" at bounding box center [205, 194] width 349 height 75
click at [430, 181] on span "Publisher (l2) Is 'Nexxen DSP [8605]'" at bounding box center [423, 180] width 60 height 7
click at [464, 178] on div "Nexxen DSP [8605]" at bounding box center [463, 173] width 35 height 17
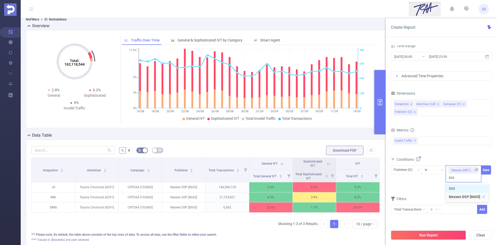
type input "8605"
click at [460, 187] on li "8605" at bounding box center [467, 188] width 43 height 8
click at [476, 169] on icon "icon: close-circle" at bounding box center [476, 169] width 3 height 3
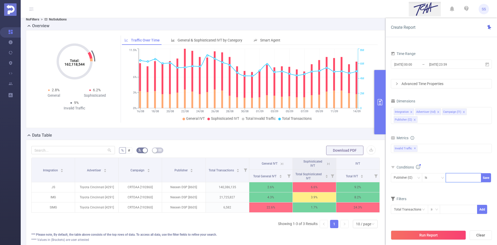
click at [460, 175] on div at bounding box center [464, 177] width 30 height 9
type input "8605"
click at [454, 186] on li "8605" at bounding box center [463, 188] width 35 height 8
click at [485, 177] on button "Save" at bounding box center [486, 177] width 10 height 9
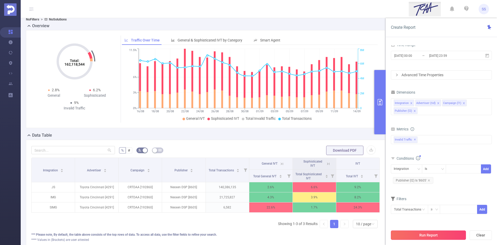
click at [417, 236] on button "Run Report" at bounding box center [428, 234] width 75 height 9
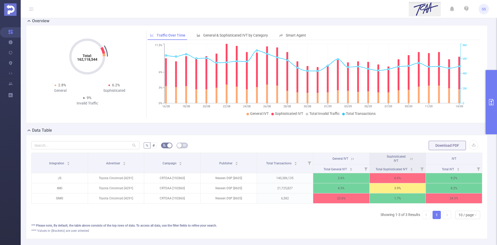
drag, startPoint x: 491, startPoint y: 105, endPoint x: 483, endPoint y: 120, distance: 16.2
click at [491, 105] on button "primary" at bounding box center [491, 102] width 11 height 64
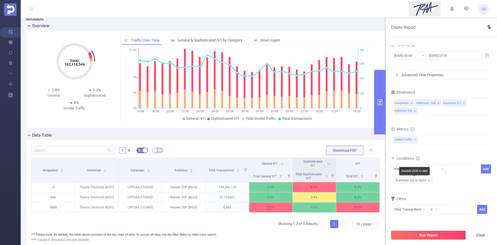
click at [416, 181] on span "Publisher (l2) Is '8605'" at bounding box center [413, 180] width 40 height 7
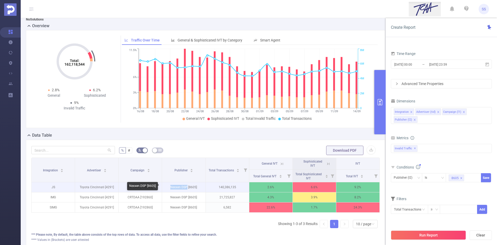
drag, startPoint x: 169, startPoint y: 187, endPoint x: 185, endPoint y: 187, distance: 16.1
click at [185, 187] on p "Nexxen DSP [8605]" at bounding box center [183, 187] width 43 height 10
copy p "Nexxen DSP"
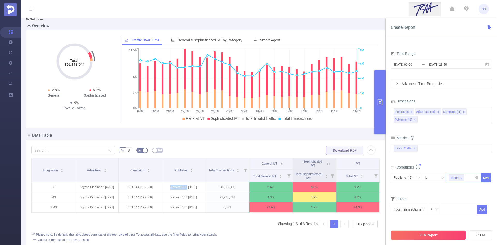
click at [468, 177] on div "8605" at bounding box center [464, 177] width 30 height 9
paste input "Nexxen DSP"
type input "Nexxen DSP"
click at [462, 186] on input "Nexxen DSP" at bounding box center [458, 185] width 18 height 7
click at [461, 195] on li "Nexxen DSP" at bounding box center [463, 196] width 35 height 8
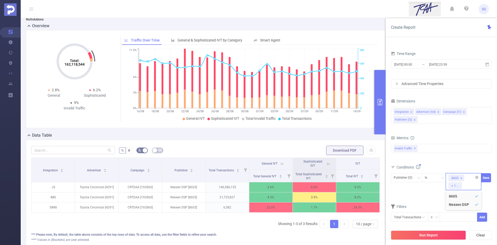
click at [462, 178] on icon "icon: close" at bounding box center [461, 178] width 3 height 3
click at [485, 177] on button "Save" at bounding box center [486, 177] width 10 height 9
click at [426, 235] on button "Run Report" at bounding box center [428, 234] width 75 height 9
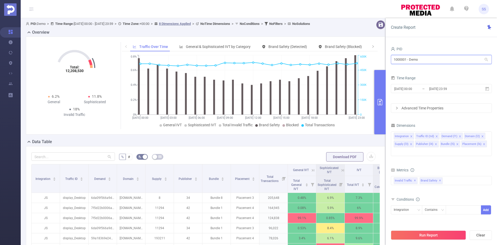
drag, startPoint x: 430, startPoint y: 60, endPoint x: 350, endPoint y: 62, distance: 79.3
click at [350, 62] on section "PID: Demo > Time Range: 2024-12-09 00:00 - 2024-12-09 23:59 > Time Zone: +00:00…" at bounding box center [259, 186] width 476 height 337
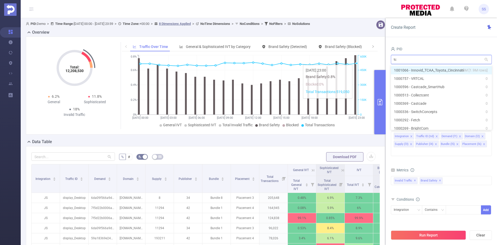
type input "tca"
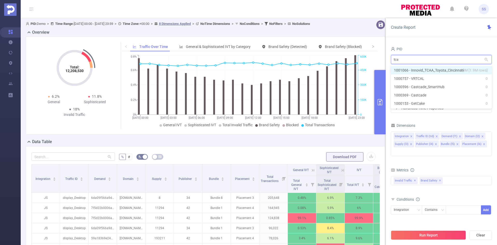
click at [459, 70] on li "1001066 - Innovid_TCAA_Toyota_Cincinnati 14M [1.9M rows]" at bounding box center [441, 70] width 101 height 8
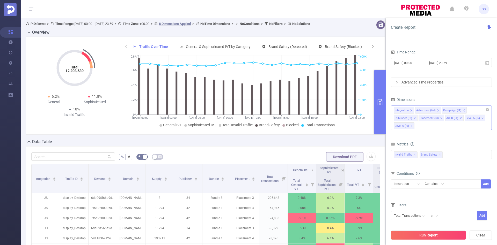
click at [412, 126] on icon "icon: close" at bounding box center [411, 126] width 3 height 3
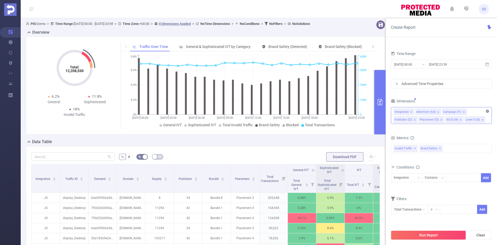
click at [487, 111] on icon "icon: close-circle" at bounding box center [487, 111] width 3 height 3
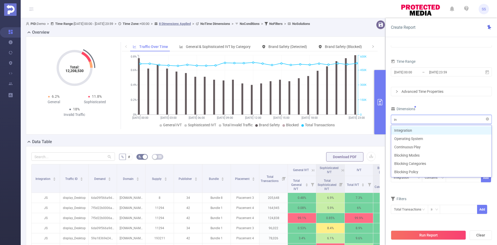
type input "int"
click at [444, 132] on li "Integration" at bounding box center [441, 130] width 100 height 8
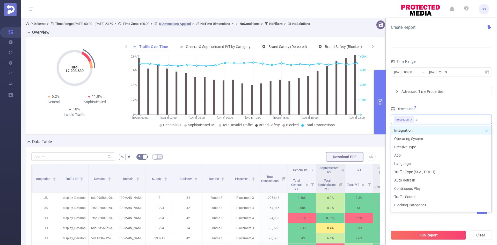
type input "app"
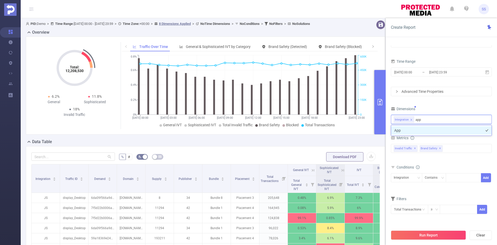
click at [441, 129] on li "App" at bounding box center [441, 130] width 100 height 8
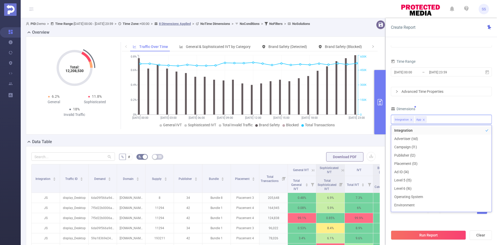
click at [449, 108] on div "Dimensions" at bounding box center [441, 109] width 101 height 9
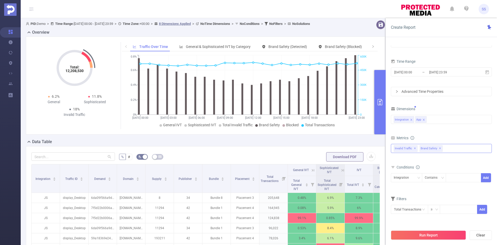
click at [462, 146] on div "Invalid Traffic ✕ Brand Safety ✕" at bounding box center [441, 148] width 101 height 9
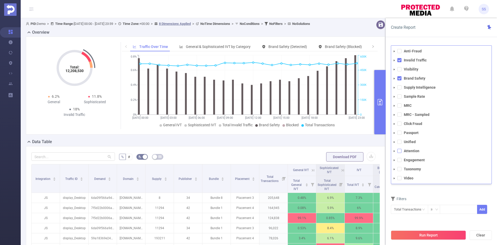
click at [399, 151] on span at bounding box center [399, 151] width 4 height 4
click at [399, 77] on span at bounding box center [399, 78] width 4 height 4
click at [399, 62] on span at bounding box center [399, 60] width 4 height 4
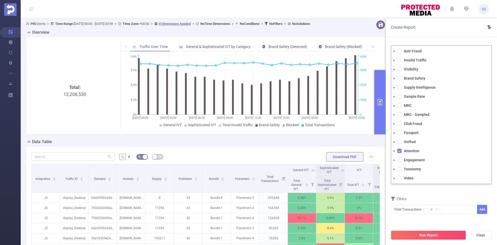
click at [454, 32] on div "Create Report" at bounding box center [441, 27] width 111 height 19
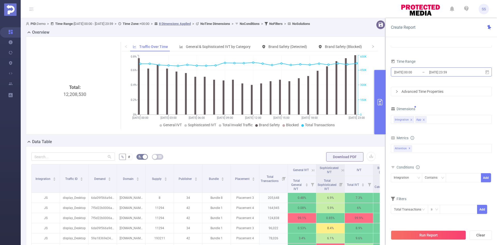
click at [440, 71] on input "2024-12-09 23:59" at bounding box center [450, 72] width 42 height 7
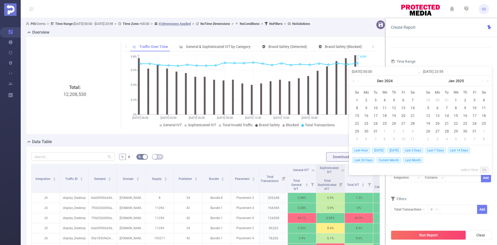
click at [377, 150] on span "Today" at bounding box center [378, 150] width 13 height 6
type input "2025-09-16 00:00"
type input "2025-09-16 23:59"
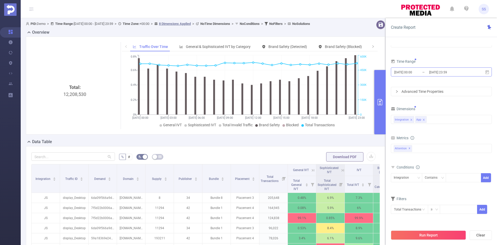
click at [425, 69] on input "2025-09-16 00:00" at bounding box center [415, 72] width 42 height 7
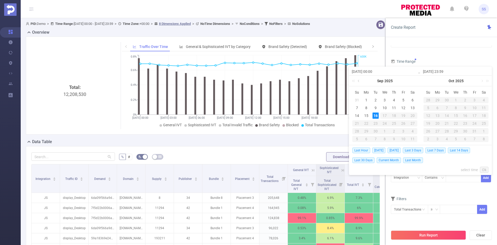
click at [360, 80] on link at bounding box center [359, 81] width 5 height 10
click at [359, 80] on link at bounding box center [359, 81] width 5 height 10
click at [410, 82] on link at bounding box center [410, 81] width 5 height 10
click at [413, 115] on div "16" at bounding box center [413, 115] width 6 height 6
click at [430, 81] on link at bounding box center [430, 81] width 5 height 10
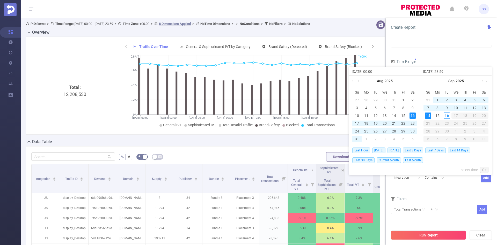
click at [429, 114] on div "14" at bounding box center [428, 115] width 6 height 6
type input "[DATE] 00:00"
type input "[DATE] 23:59"
type input "[DATE] 00:00"
type input "[DATE] 23:59"
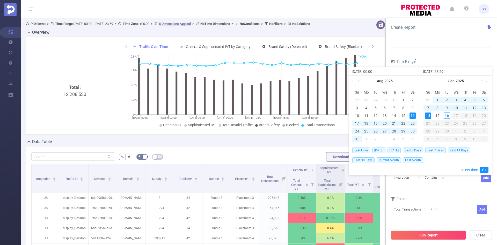
click at [485, 169] on link "Ok" at bounding box center [484, 169] width 9 height 6
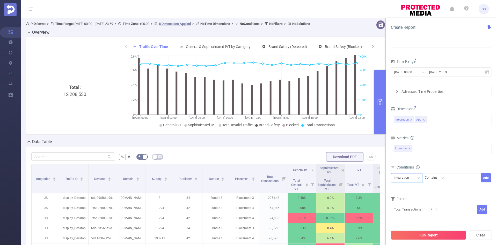
click at [409, 178] on div "Integration" at bounding box center [403, 177] width 19 height 9
click at [407, 196] on li "App" at bounding box center [406, 196] width 31 height 8
click at [438, 179] on div "Contains" at bounding box center [433, 177] width 16 height 9
click at [436, 211] on li "Does Not Contain" at bounding box center [439, 213] width 34 height 8
click at [452, 176] on div at bounding box center [464, 177] width 30 height 9
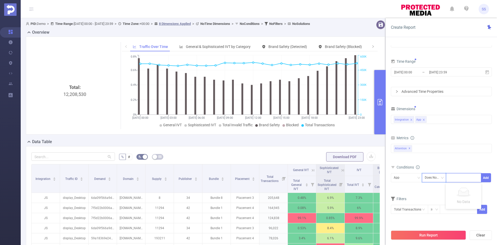
click at [430, 178] on div "Does Not Contain" at bounding box center [434, 177] width 19 height 9
click at [460, 180] on div at bounding box center [464, 177] width 30 height 9
type input "_APPNAME"
click at [458, 190] on li "_APPNAME" at bounding box center [463, 188] width 35 height 8
click at [486, 176] on button "Add" at bounding box center [486, 177] width 10 height 9
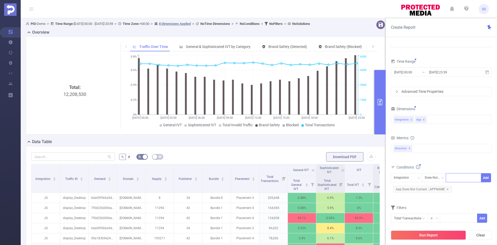
click at [455, 179] on div at bounding box center [464, 177] width 30 height 9
type input "(na)"
click at [459, 189] on li "(na)" at bounding box center [463, 188] width 35 height 8
click at [489, 178] on button "Add" at bounding box center [486, 177] width 10 height 9
click at [416, 188] on span "App Does Not Contain '_APPNAME'" at bounding box center [422, 189] width 59 height 7
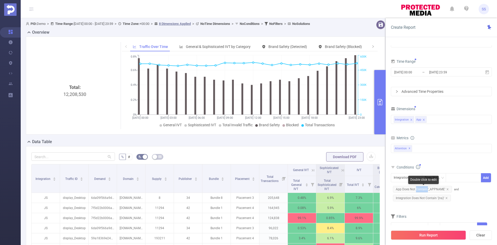
click at [416, 188] on span "App Does Not Contain '_APPNAME'" at bounding box center [422, 189] width 59 height 7
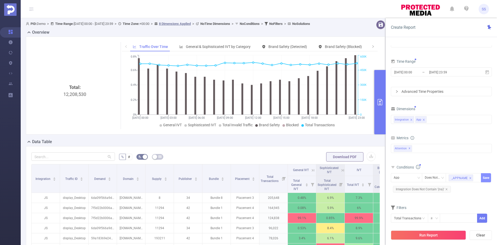
click at [485, 176] on button "Save" at bounding box center [486, 177] width 10 height 9
click at [409, 189] on span "Integration Does Not Contain '(na)'" at bounding box center [422, 189] width 58 height 7
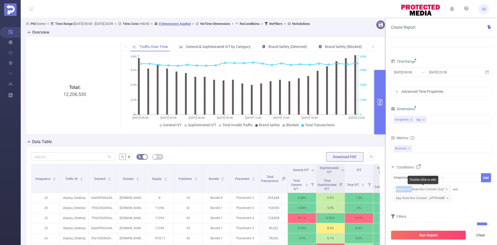
click at [409, 189] on span "Integration Does Not Contain '(na)'" at bounding box center [422, 189] width 58 height 7
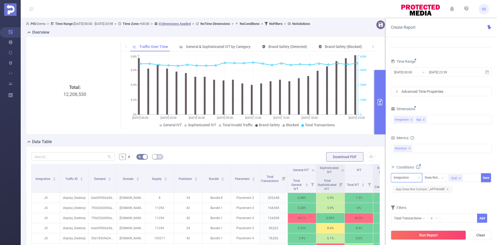
click at [405, 178] on div "Integration" at bounding box center [403, 177] width 19 height 9
click at [403, 197] on li "App" at bounding box center [406, 196] width 31 height 8
click at [489, 174] on button "Save" at bounding box center [486, 177] width 10 height 9
click at [437, 235] on button "Run Report" at bounding box center [428, 234] width 75 height 9
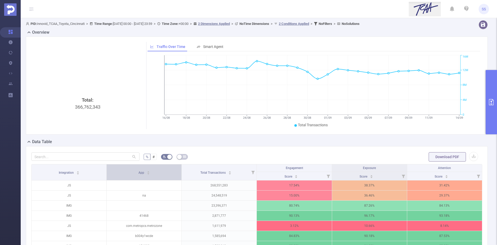
scroll to position [52, 0]
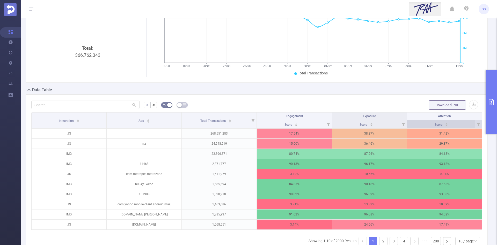
click at [448, 124] on div "Score" at bounding box center [441, 123] width 13 height 5
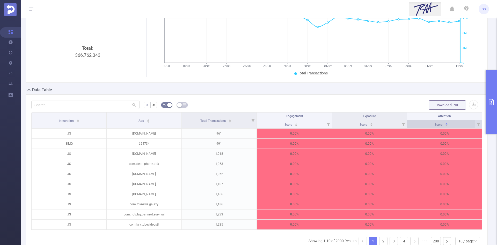
click at [448, 124] on div "Score" at bounding box center [441, 123] width 13 height 5
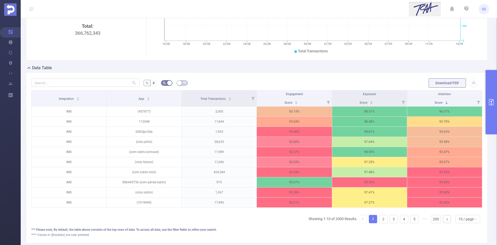
scroll to position [104, 0]
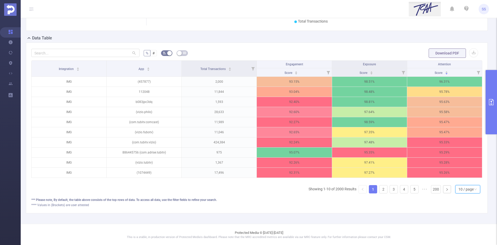
click at [474, 191] on icon "icon: down" at bounding box center [475, 188] width 3 height 3
click at [469, 159] on li "20 / page" at bounding box center [463, 159] width 25 height 8
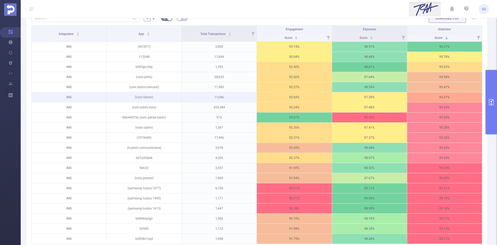
scroll to position [129, 0]
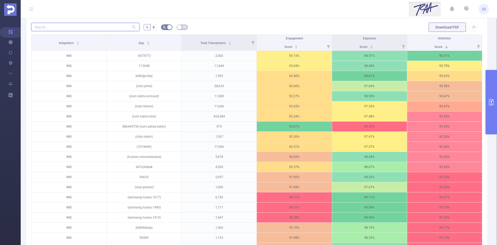
click at [117, 29] on input "text" at bounding box center [85, 27] width 108 height 8
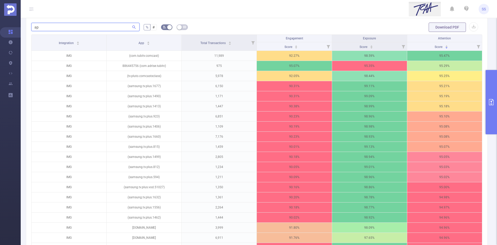
type input "a"
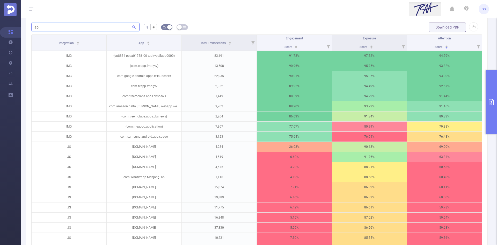
type input "a"
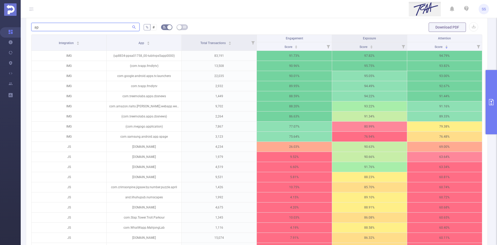
type input "a"
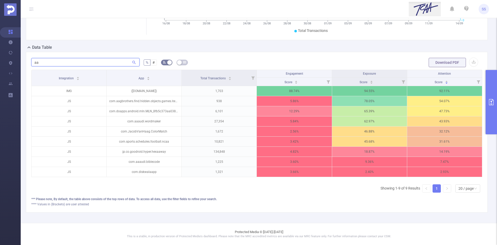
type input "a"
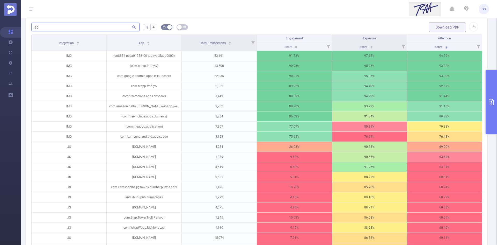
type input "a"
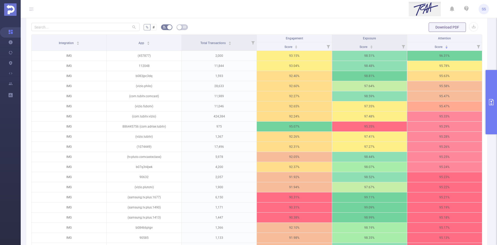
click at [217, 24] on form "% # Download PDF" at bounding box center [256, 27] width 451 height 10
click at [494, 113] on button "primary" at bounding box center [491, 102] width 11 height 64
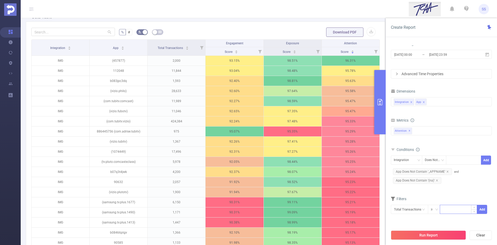
click at [450, 209] on input at bounding box center [458, 209] width 37 height 8
click at [200, 52] on icon at bounding box center [201, 48] width 7 height 16
click at [140, 69] on div at bounding box center [142, 69] width 4 height 4
click at [198, 45] on icon at bounding box center [201, 48] width 7 height 16
click at [141, 69] on div at bounding box center [142, 69] width 4 height 4
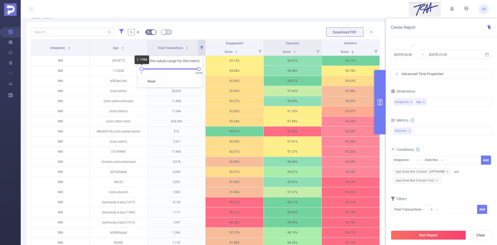
scroll to position [103, 0]
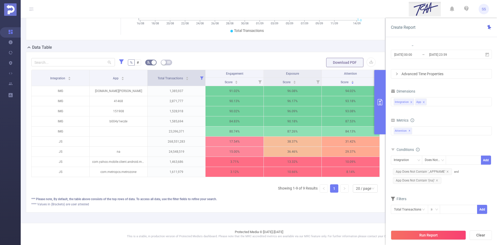
click at [200, 77] on icon at bounding box center [201, 78] width 7 height 16
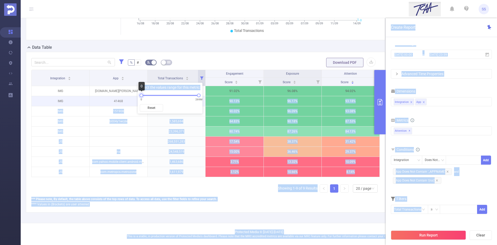
drag, startPoint x: 142, startPoint y: 95, endPoint x: 137, endPoint y: 95, distance: 4.9
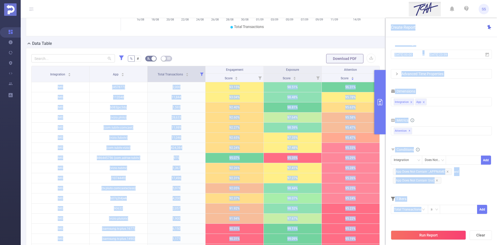
click at [200, 77] on icon at bounding box center [201, 74] width 7 height 16
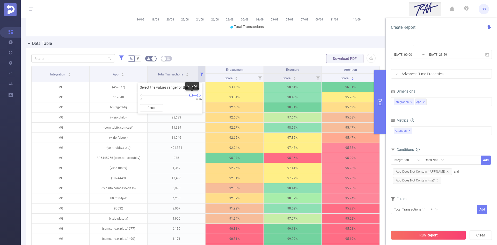
click at [208, 47] on div "Data Table" at bounding box center [208, 43] width 364 height 7
click at [456, 209] on input at bounding box center [458, 209] width 37 height 8
type input "500,000"
click at [482, 209] on button "Add" at bounding box center [482, 209] width 10 height 9
click at [433, 235] on button "Run Report" at bounding box center [428, 234] width 75 height 9
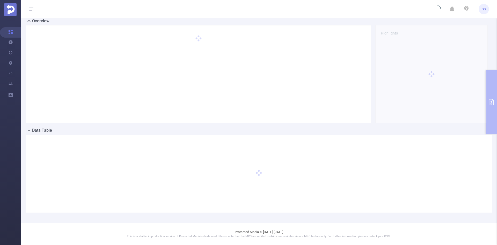
scroll to position [11, 0]
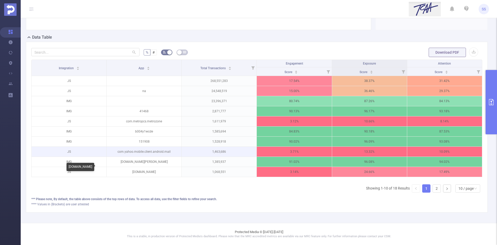
scroll to position [82, 0]
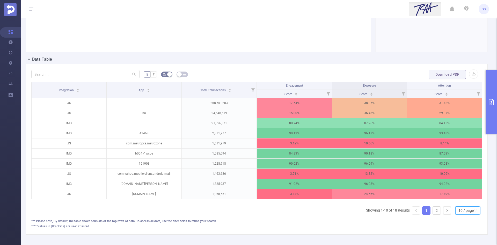
click at [463, 214] on div "10 / page" at bounding box center [466, 210] width 15 height 8
click at [460, 179] on li "20 / page" at bounding box center [463, 180] width 25 height 8
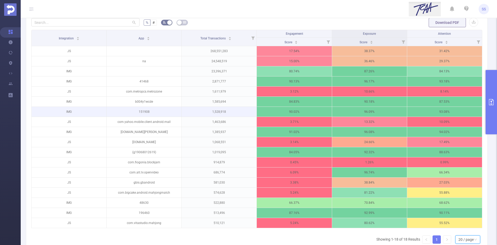
scroll to position [108, 0]
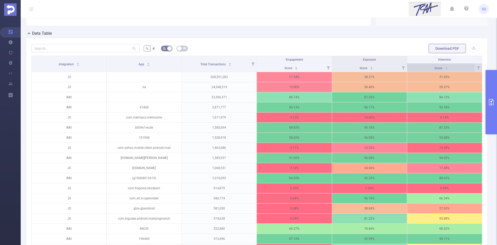
click at [435, 68] on span "Score" at bounding box center [439, 68] width 9 height 4
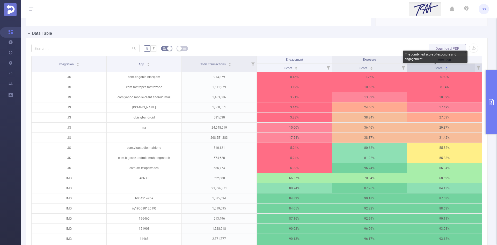
click at [435, 68] on span "Score" at bounding box center [439, 68] width 9 height 4
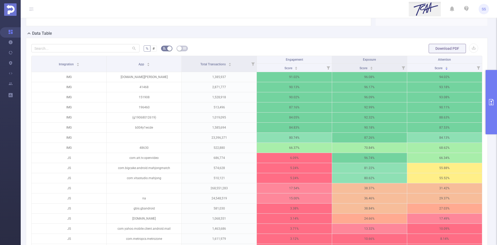
click at [495, 94] on button "primary" at bounding box center [491, 102] width 11 height 64
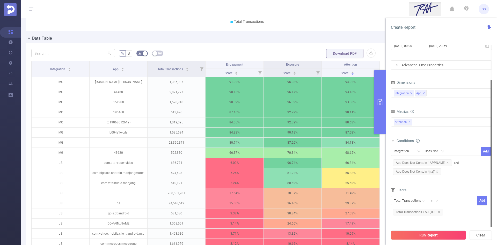
scroll to position [178, 0]
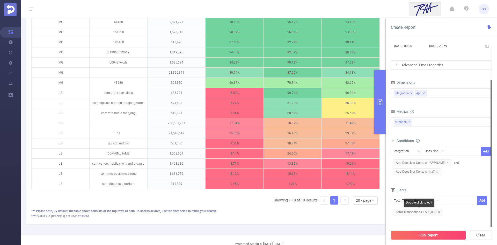
click at [422, 211] on span "Total Transactions ≥ 500,000" at bounding box center [418, 211] width 50 height 7
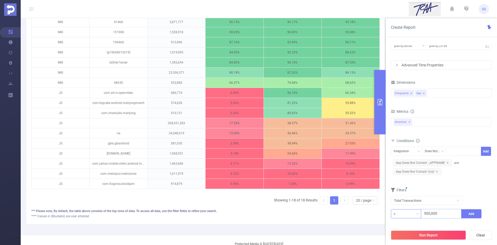
drag, startPoint x: 430, startPoint y: 214, endPoint x: 406, endPoint y: 215, distance: 24.1
click at [406, 215] on span "≥ 500,000 Add" at bounding box center [441, 213] width 101 height 9
type input "250,000"
click at [480, 215] on button "Add" at bounding box center [471, 213] width 20 height 9
click at [441, 241] on div "Run Report Clear" at bounding box center [441, 235] width 111 height 20
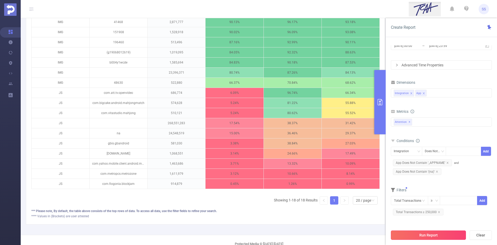
click at [439, 237] on button "Run Report" at bounding box center [428, 234] width 75 height 9
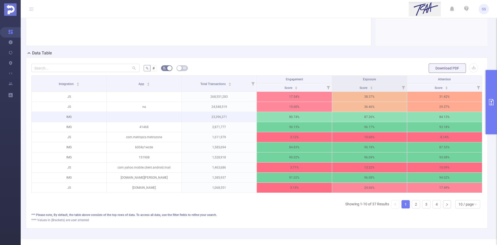
scroll to position [89, 0]
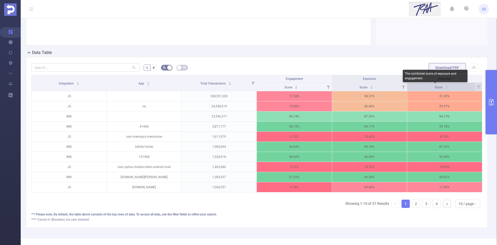
click at [438, 89] on span "Score" at bounding box center [439, 87] width 9 height 4
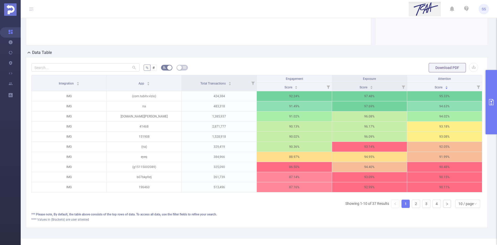
click at [494, 106] on button "primary" at bounding box center [491, 102] width 11 height 64
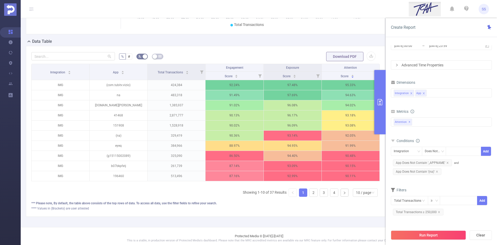
scroll to position [113, 0]
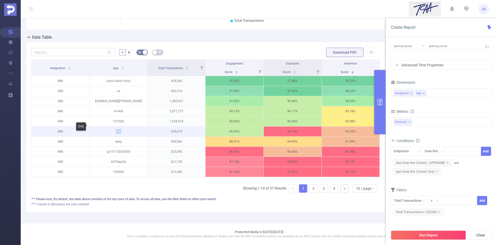
drag, startPoint x: 123, startPoint y: 127, endPoint x: 107, endPoint y: 127, distance: 15.5
click at [107, 127] on p "(na)" at bounding box center [119, 131] width 58 height 10
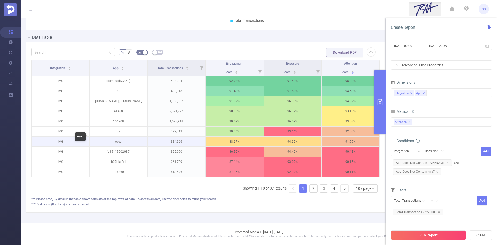
click at [127, 138] on p "eyeq" at bounding box center [119, 141] width 58 height 10
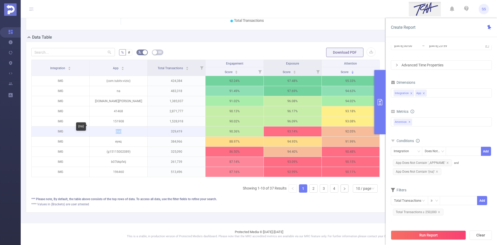
drag, startPoint x: 114, startPoint y: 128, endPoint x: 124, endPoint y: 129, distance: 10.1
click at [124, 129] on p "(na)" at bounding box center [119, 131] width 58 height 10
click at [125, 129] on p "(na)" at bounding box center [119, 131] width 58 height 10
click at [130, 128] on p "(na)" at bounding box center [119, 131] width 58 height 10
click at [130, 127] on p "(na)" at bounding box center [119, 131] width 58 height 10
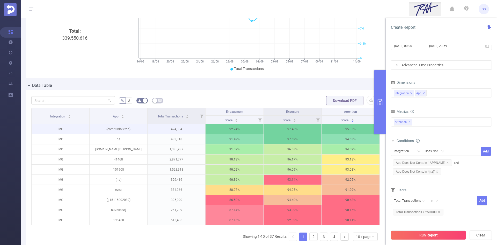
scroll to position [104, 0]
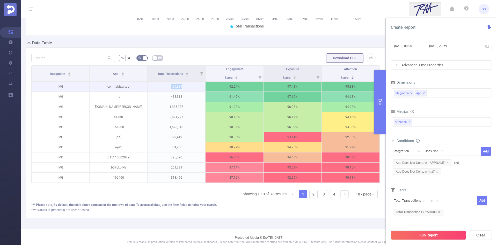
drag, startPoint x: 169, startPoint y: 88, endPoint x: 184, endPoint y: 86, distance: 15.6
click at [184, 86] on p "424,384" at bounding box center [177, 87] width 58 height 10
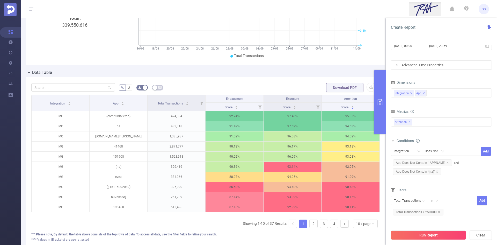
scroll to position [78, 0]
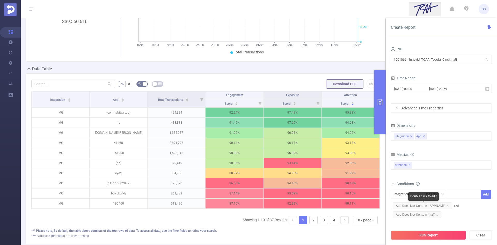
click at [448, 206] on span "App Does Not Contain '_APPNAME'" at bounding box center [422, 205] width 59 height 7
click at [446, 206] on icon "icon: close" at bounding box center [447, 205] width 3 height 3
click at [436, 205] on icon "icon: close" at bounding box center [437, 205] width 3 height 3
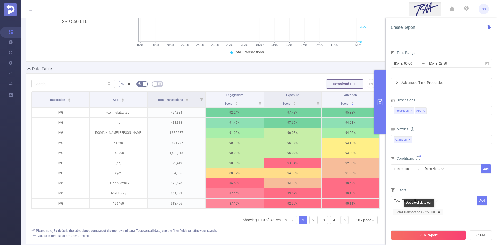
click at [438, 212] on icon "icon: close" at bounding box center [439, 212] width 2 height 2
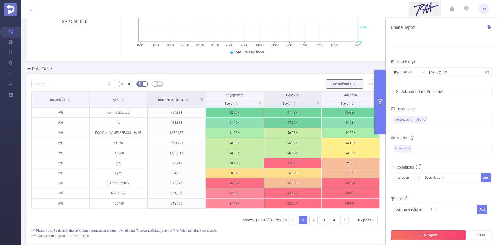
click at [432, 235] on button "Run Report" at bounding box center [428, 234] width 75 height 9
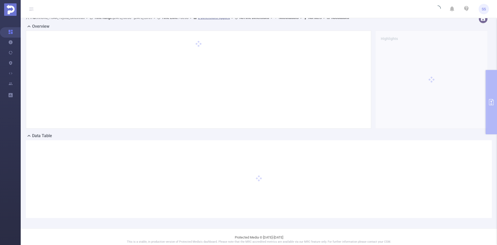
scroll to position [11, 0]
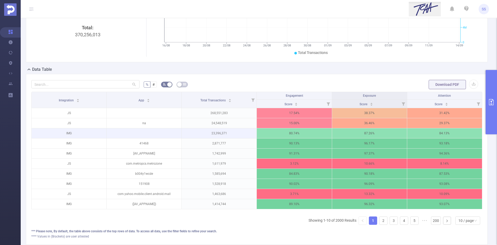
scroll to position [63, 0]
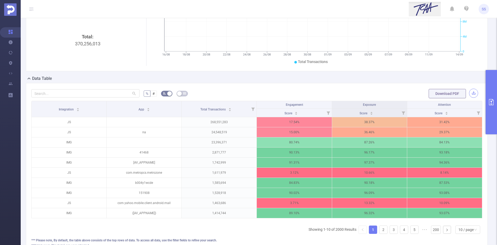
click at [470, 95] on button "button" at bounding box center [473, 93] width 9 height 9
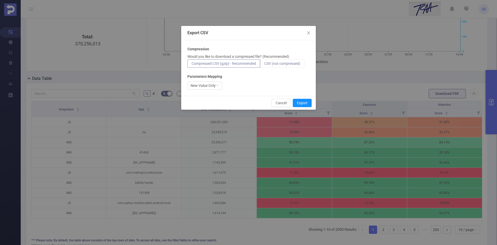
click at [279, 66] on label "CSV (not compressed)" at bounding box center [282, 63] width 44 height 8
click at [264, 65] on input "CSV (not compressed)" at bounding box center [264, 65] width 0 height 0
click at [311, 102] on button "Export" at bounding box center [302, 103] width 19 height 8
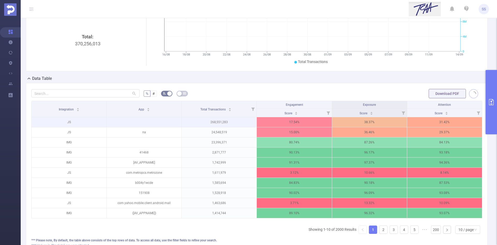
scroll to position [89, 0]
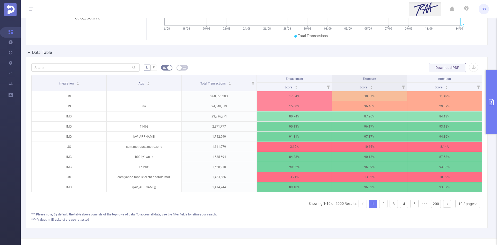
click at [313, 59] on div "% # Download PDF Integration App Total Transactions Engagement Exposure Attenti…" at bounding box center [257, 142] width 462 height 171
click at [472, 68] on button "button" at bounding box center [473, 67] width 9 height 9
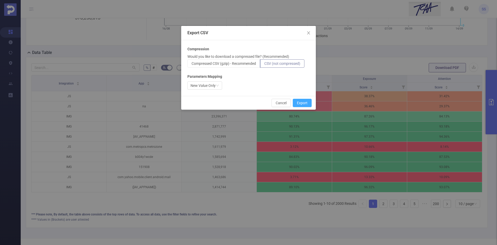
click at [300, 100] on button "Export" at bounding box center [302, 103] width 19 height 8
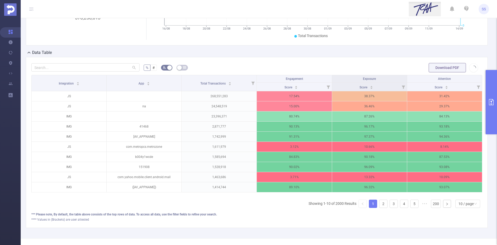
click at [351, 53] on div "Data Table" at bounding box center [259, 52] width 466 height 7
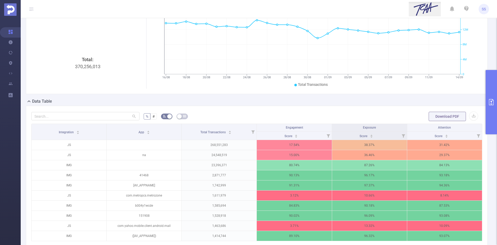
scroll to position [78, 0]
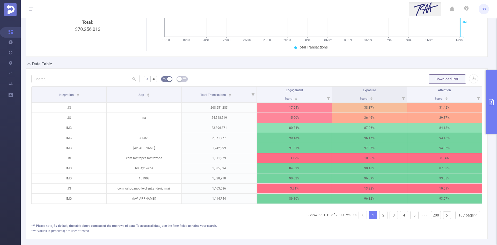
click at [493, 93] on button "primary" at bounding box center [491, 102] width 11 height 64
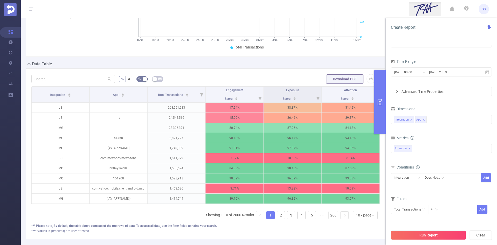
click at [424, 121] on icon "icon: close" at bounding box center [424, 119] width 3 height 3
click at [429, 119] on div "Integration App" at bounding box center [441, 119] width 95 height 9
type input "ho"
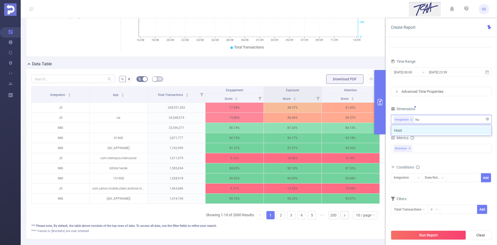
drag, startPoint x: 451, startPoint y: 129, endPoint x: 448, endPoint y: 123, distance: 7.3
click at [449, 129] on li "Host" at bounding box center [441, 130] width 100 height 8
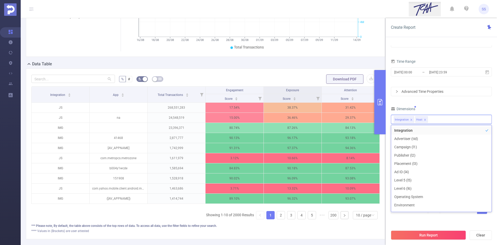
click at [446, 105] on div "Dimensions" at bounding box center [441, 109] width 101 height 9
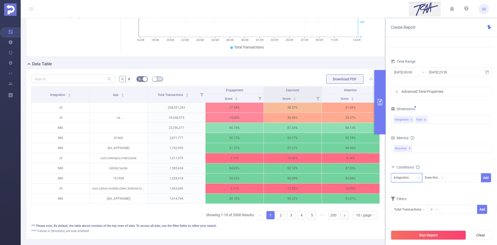
click at [405, 177] on div "Integration" at bounding box center [403, 177] width 19 height 9
drag, startPoint x: 408, startPoint y: 198, endPoint x: 431, endPoint y: 188, distance: 25.2
click at [408, 198] on li "Host" at bounding box center [406, 196] width 31 height 8
click at [437, 180] on div "Does Not Contain" at bounding box center [434, 177] width 19 height 9
drag, startPoint x: 440, startPoint y: 187, endPoint x: 443, endPoint y: 187, distance: 2.9
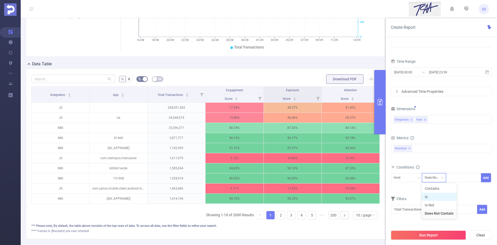
click at [440, 187] on li "Contains" at bounding box center [439, 188] width 35 height 8
click at [461, 178] on div at bounding box center [464, 177] width 30 height 9
type input "."
click at [472, 189] on li "." at bounding box center [463, 188] width 35 height 8
click at [485, 177] on button "Add" at bounding box center [486, 177] width 10 height 9
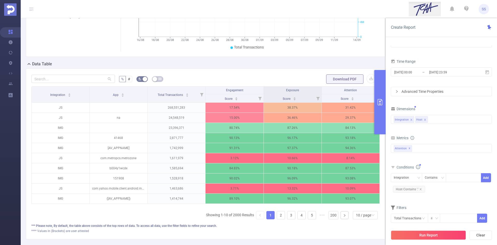
click at [470, 163] on form "Dimensions Integration Host Metrics total Total General IVT Data Centers Disclo…" at bounding box center [441, 167] width 101 height 124
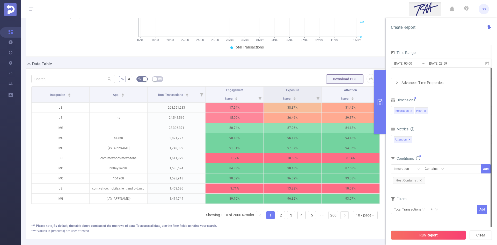
click at [447, 240] on div "Run Report Clear" at bounding box center [441, 235] width 111 height 20
click at [446, 235] on button "Run Report" at bounding box center [428, 234] width 75 height 9
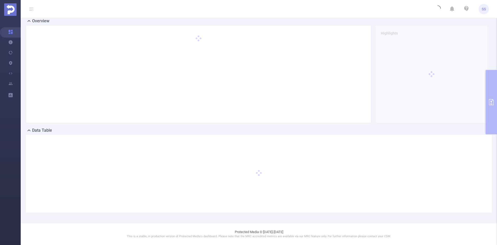
scroll to position [11, 0]
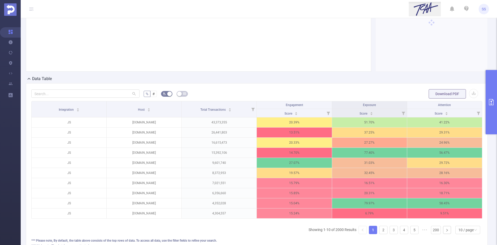
scroll to position [63, 0]
click at [440, 113] on div "Score" at bounding box center [441, 112] width 13 height 5
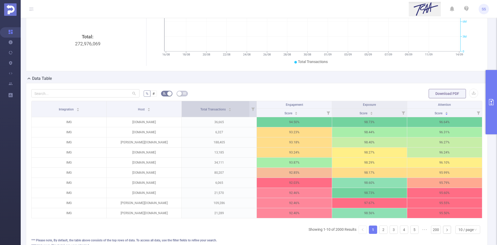
click at [229, 108] on icon "icon: caret-up" at bounding box center [230, 108] width 3 height 3
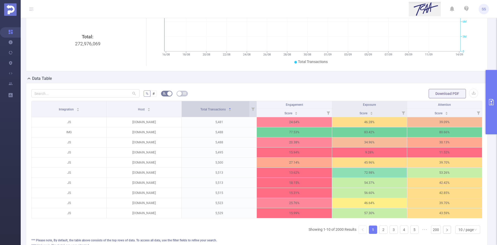
click at [229, 108] on icon "icon: caret-up" at bounding box center [230, 108] width 3 height 3
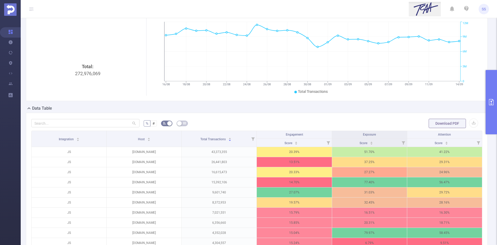
scroll to position [31, 0]
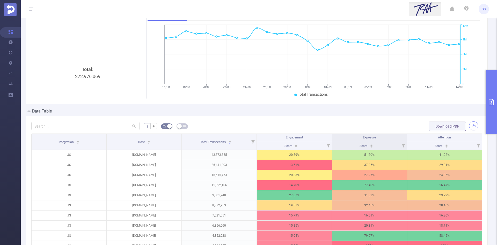
click at [469, 126] on button "button" at bounding box center [473, 125] width 9 height 9
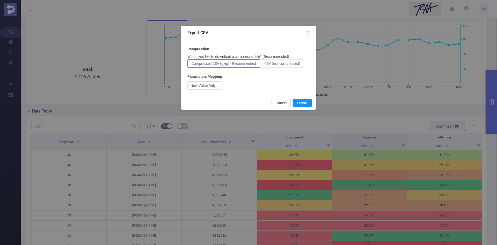
drag, startPoint x: 274, startPoint y: 61, endPoint x: 277, endPoint y: 64, distance: 3.7
click at [275, 61] on label "CSV (not compressed)" at bounding box center [282, 63] width 44 height 8
click at [264, 65] on input "CSV (not compressed)" at bounding box center [264, 65] width 0 height 0
click at [307, 104] on button "Export" at bounding box center [302, 103] width 19 height 8
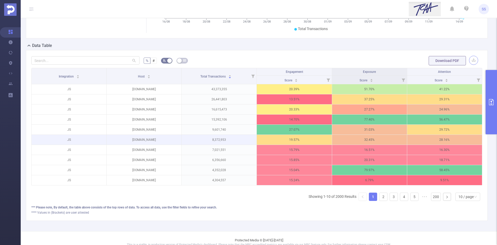
scroll to position [104, 0]
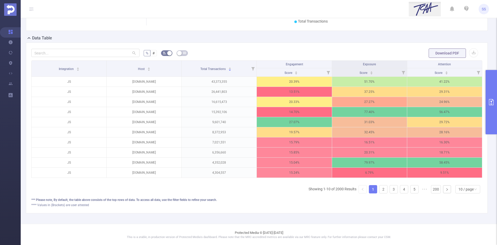
click at [496, 111] on button "primary" at bounding box center [491, 102] width 11 height 64
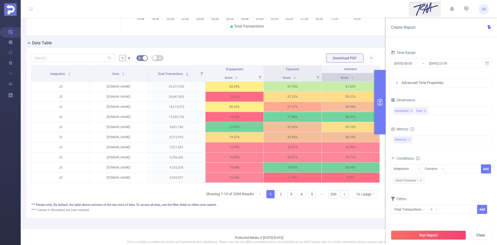
click at [354, 77] on div "Score" at bounding box center [347, 77] width 13 height 5
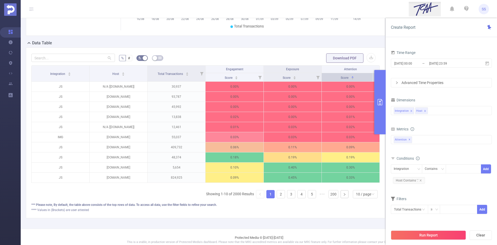
click at [354, 77] on div "Score" at bounding box center [347, 77] width 13 height 5
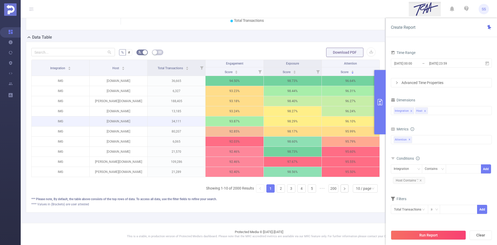
scroll to position [113, 0]
click at [279, 186] on link "2" at bounding box center [281, 188] width 8 height 8
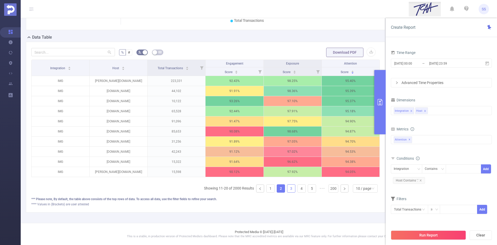
click at [287, 189] on link "3" at bounding box center [291, 188] width 8 height 8
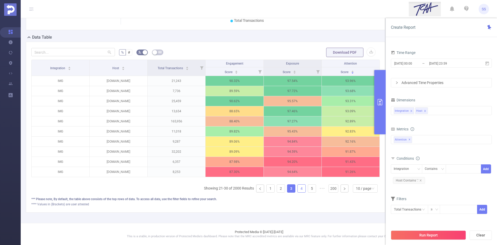
click at [298, 190] on link "4" at bounding box center [302, 188] width 8 height 8
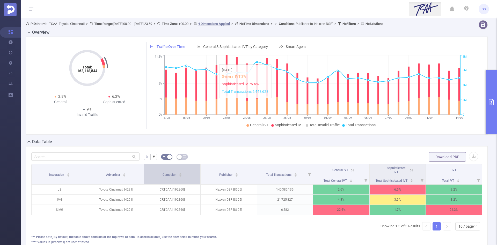
scroll to position [11, 0]
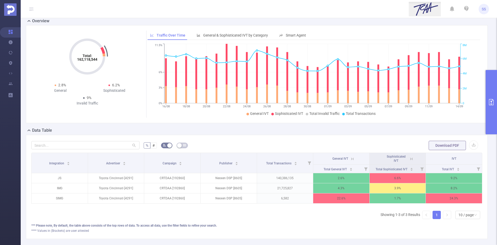
click at [490, 103] on icon "primary" at bounding box center [491, 102] width 6 height 6
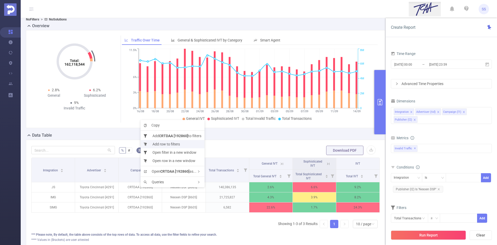
click at [168, 143] on li "Add row to filters" at bounding box center [173, 144] width 64 height 8
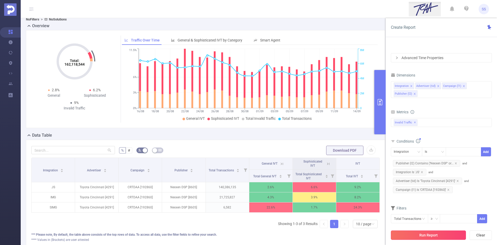
click at [425, 233] on button "Run Report" at bounding box center [428, 234] width 75 height 9
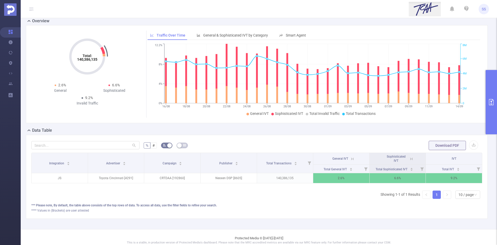
click at [496, 91] on button "primary" at bounding box center [491, 102] width 11 height 64
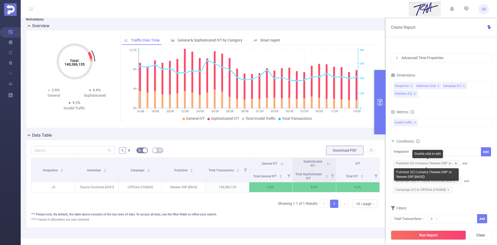
click at [455, 164] on icon "icon: close" at bounding box center [456, 163] width 3 height 3
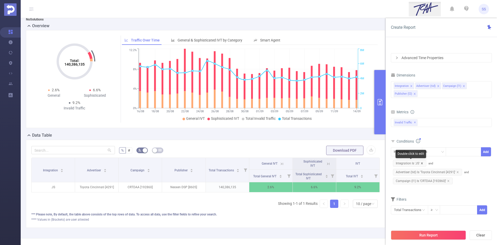
click at [421, 163] on icon "icon: close" at bounding box center [422, 163] width 3 height 3
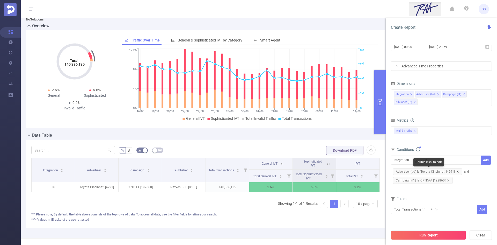
click at [457, 171] on icon "icon: close" at bounding box center [458, 171] width 2 height 2
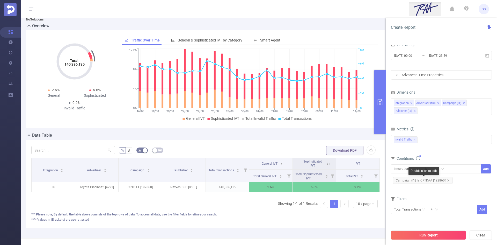
click at [448, 180] on icon "icon: close" at bounding box center [448, 180] width 3 height 3
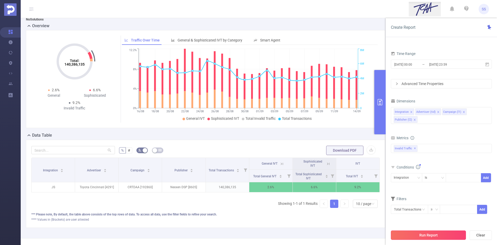
click at [424, 238] on button "Run Report" at bounding box center [428, 234] width 75 height 9
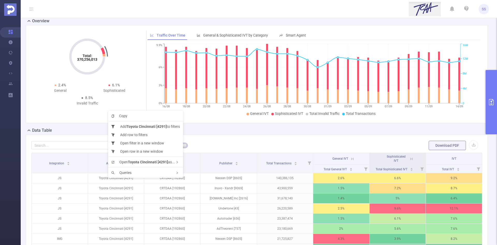
click at [239, 136] on div "% # Download PDF Integration Advertiser Campaign Publisher Total Transactions G…" at bounding box center [257, 222] width 462 height 175
